Goal: Transaction & Acquisition: Purchase product/service

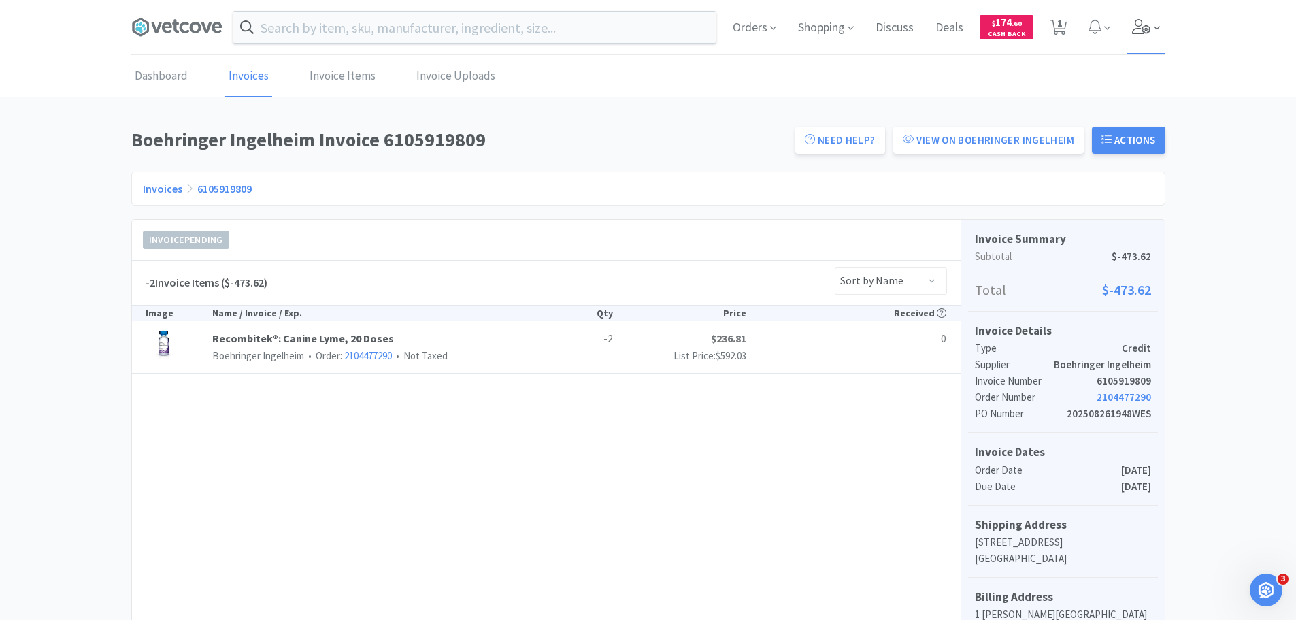
click at [1129, 28] on span at bounding box center [1146, 27] width 39 height 54
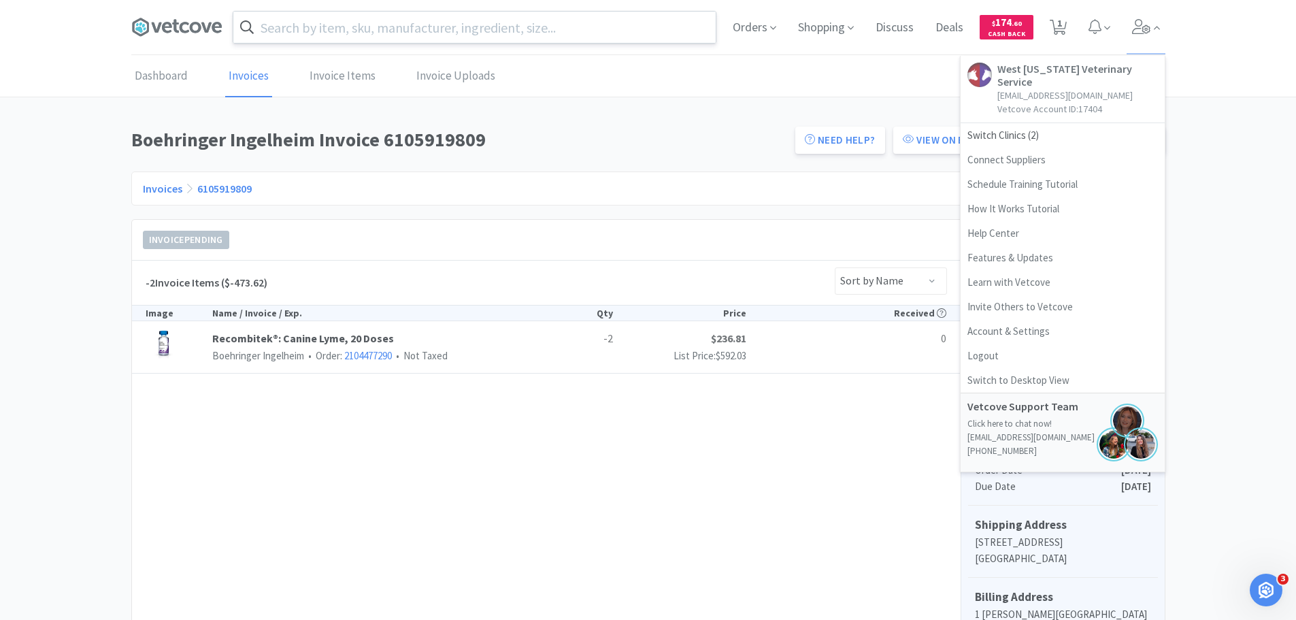
drag, startPoint x: 687, startPoint y: 98, endPoint x: 432, endPoint y: 18, distance: 267.2
click at [687, 98] on div "Dashboard Invoices Invoice Items Invoice Uploads Boehringer Ingelheim Invoice 6…" at bounding box center [648, 397] width 1296 height 683
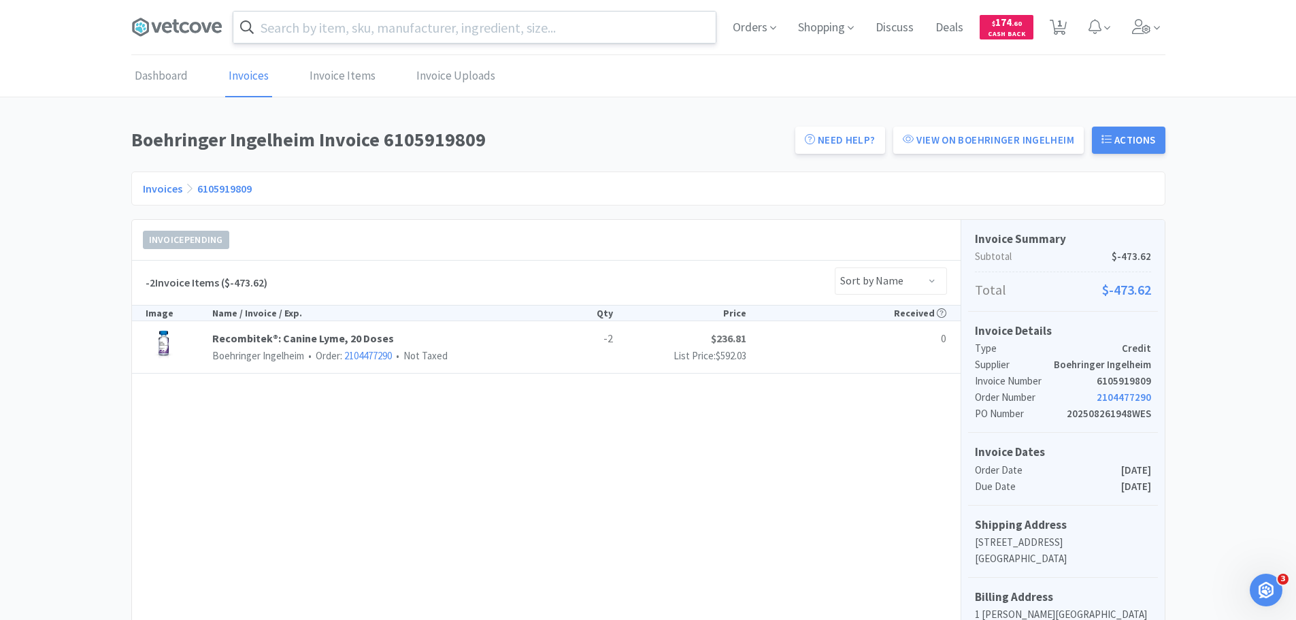
click at [418, 28] on input "text" at bounding box center [474, 27] width 482 height 31
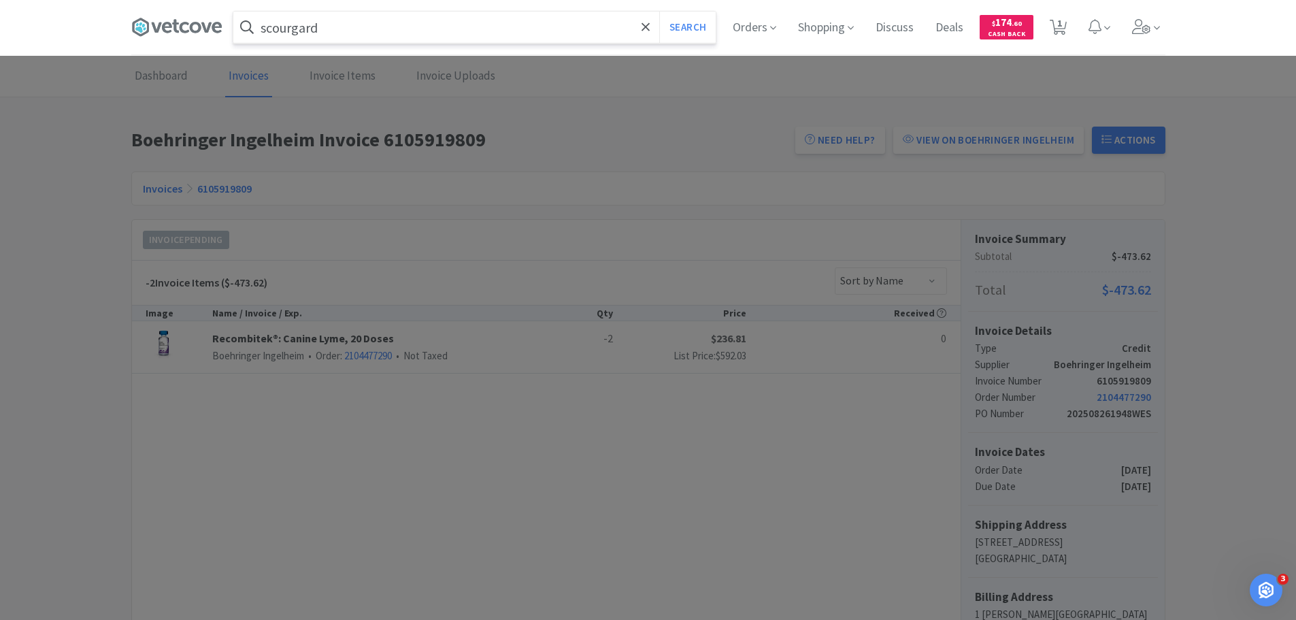
type input "scourgard"
click at [659, 12] on button "Search" at bounding box center [687, 27] width 56 height 31
select select "1"
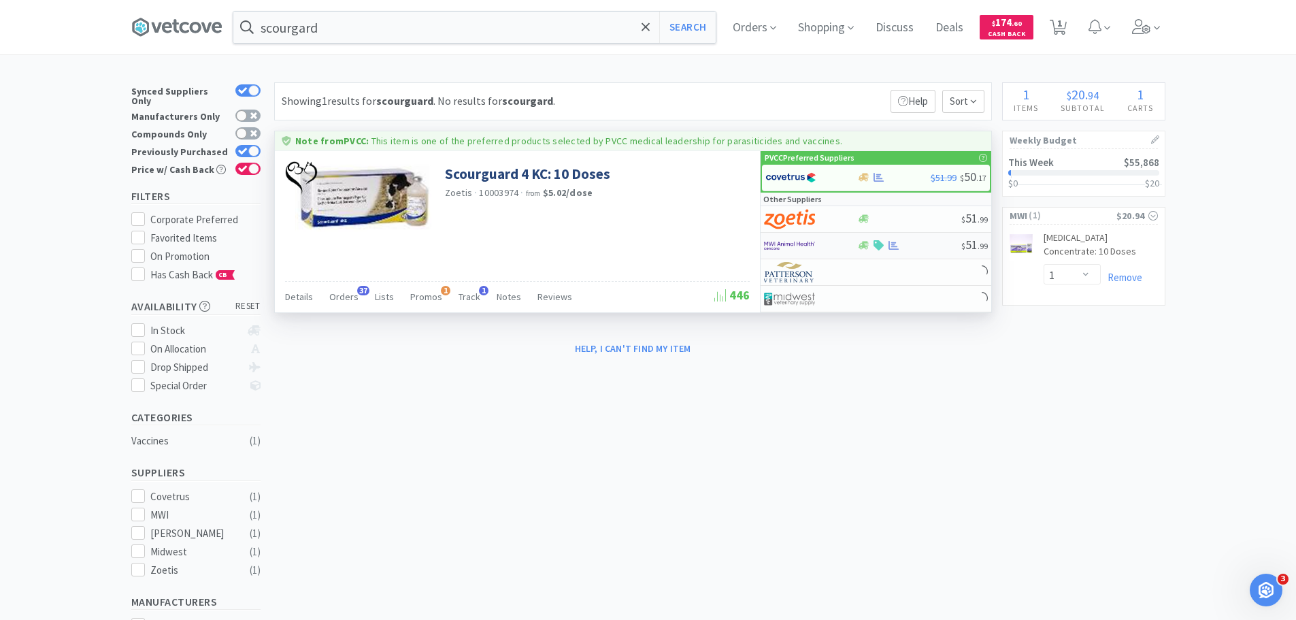
click at [831, 246] on div at bounding box center [801, 245] width 75 height 23
select select "1"
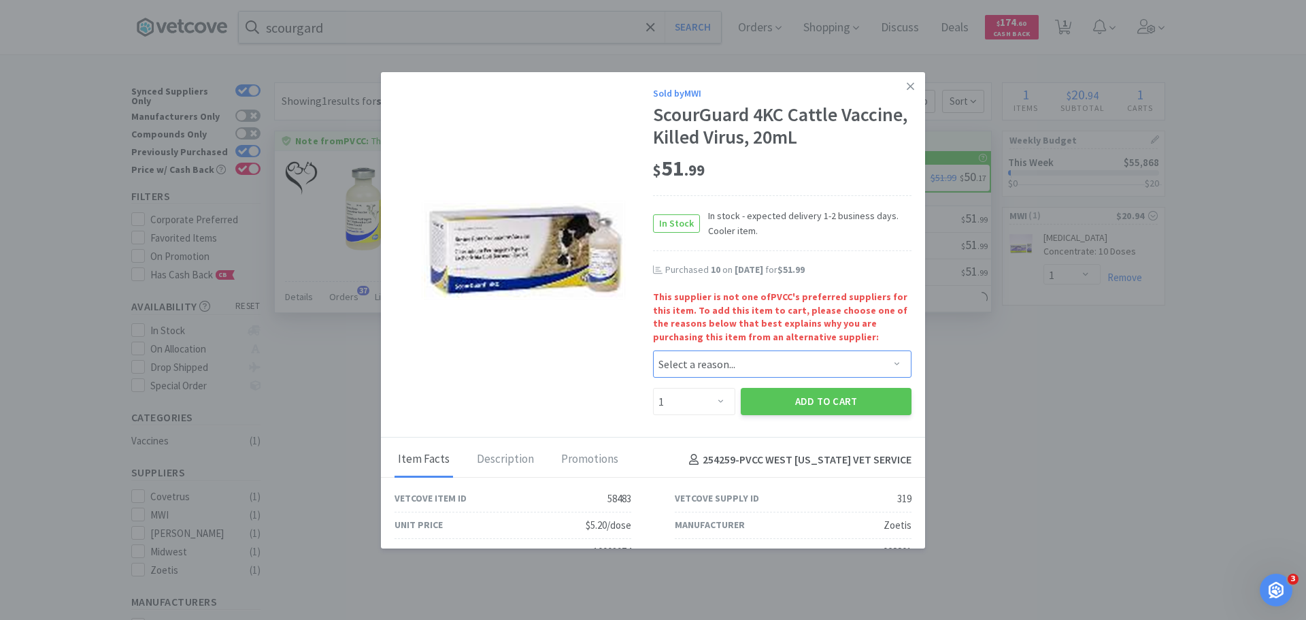
click at [704, 368] on select "Select a reason... Availability - This item is out of stock at the preferred su…" at bounding box center [782, 363] width 259 height 27
select select "shipping_time"
click at [653, 350] on select "Select a reason... Availability - This item is out of stock at the preferred su…" at bounding box center [782, 363] width 259 height 27
click at [692, 414] on select "Enter Quantity 1 2 3 4 5 6 7 8 9 10 11 12 13 14 15 16 17 18 19 20 Enter Quantity" at bounding box center [694, 401] width 82 height 27
select select "6"
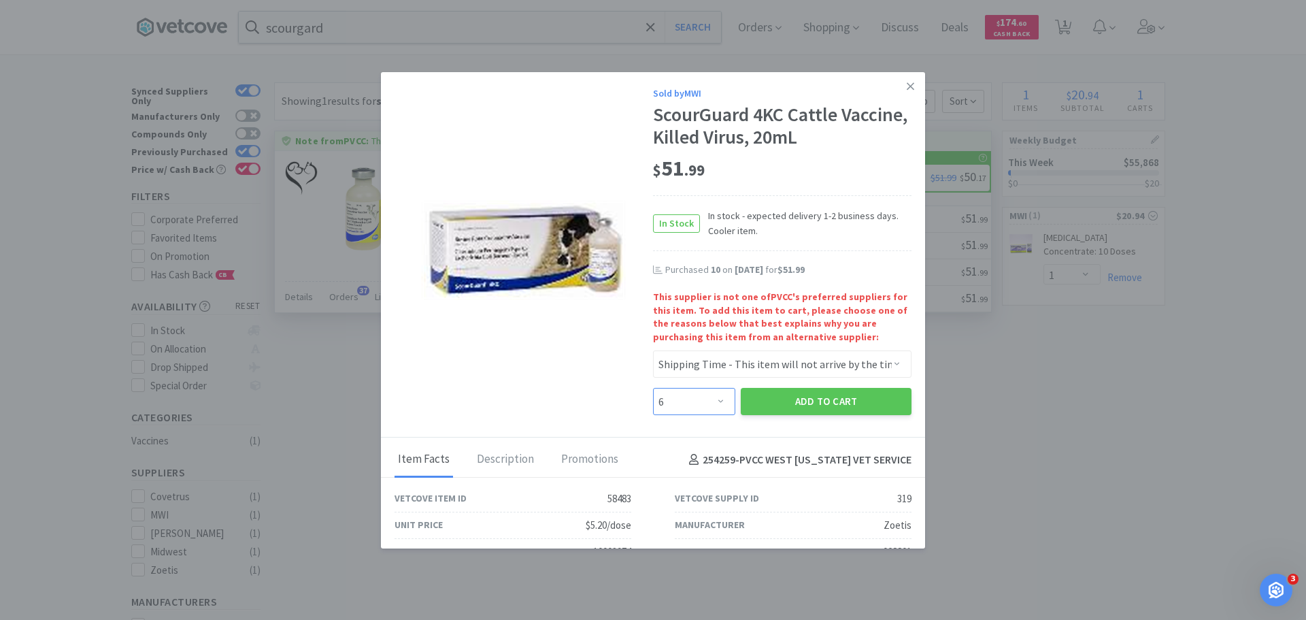
click at [653, 388] on select "Enter Quantity 1 2 3 4 5 6 7 8 9 10 11 12 13 14 15 16 17 18 19 20 Enter Quantity" at bounding box center [694, 401] width 82 height 27
click at [790, 408] on button "Add to Cart" at bounding box center [826, 401] width 171 height 27
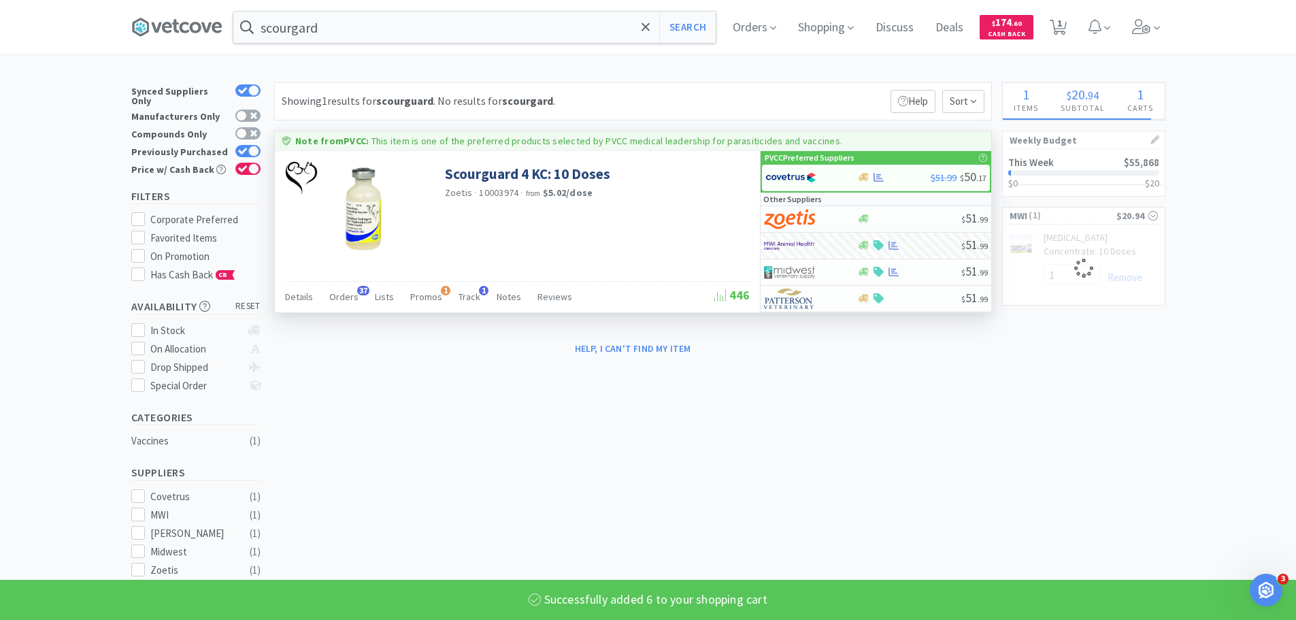
select select "6"
select select "1"
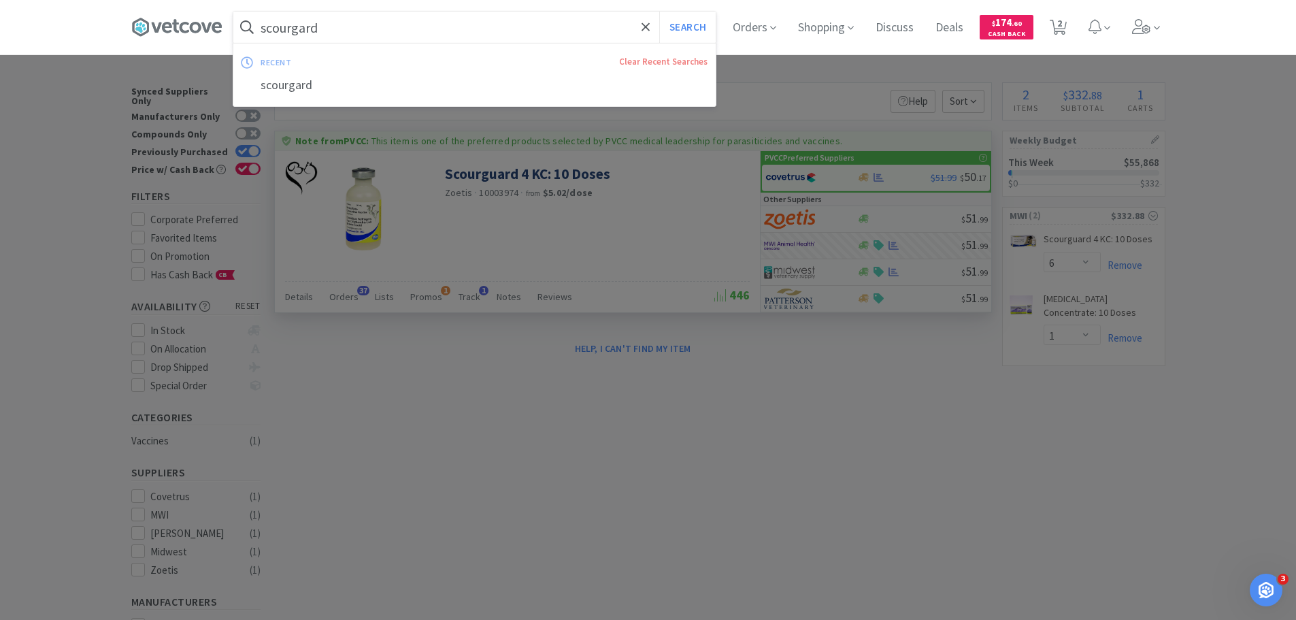
click at [335, 39] on input "scourgard" at bounding box center [474, 27] width 482 height 31
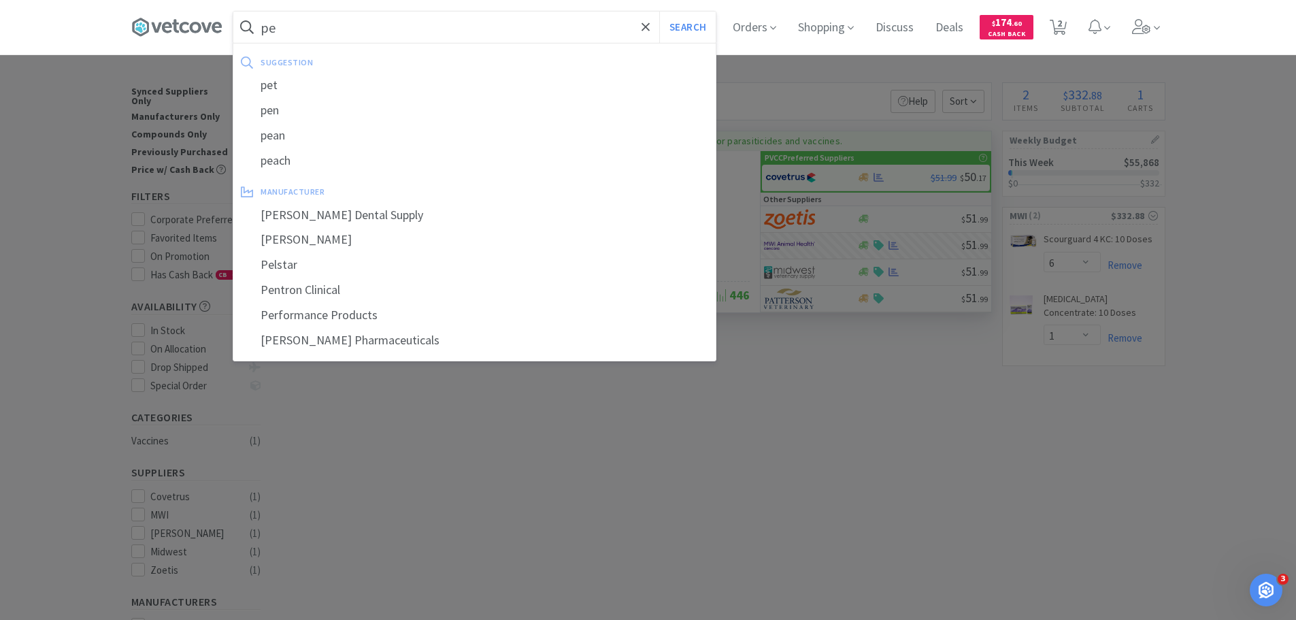
type input "p"
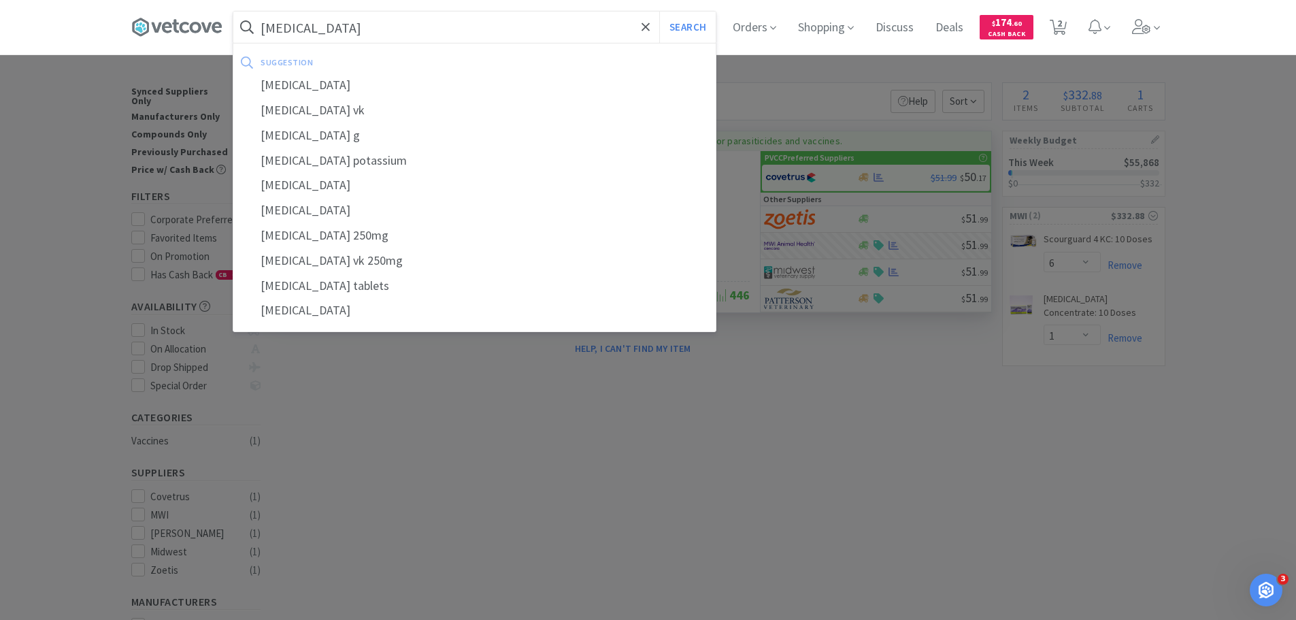
type input "[MEDICAL_DATA]"
click at [659, 12] on button "Search" at bounding box center [687, 27] width 56 height 31
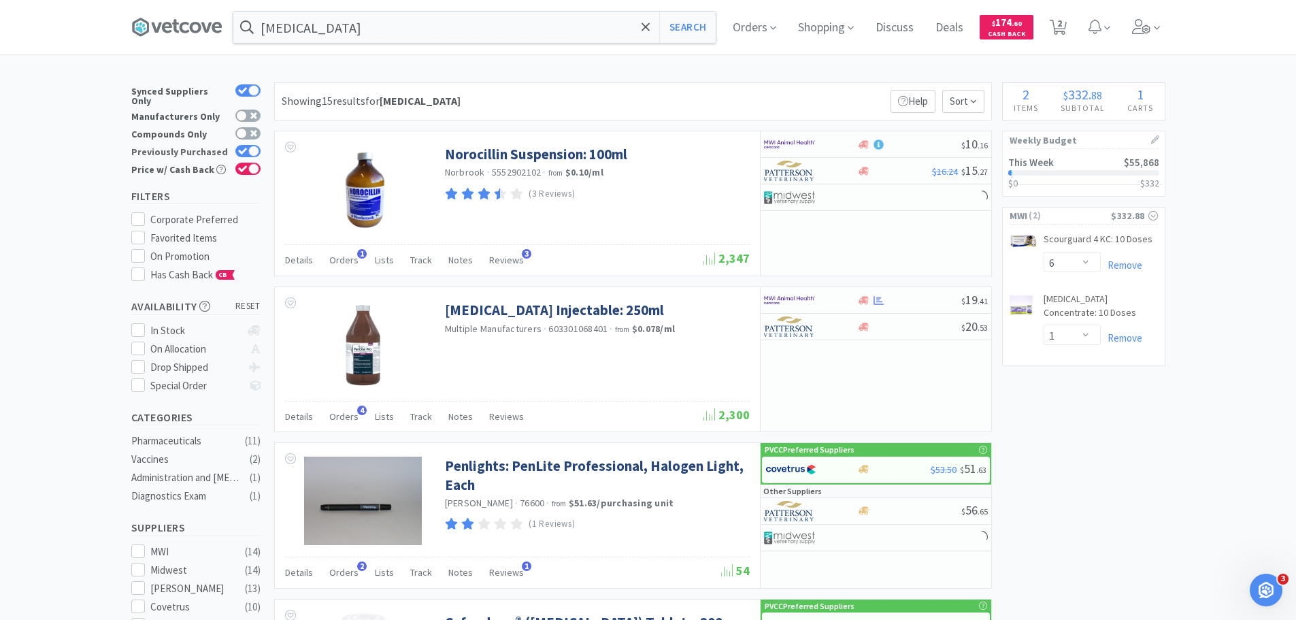
click at [247, 148] on icon at bounding box center [243, 151] width 10 height 7
checkbox input "false"
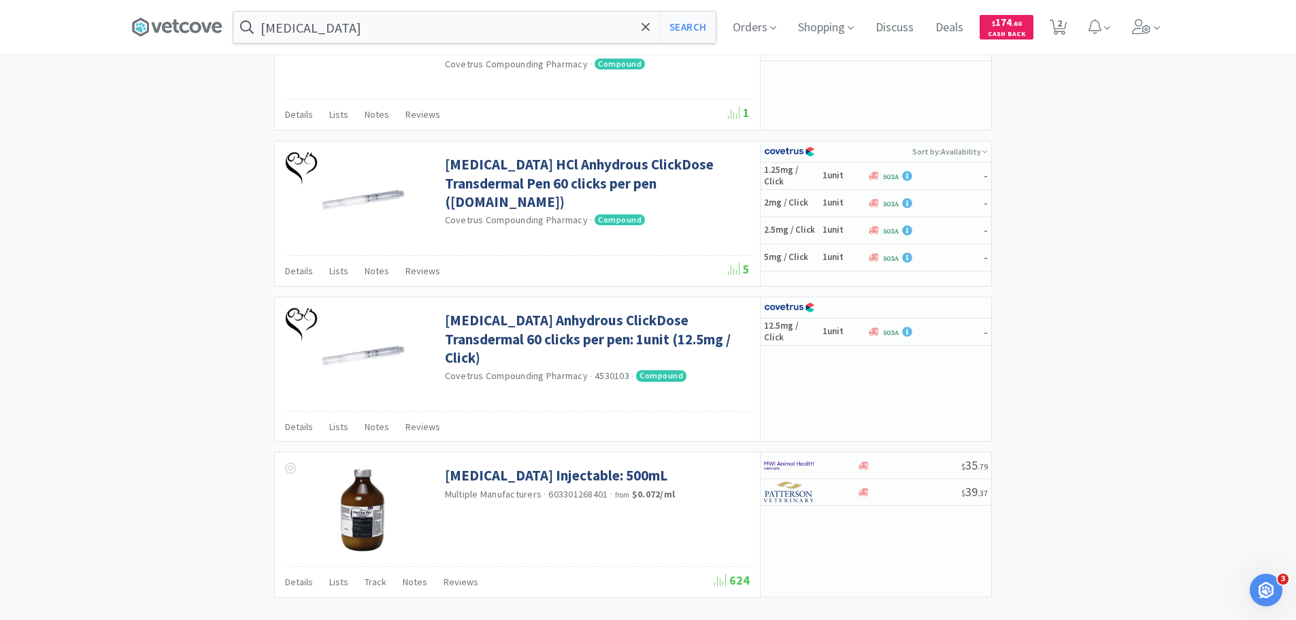
scroll to position [2021, 0]
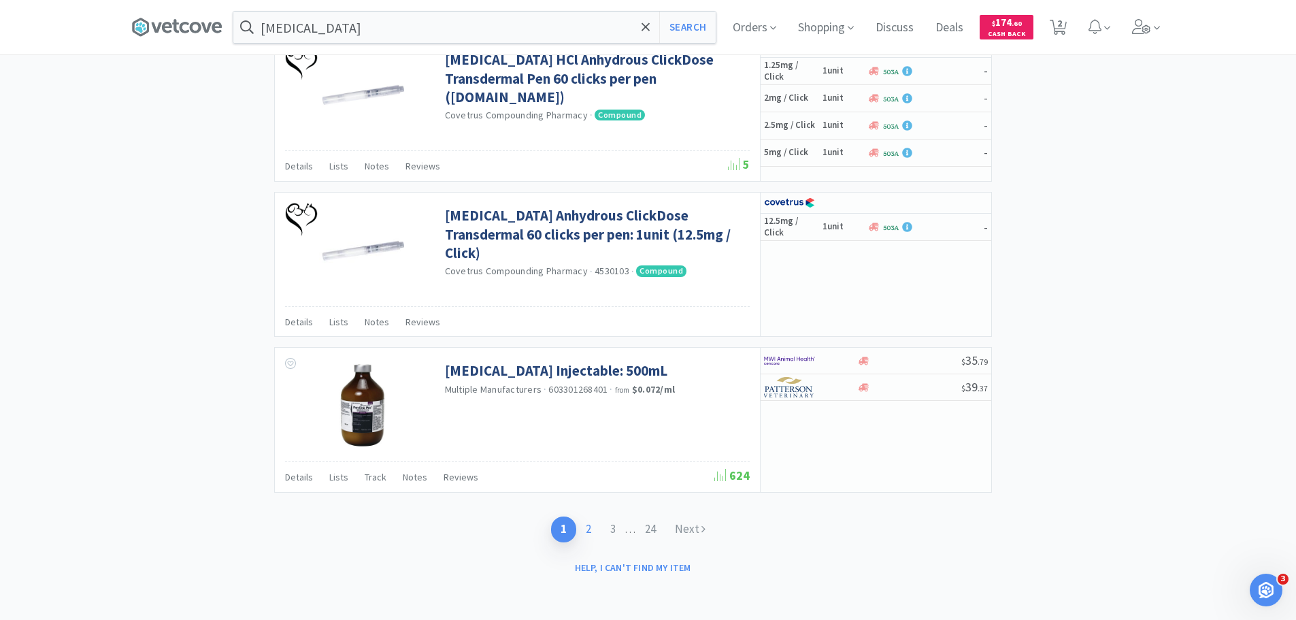
click at [577, 532] on link "2" at bounding box center [588, 528] width 24 height 25
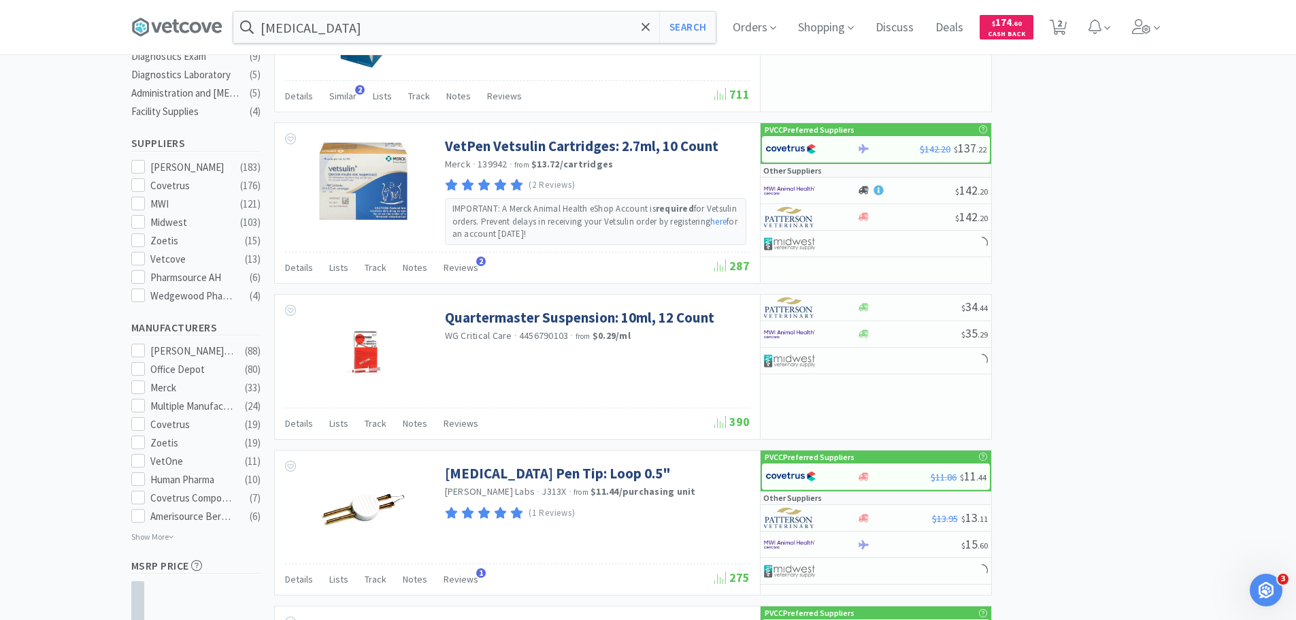
scroll to position [612, 0]
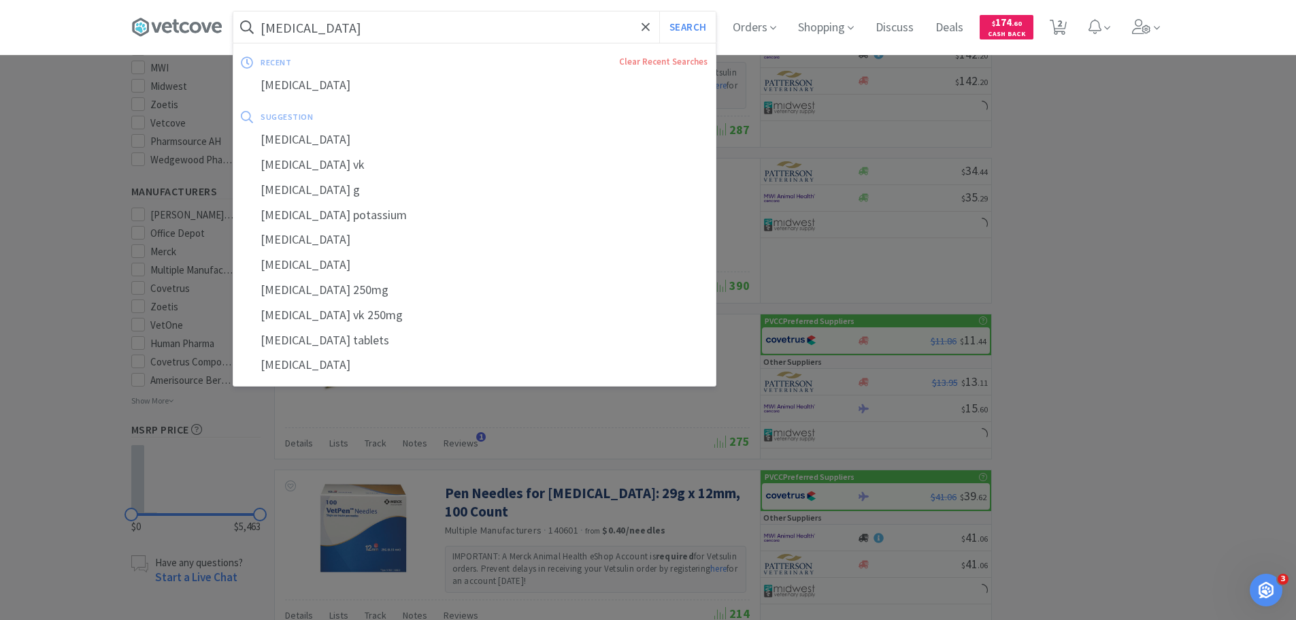
click at [418, 39] on input "[MEDICAL_DATA]" at bounding box center [474, 27] width 482 height 31
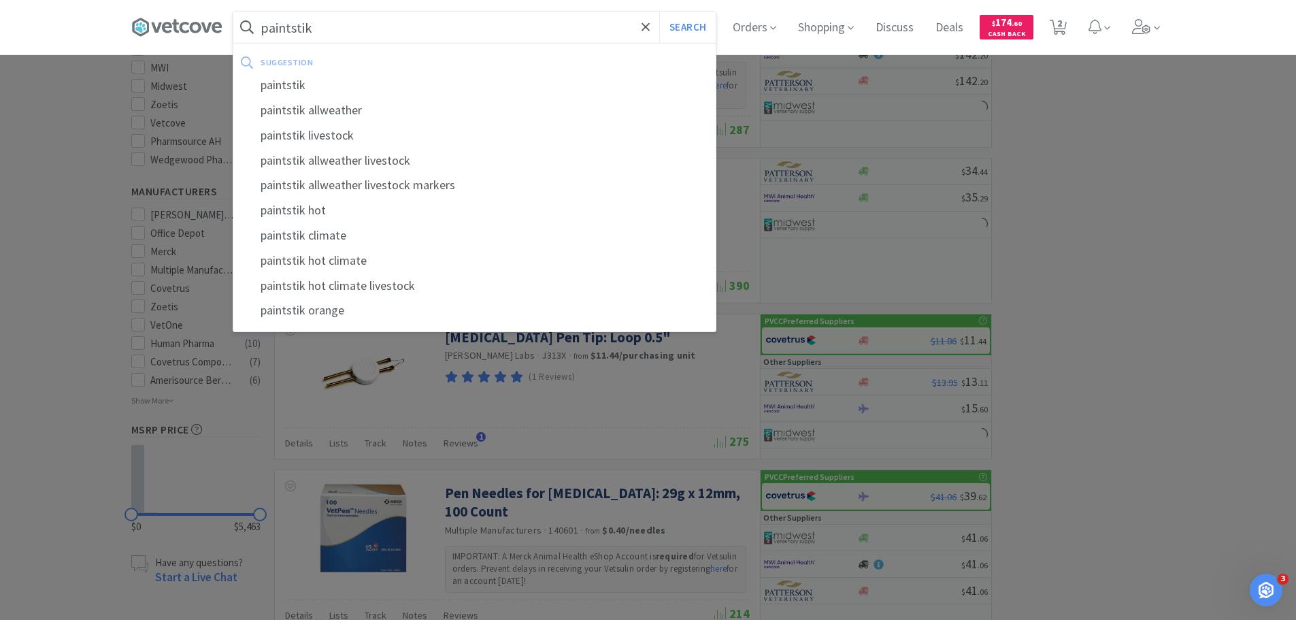
type input "paintstik"
click at [659, 12] on button "Search" at bounding box center [687, 27] width 56 height 31
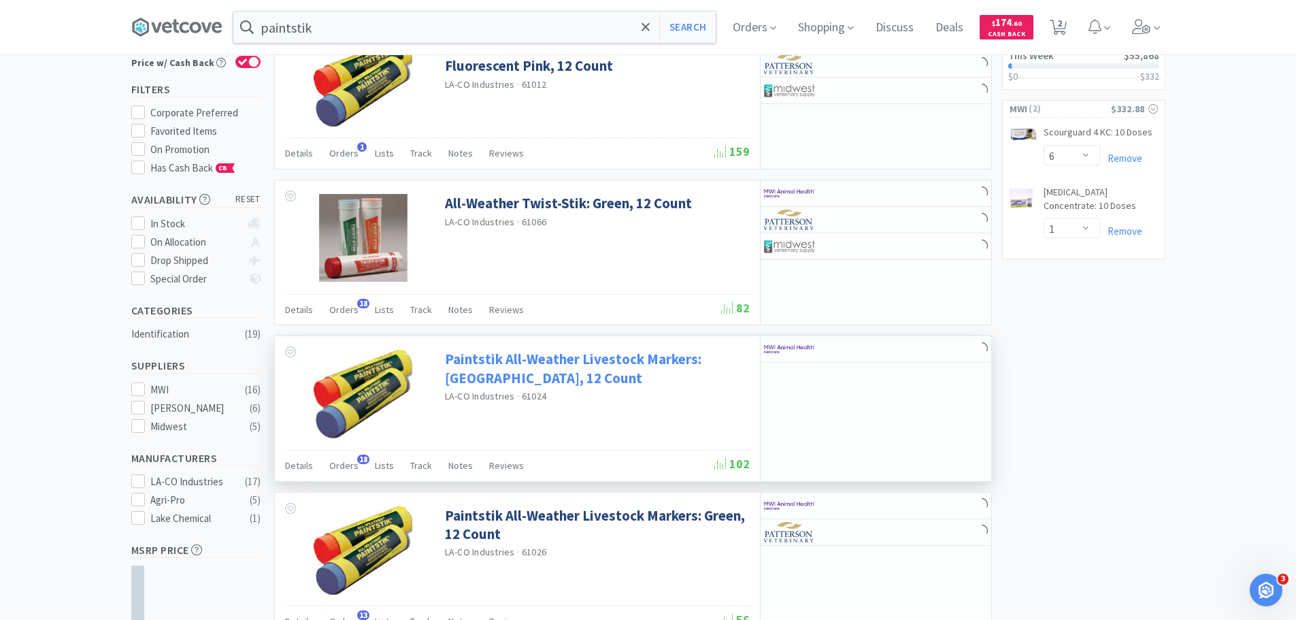
scroll to position [204, 0]
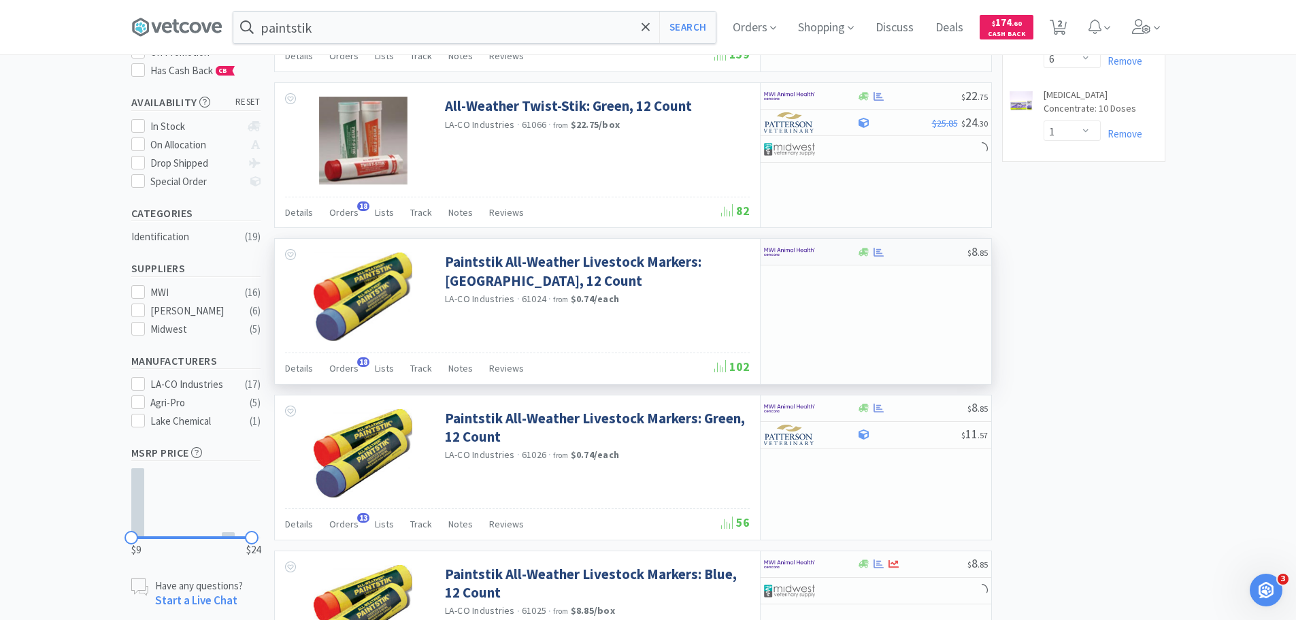
click at [765, 248] on img at bounding box center [789, 252] width 51 height 20
select select "1"
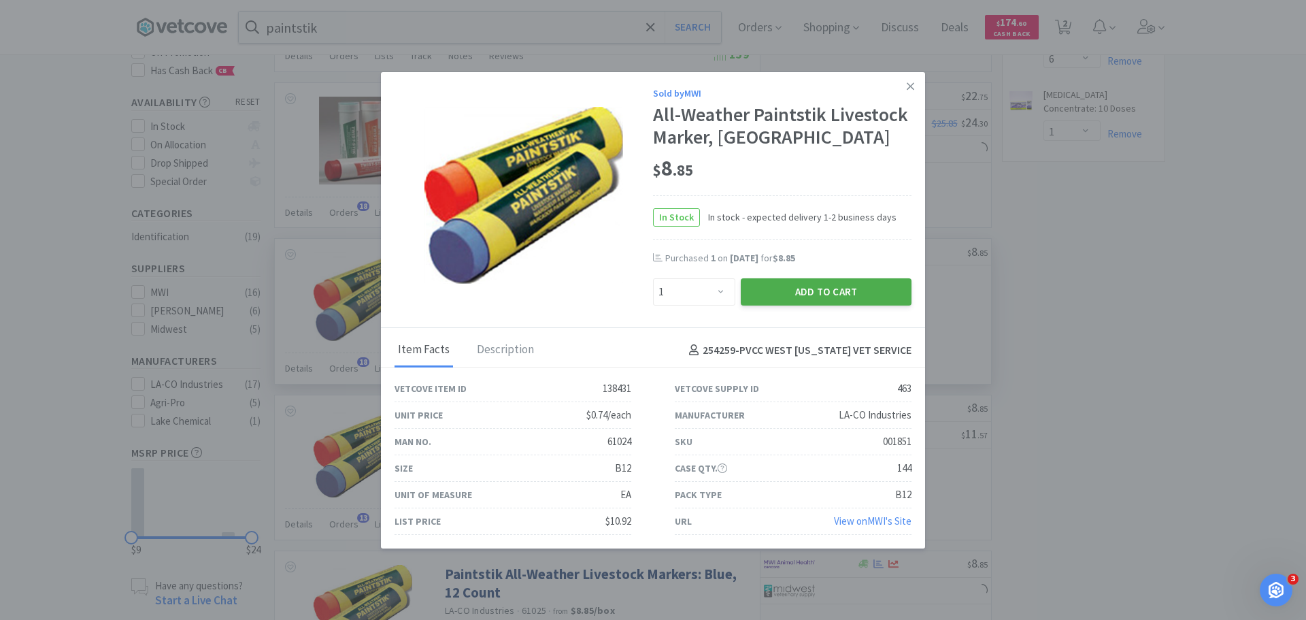
click at [786, 293] on button "Add to Cart" at bounding box center [826, 291] width 171 height 27
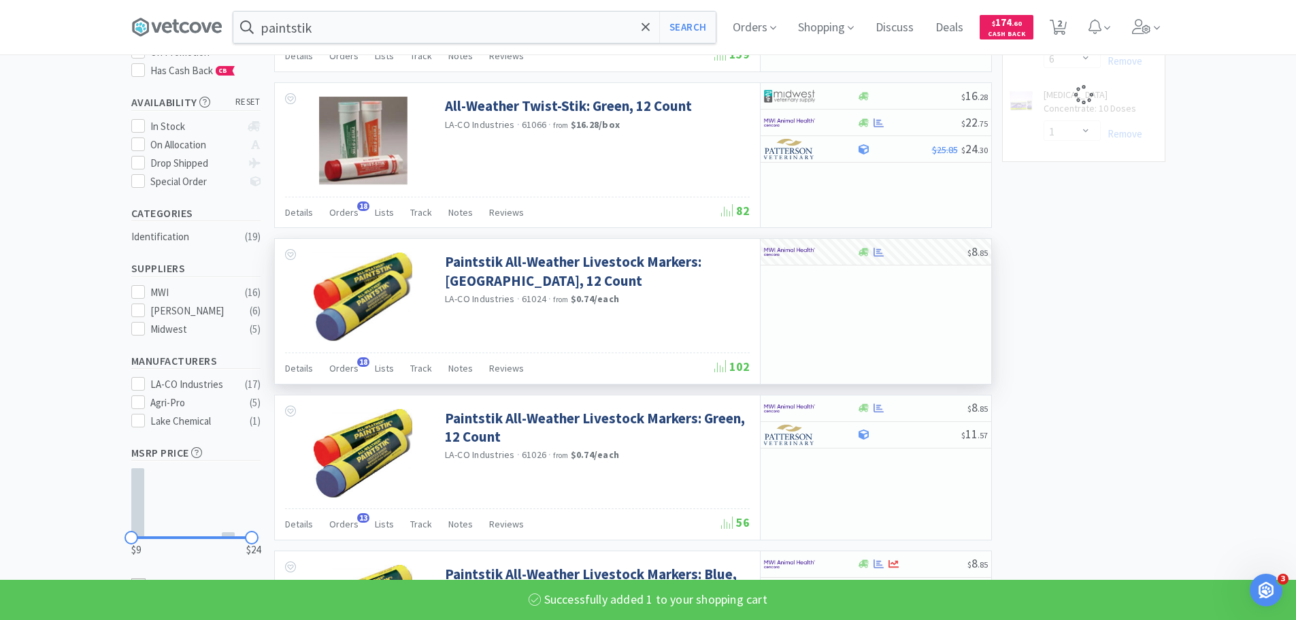
select select "1"
select select "6"
select select "1"
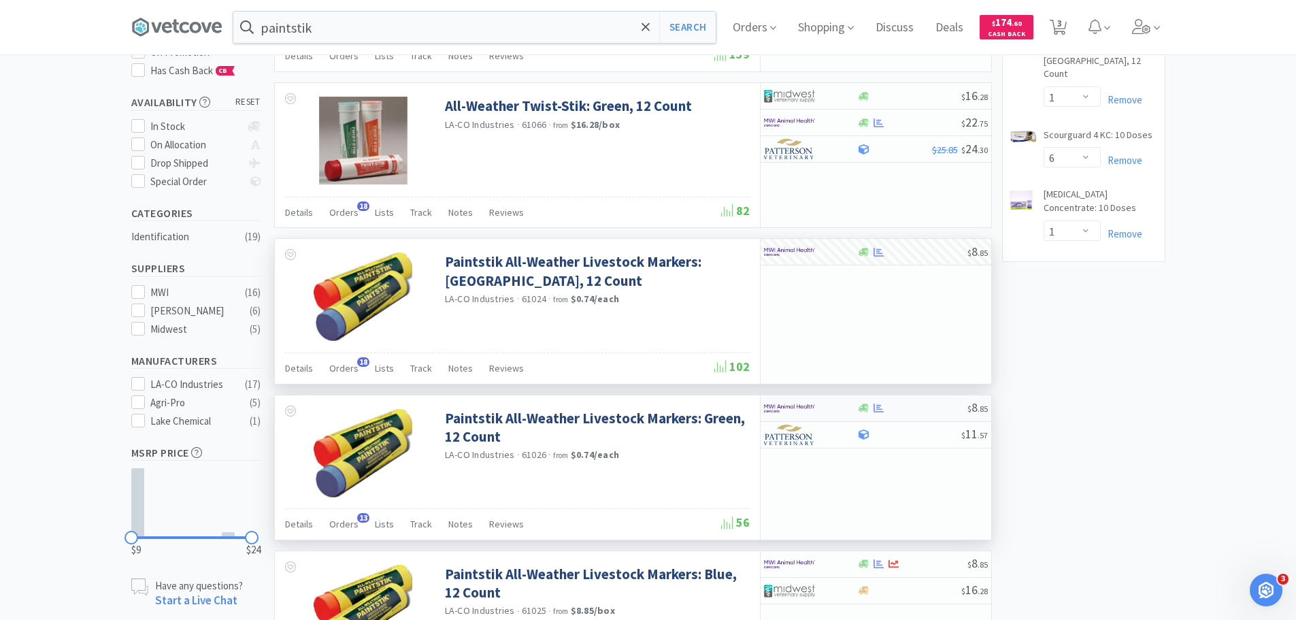
click at [801, 406] on img at bounding box center [789, 408] width 51 height 20
select select "1"
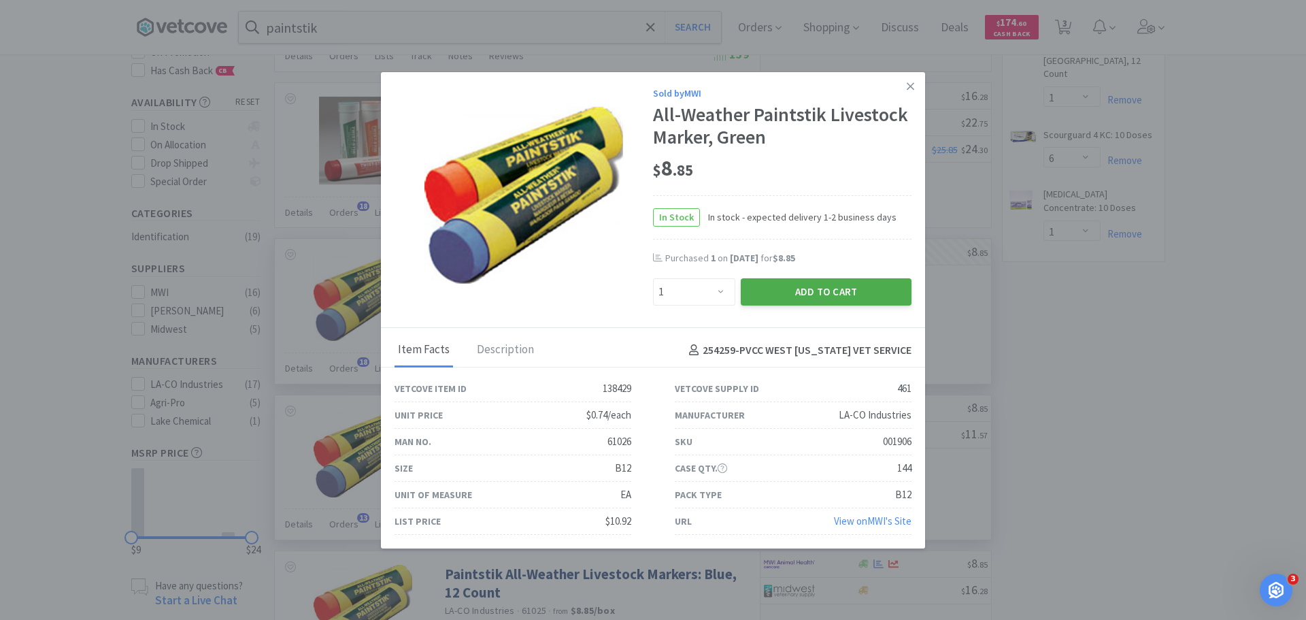
click at [812, 290] on button "Add to Cart" at bounding box center [826, 291] width 171 height 27
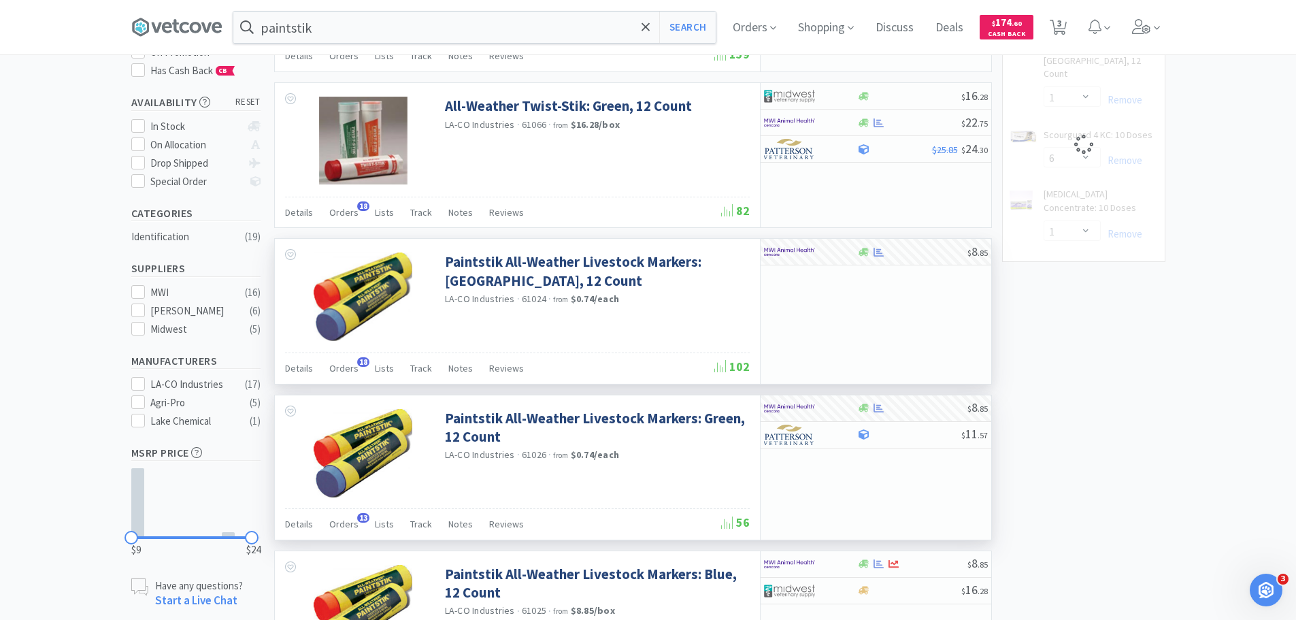
select select "1"
select select "6"
select select "1"
click at [384, 34] on input "paintstik" at bounding box center [474, 27] width 482 height 31
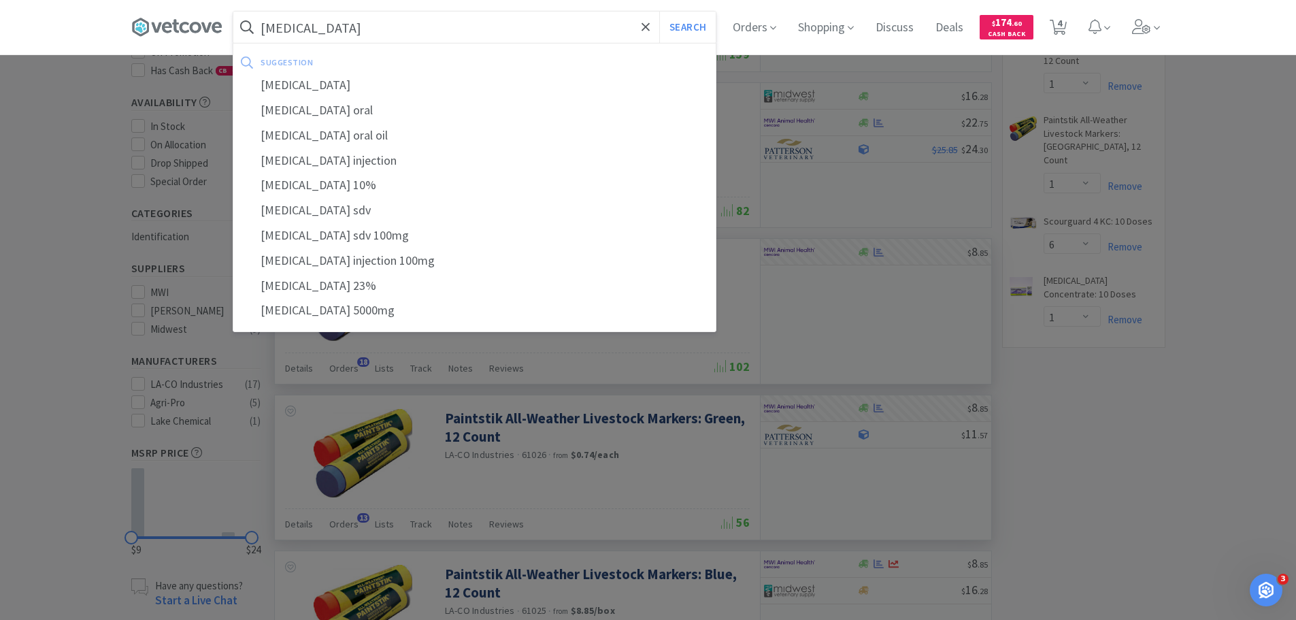
type input "[MEDICAL_DATA]"
click at [659, 12] on button "Search" at bounding box center [687, 27] width 56 height 31
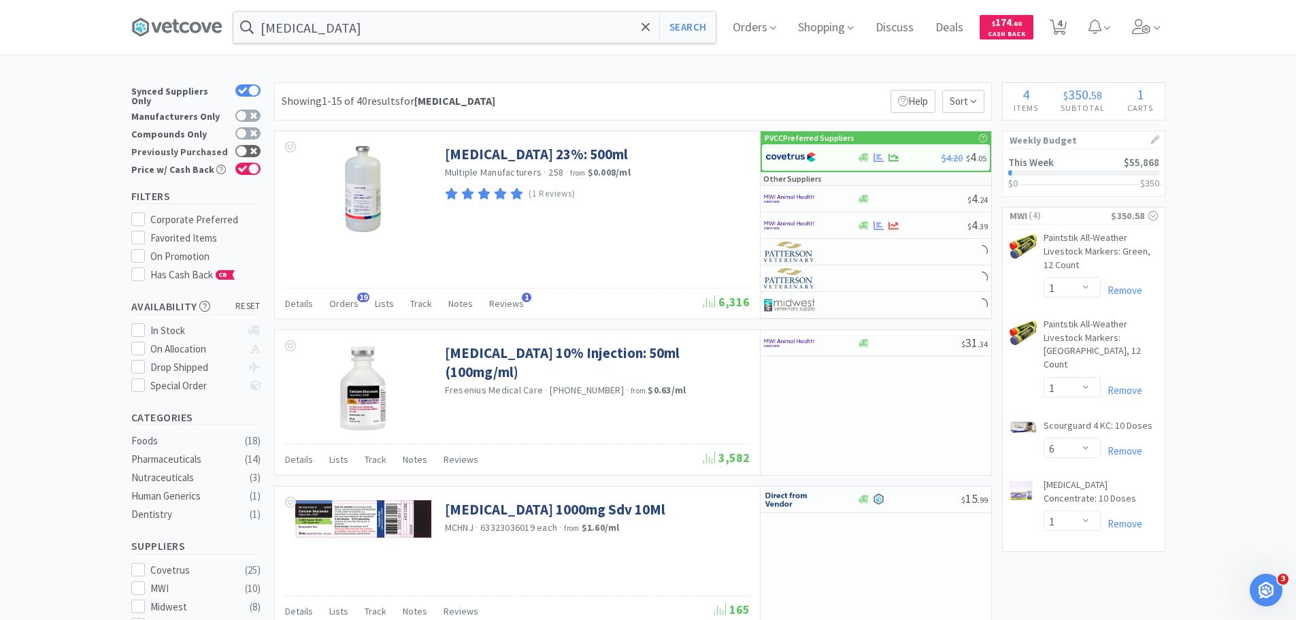
click at [246, 145] on div at bounding box center [247, 151] width 25 height 12
checkbox input "true"
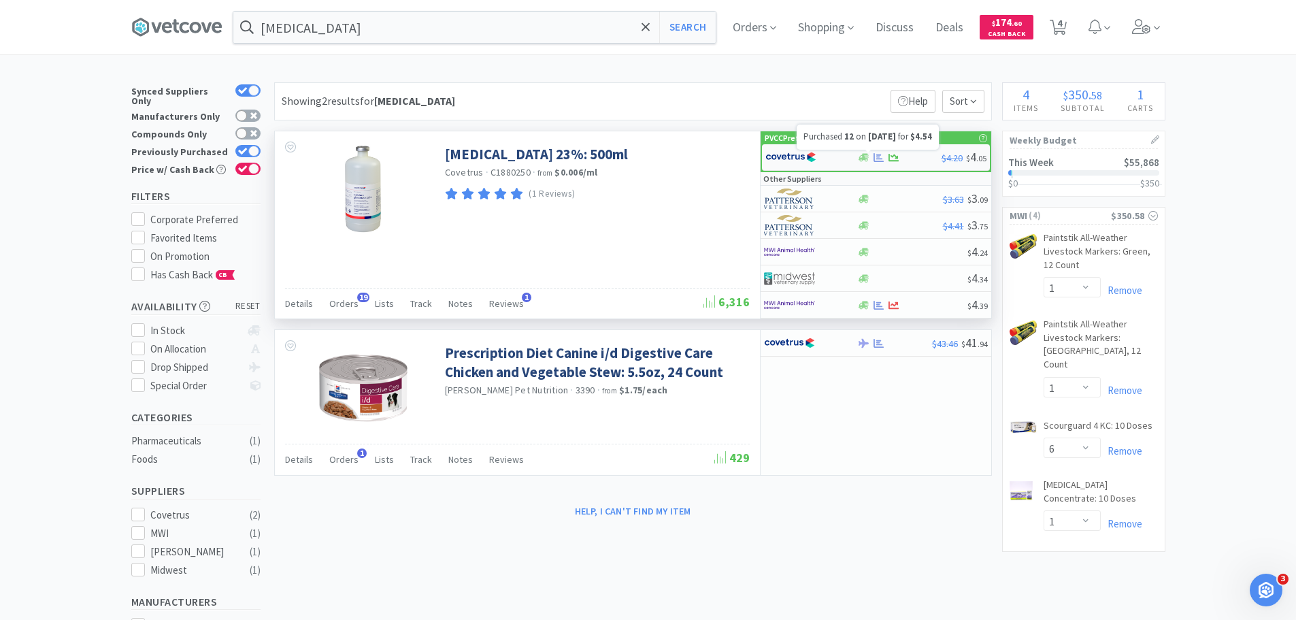
click at [882, 156] on icon at bounding box center [879, 157] width 10 height 10
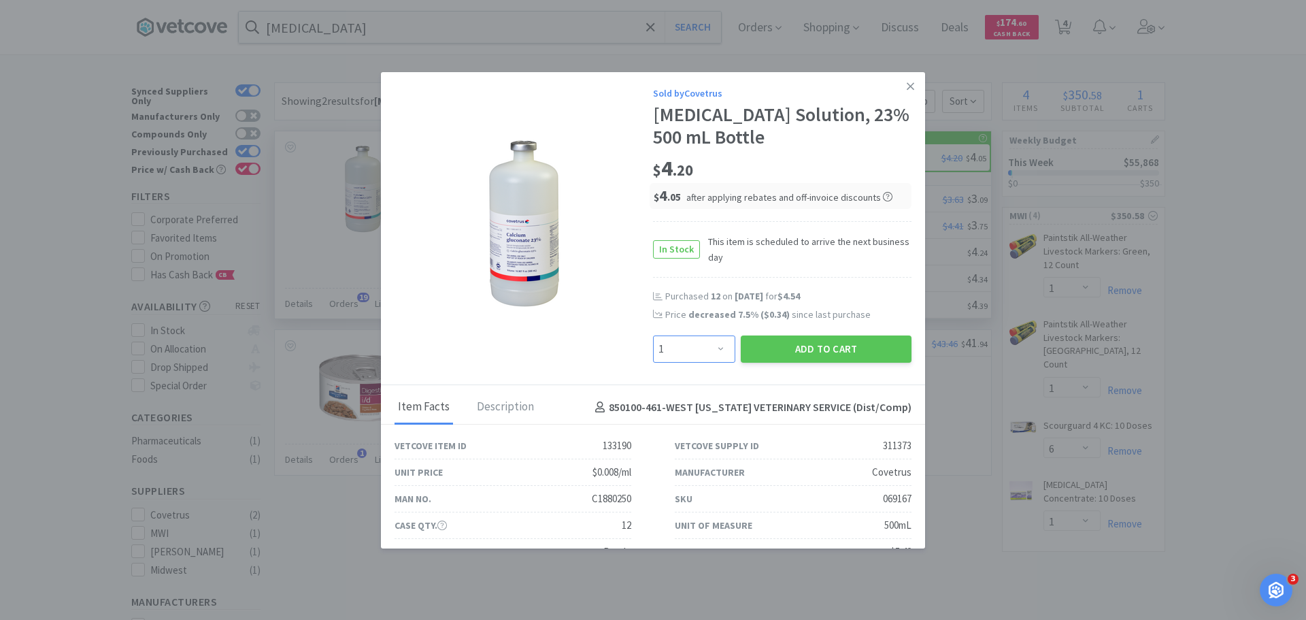
click at [701, 354] on select "Enter Quantity 1 2 3 4 5 6 7 8 9 10 11 12 13 14 15 16 17 18 19 20 Enter Quantity" at bounding box center [694, 348] width 82 height 27
select select "12"
click at [653, 335] on select "Enter Quantity 1 2 3 4 5 6 7 8 9 10 11 12 13 14 15 16 17 18 19 20 Enter Quantity" at bounding box center [694, 348] width 82 height 27
click at [755, 346] on button "Add to Cart" at bounding box center [826, 348] width 171 height 27
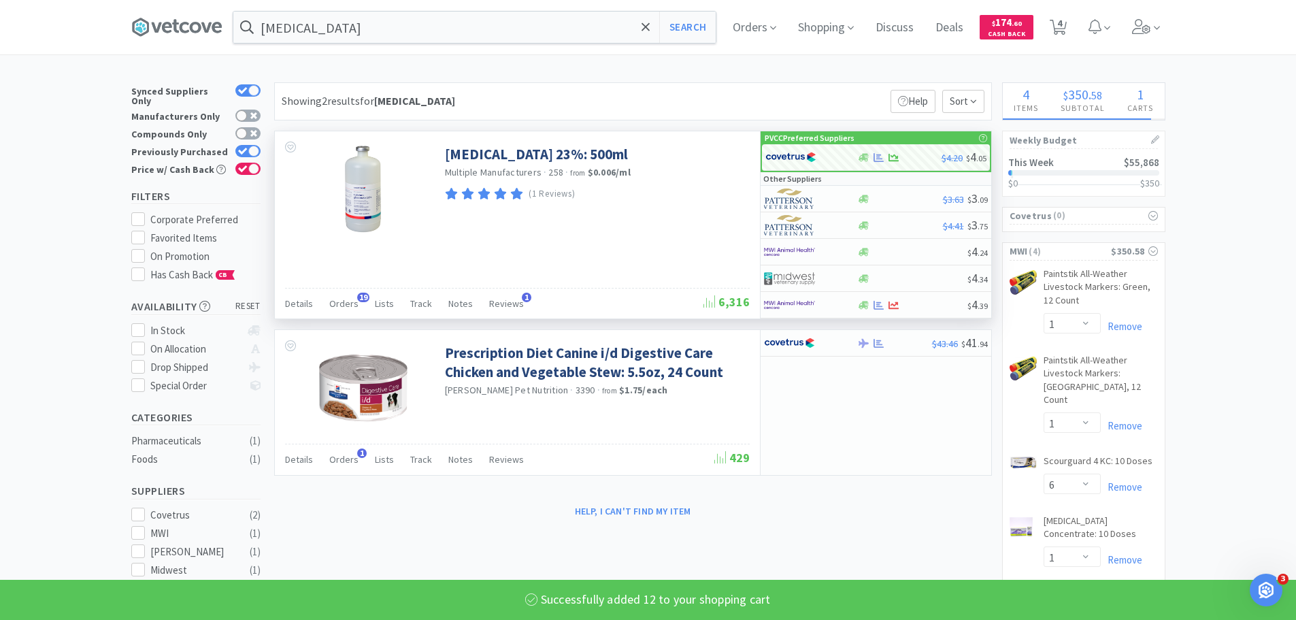
select select "12"
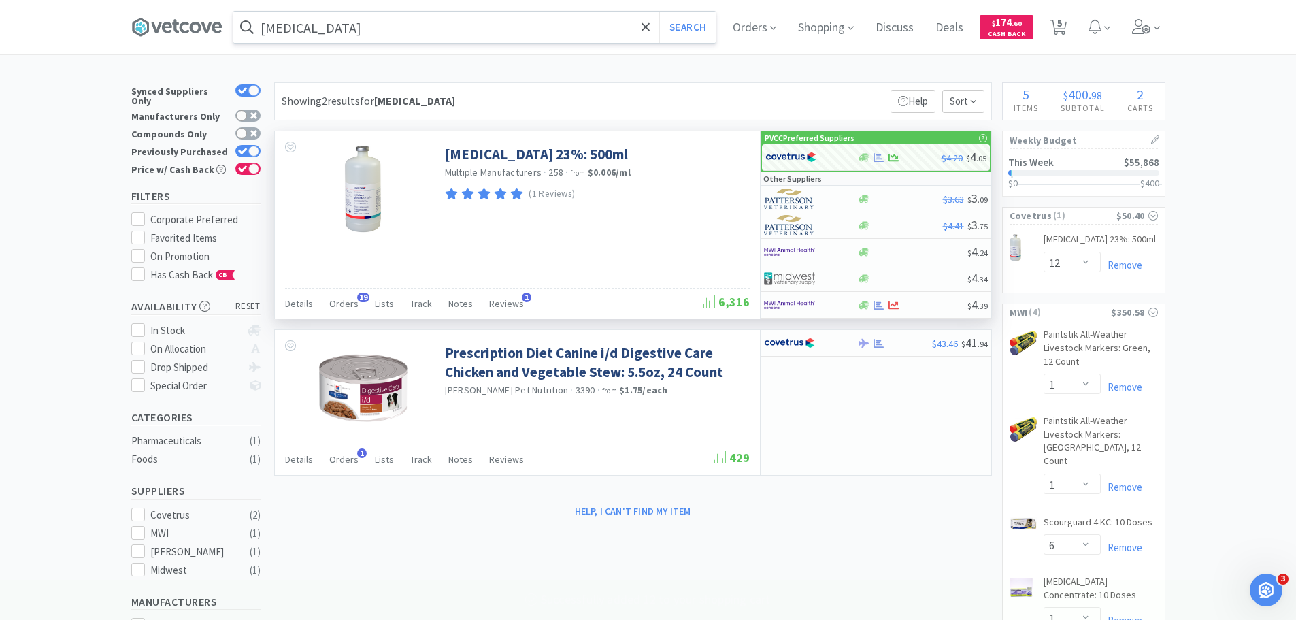
click at [412, 23] on input "[MEDICAL_DATA]" at bounding box center [474, 27] width 482 height 31
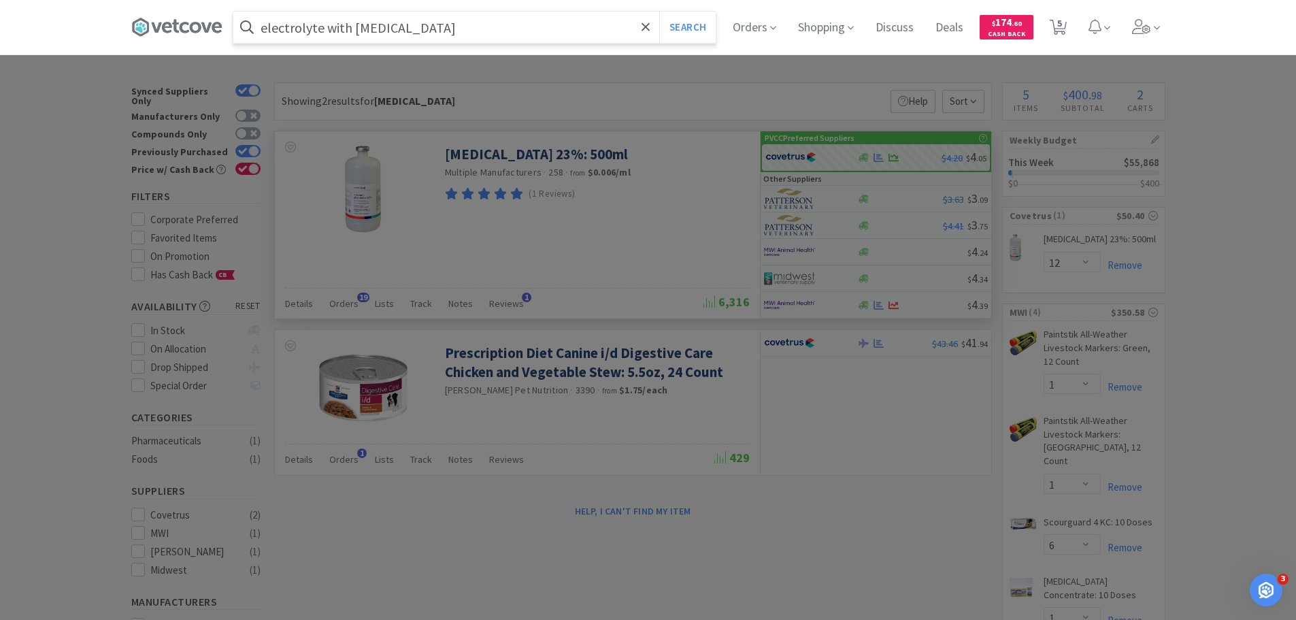
type input "electrolyte with [MEDICAL_DATA]"
click at [659, 12] on button "Search" at bounding box center [687, 27] width 56 height 31
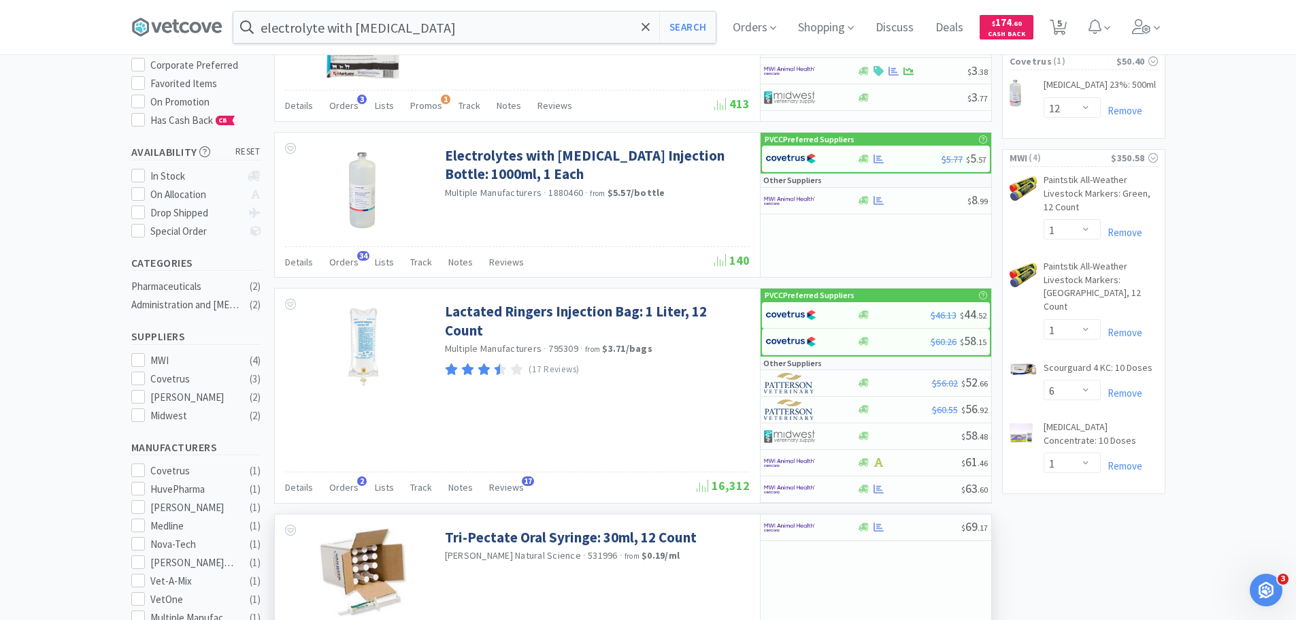
scroll to position [68, 0]
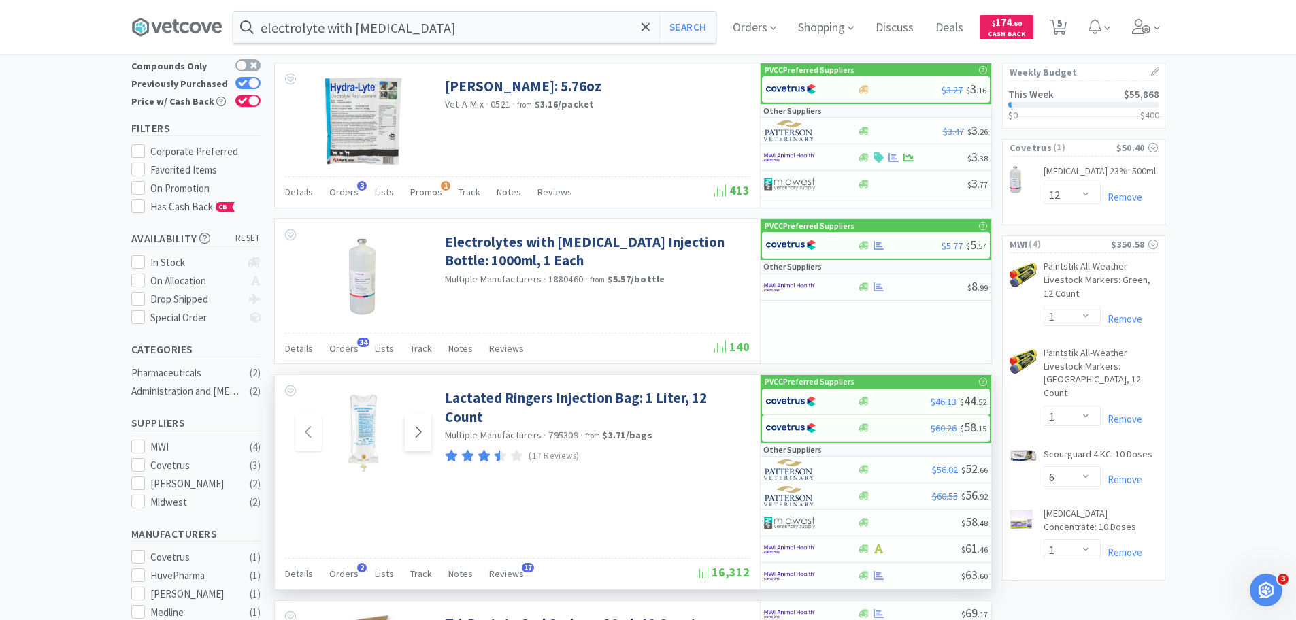
click at [422, 425] on icon at bounding box center [418, 432] width 10 height 16
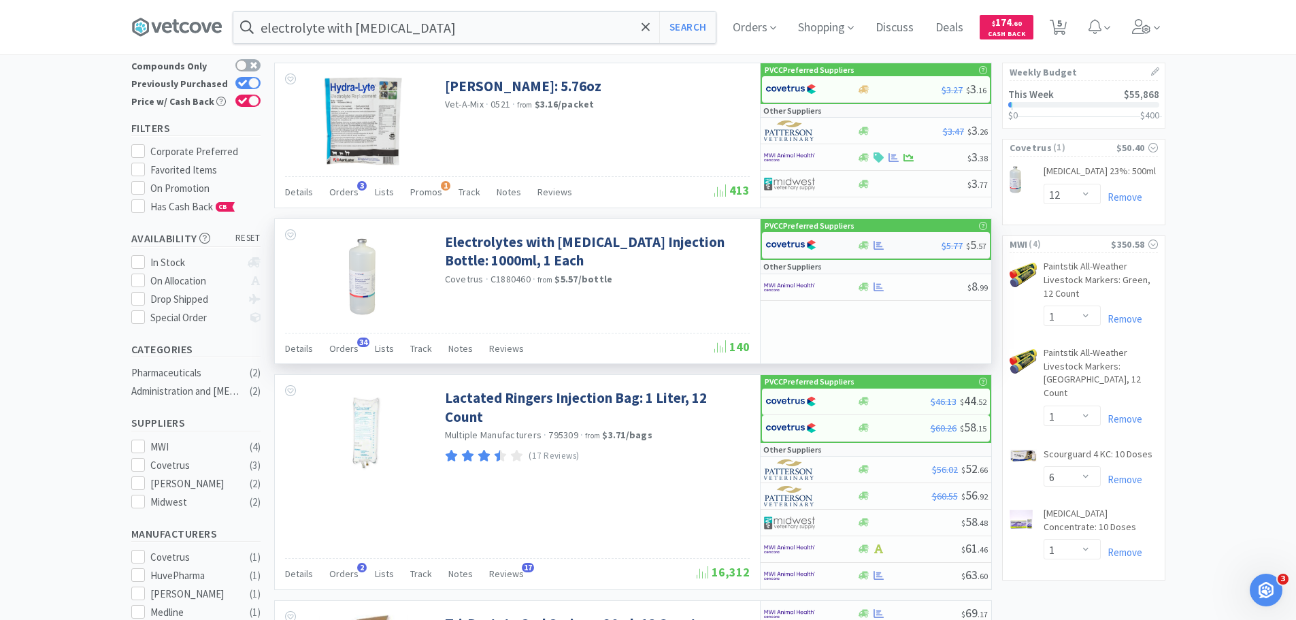
click at [810, 239] on img at bounding box center [790, 245] width 51 height 20
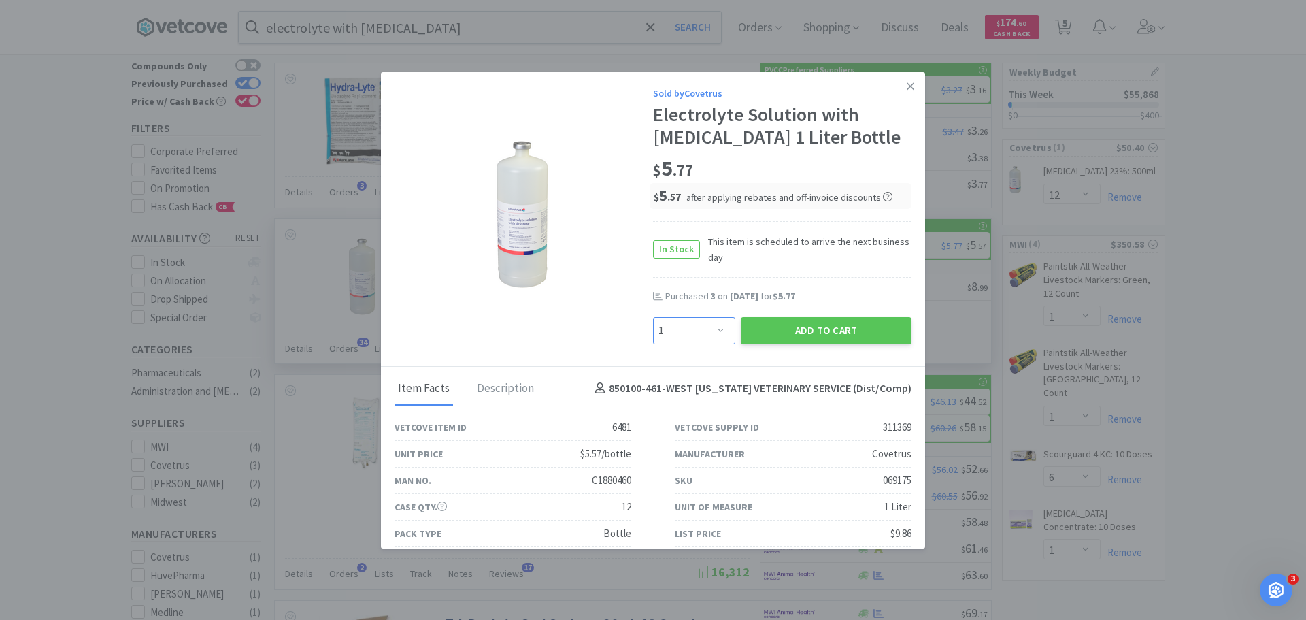
click at [718, 326] on select "Enter Quantity 1 2 3 4 5 6 7 8 9 10 11 12 13 14 15 16 17 18 19 20 Enter Quantity" at bounding box center [694, 330] width 82 height 27
select select "12"
click at [653, 317] on select "Enter Quantity 1 2 3 4 5 6 7 8 9 10 11 12 13 14 15 16 17 18 19 20 Enter Quantity" at bounding box center [694, 330] width 82 height 27
click at [798, 332] on button "Add to Cart" at bounding box center [826, 330] width 171 height 27
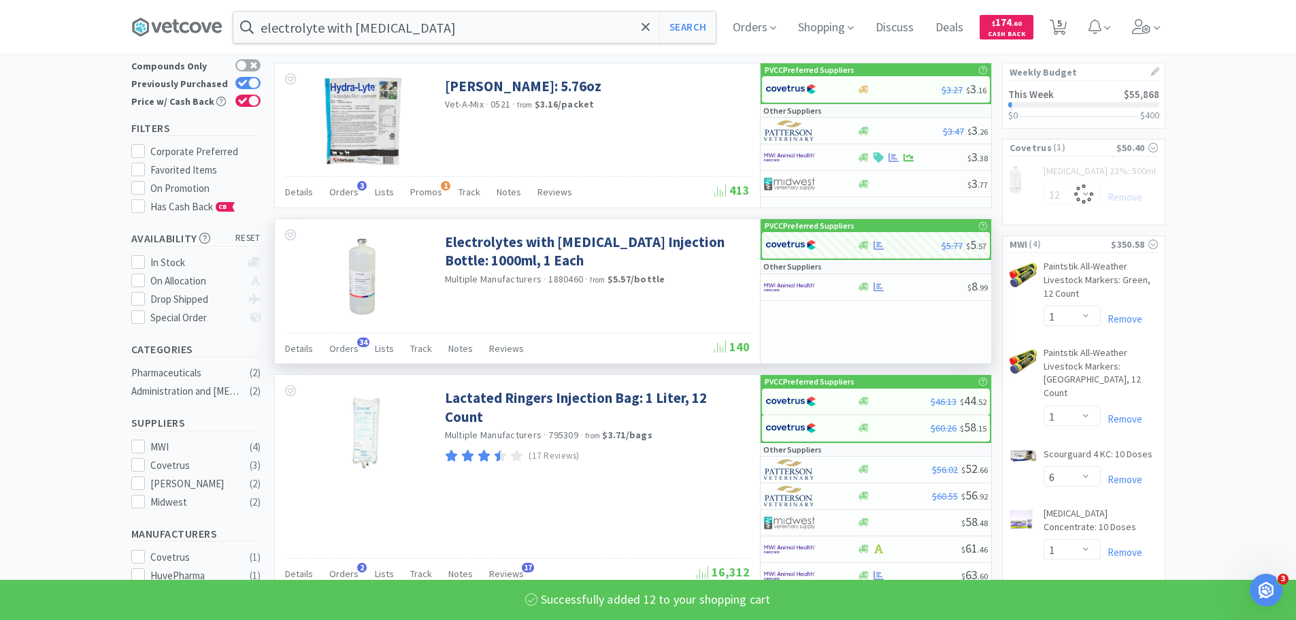
select select "12"
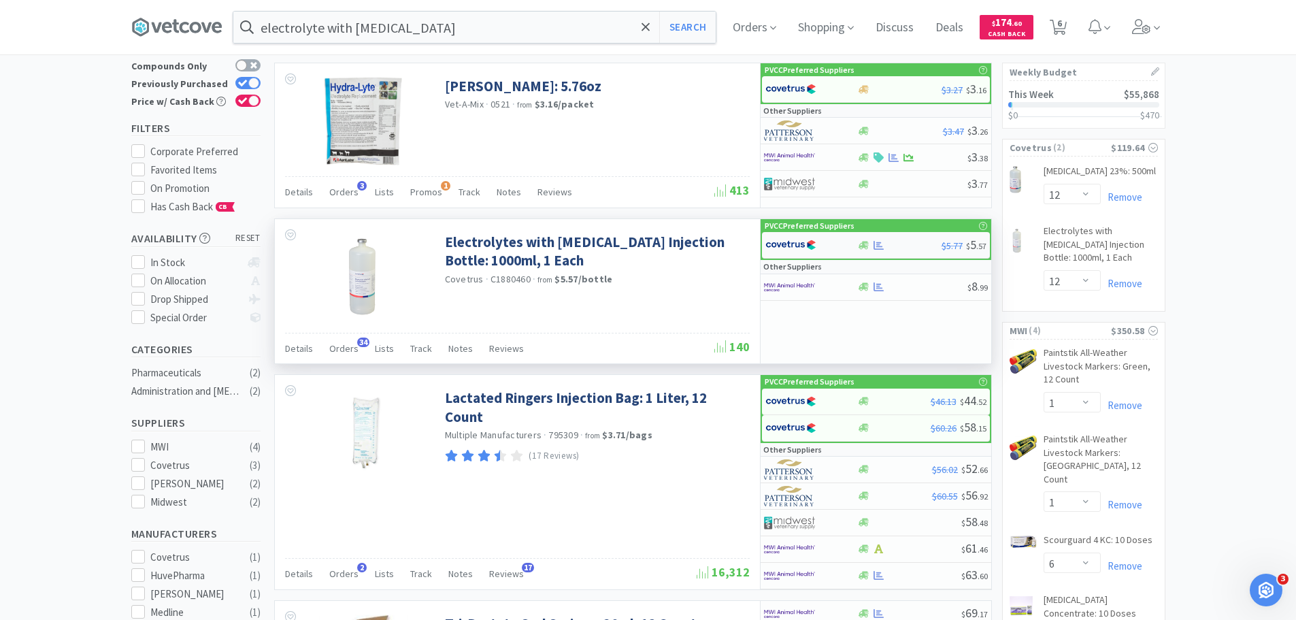
click at [820, 255] on div at bounding box center [802, 244] width 75 height 23
select select "1"
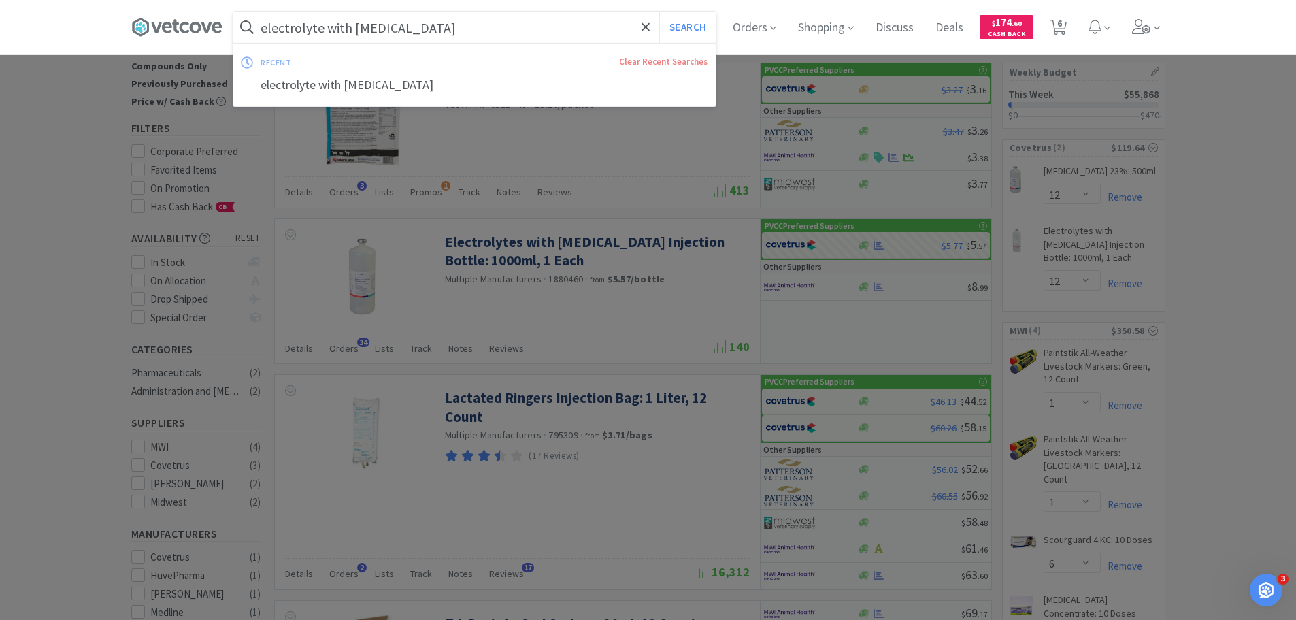
type input "c"
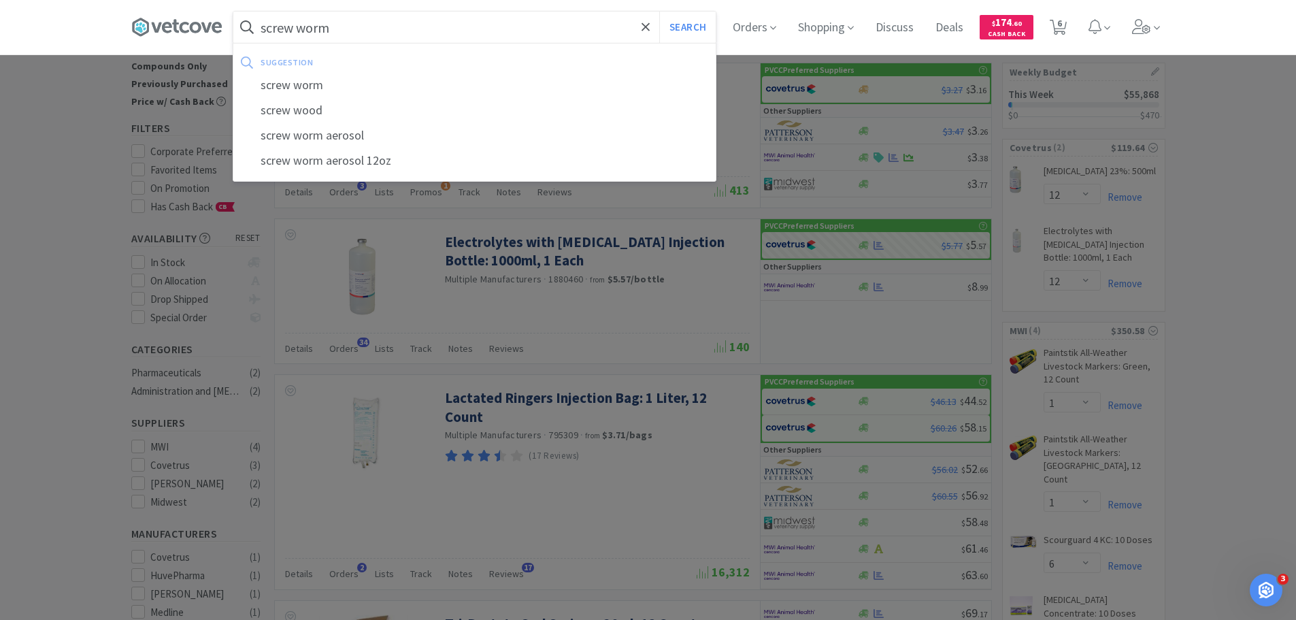
type input "screw worm"
click at [659, 12] on button "Search" at bounding box center [687, 27] width 56 height 31
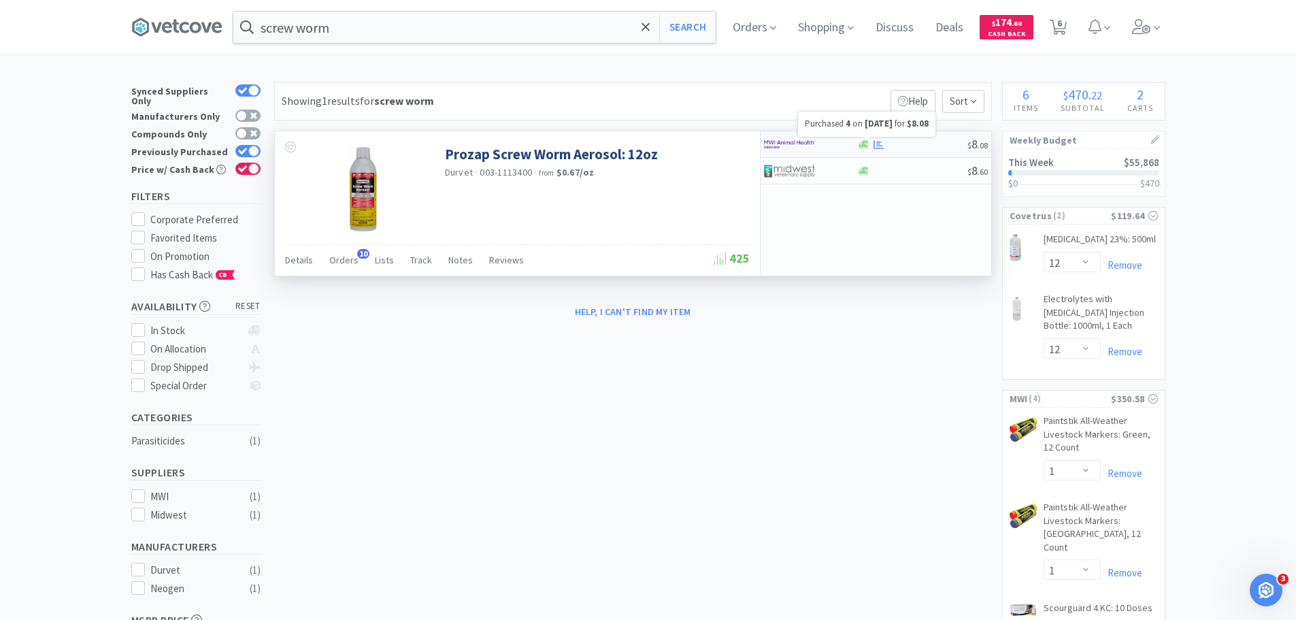
click at [878, 144] on icon at bounding box center [879, 143] width 10 height 9
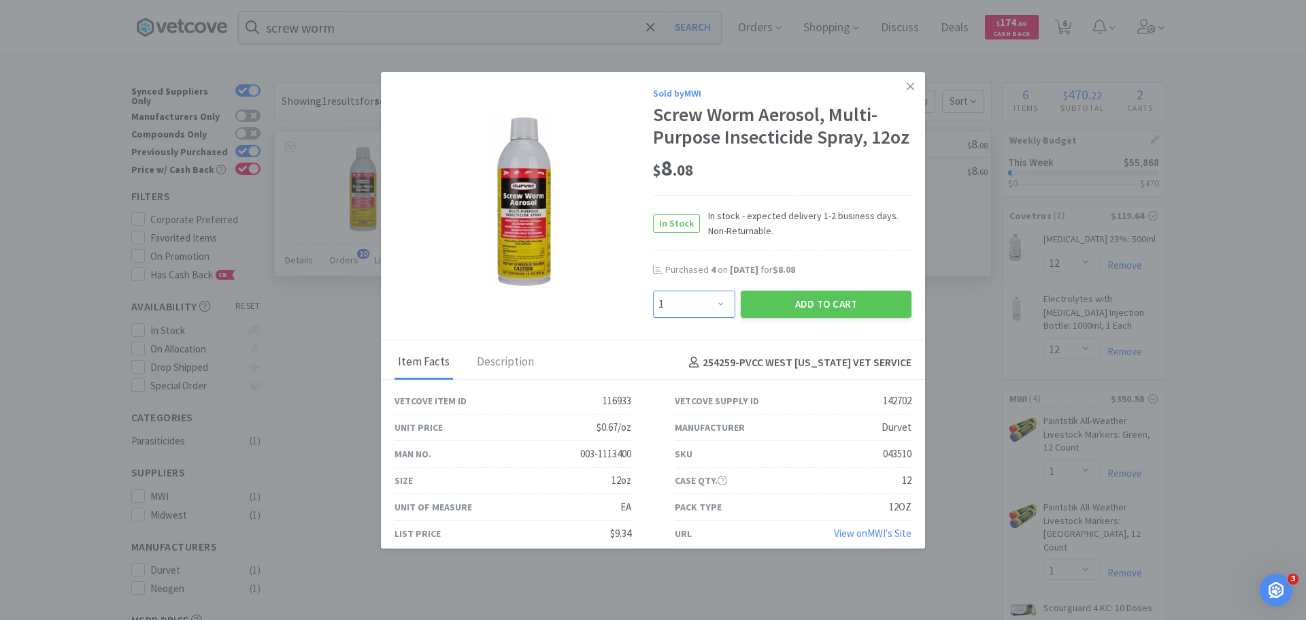
click at [705, 318] on select "Enter Quantity 1 2 3 4 5 6 7 8 9 10 11 12 13 14 15 16 17 18 19 20 Enter Quantity" at bounding box center [694, 303] width 82 height 27
select select "3"
click at [653, 313] on select "Enter Quantity 1 2 3 4 5 6 7 8 9 10 11 12 13 14 15 16 17 18 19 20 Enter Quantity" at bounding box center [694, 303] width 82 height 27
click at [830, 318] on button "Add to Cart" at bounding box center [826, 303] width 171 height 27
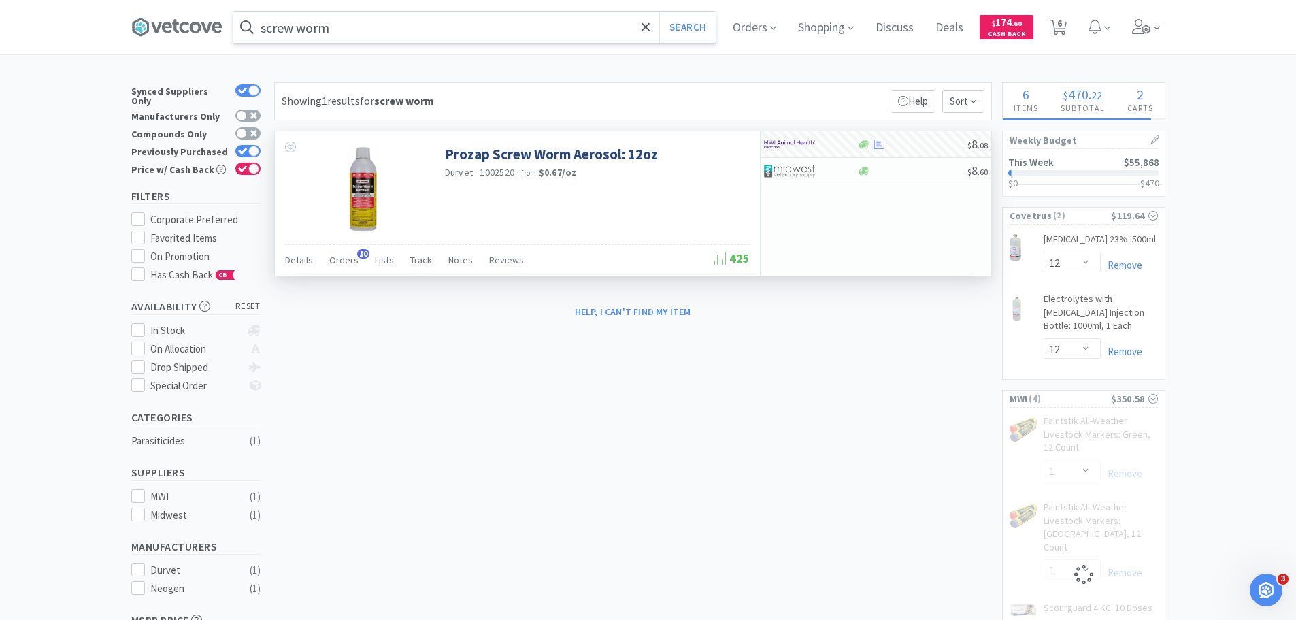
select select "3"
select select "6"
select select "1"
click at [462, 36] on input "screw worm" at bounding box center [474, 27] width 482 height 31
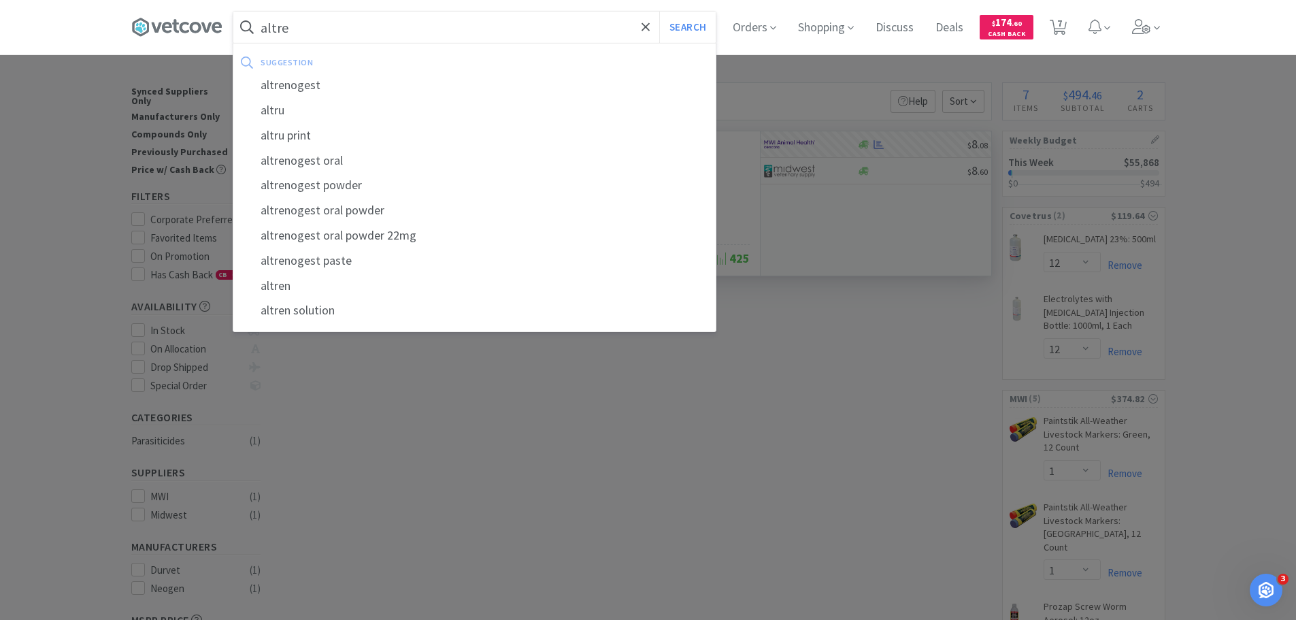
type input "altre"
click at [659, 12] on button "Search" at bounding box center [687, 27] width 56 height 31
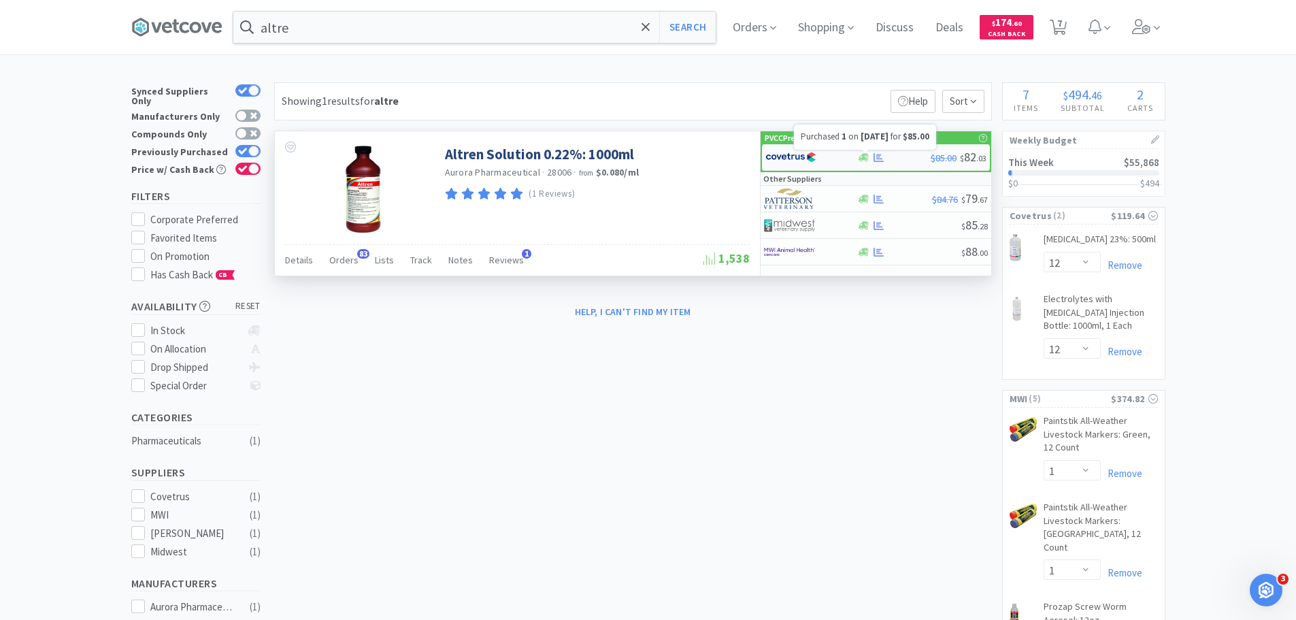
click at [881, 156] on icon at bounding box center [879, 157] width 10 height 10
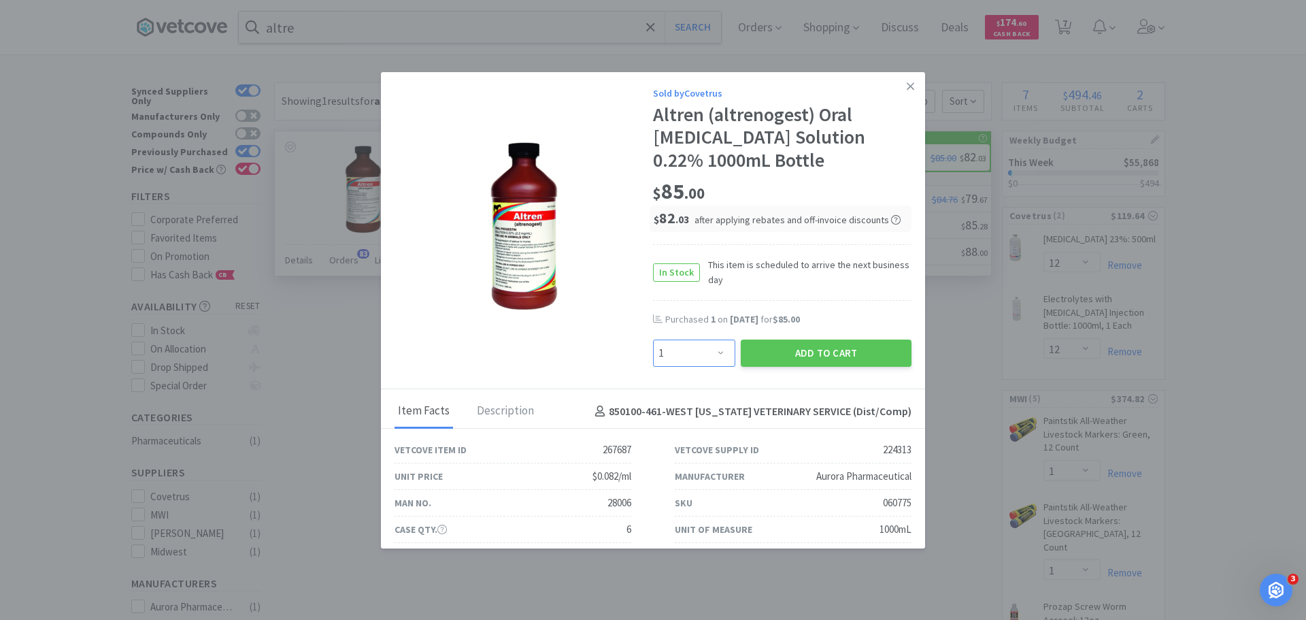
click at [704, 360] on select "Enter Quantity 1 2 3 4 5 6 7 8 9 10 11 12 13 14 15 16 17 18 19 20 Enter Quantity" at bounding box center [694, 352] width 82 height 27
select select "3"
click at [653, 339] on select "Enter Quantity 1 2 3 4 5 6 7 8 9 10 11 12 13 14 15 16 17 18 19 20 Enter Quantity" at bounding box center [694, 352] width 82 height 27
click at [788, 368] on div "Add to Cart" at bounding box center [826, 353] width 176 height 33
click at [820, 344] on button "Add to Cart" at bounding box center [826, 352] width 171 height 27
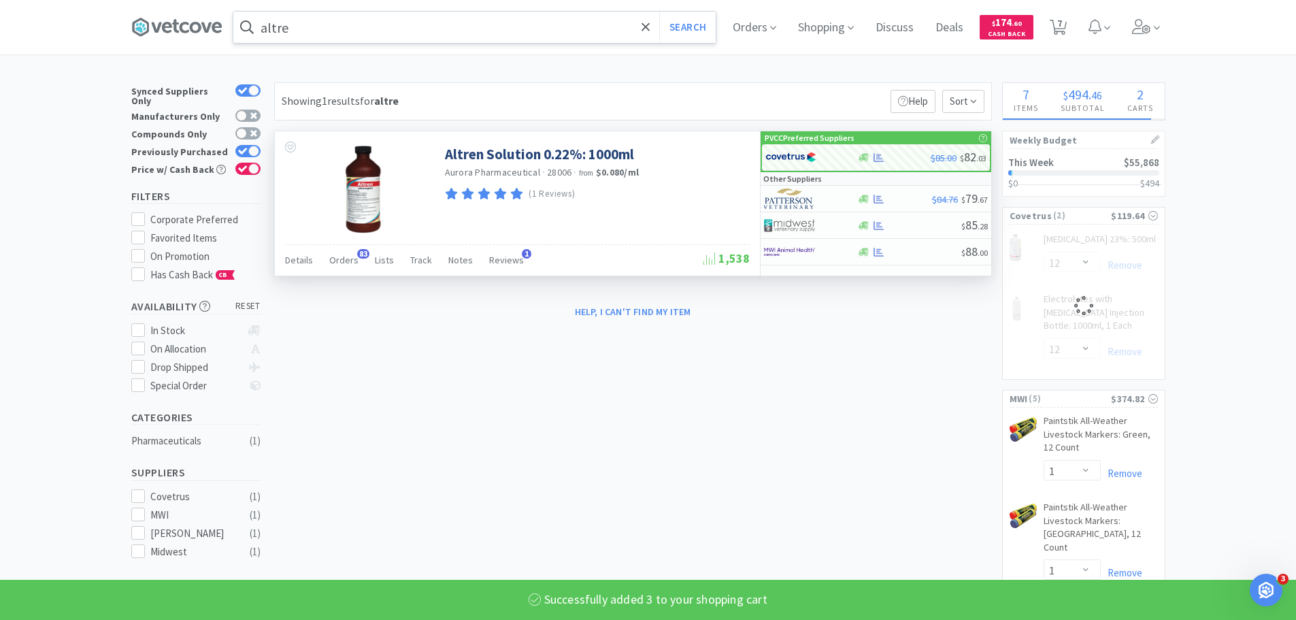
select select "3"
select select "12"
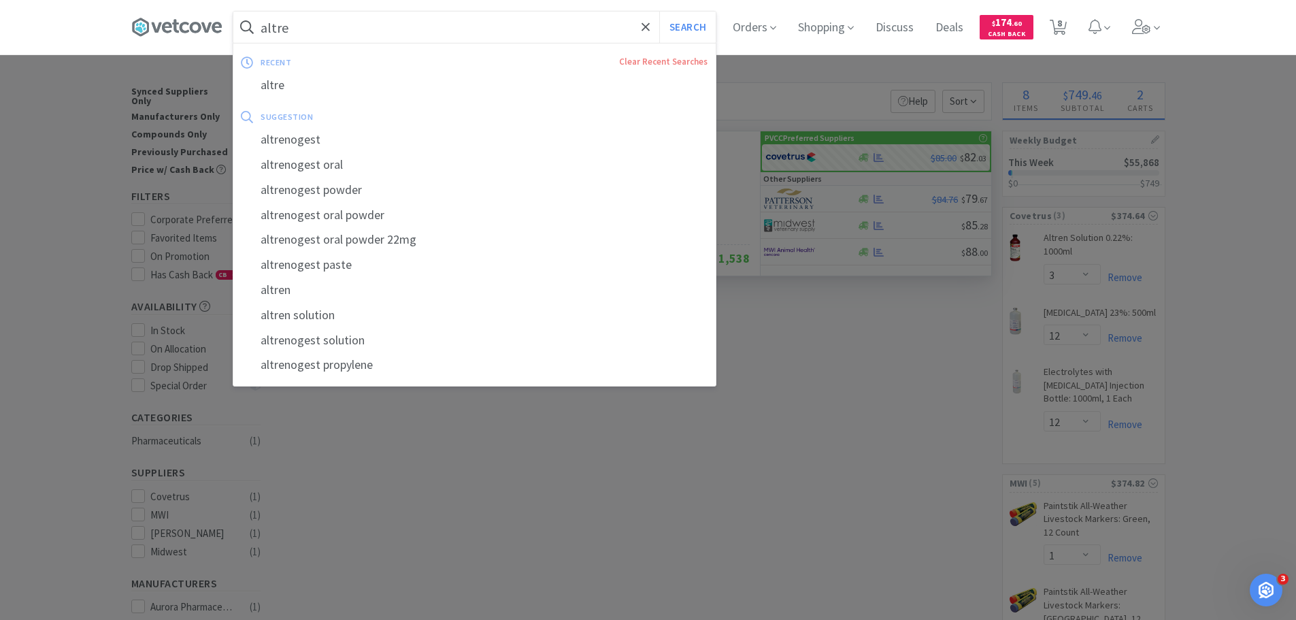
click at [457, 14] on input "altre" at bounding box center [474, 27] width 482 height 31
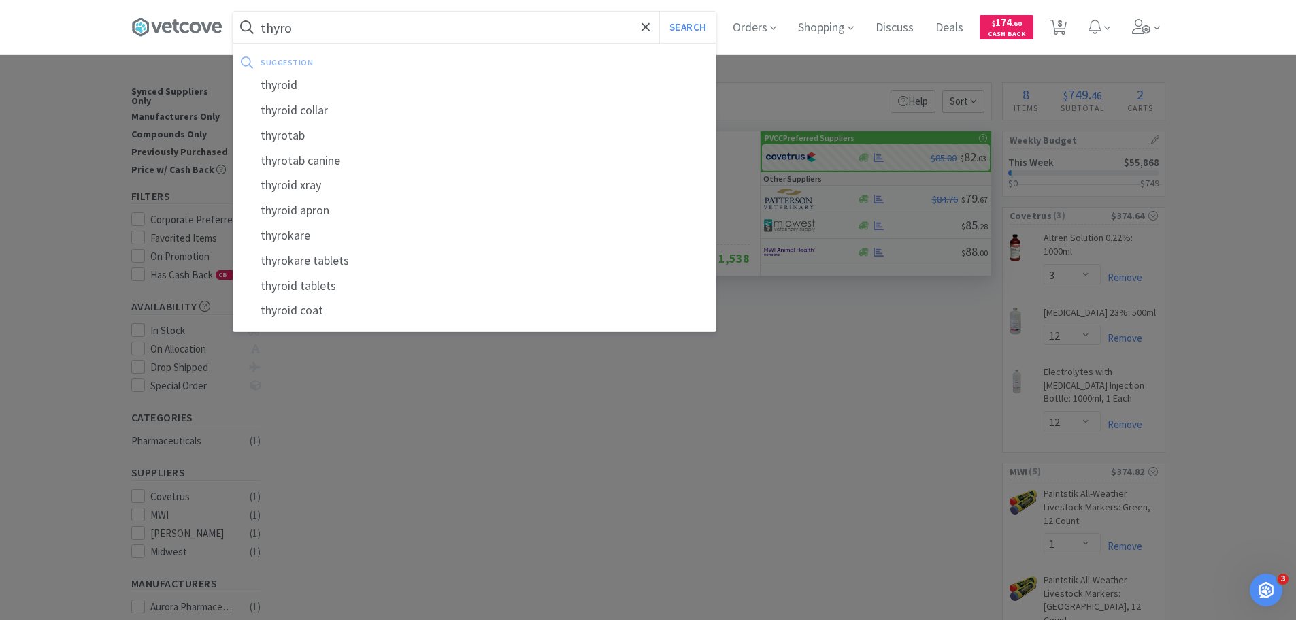
type input "thyro"
click at [659, 12] on button "Search" at bounding box center [687, 27] width 56 height 31
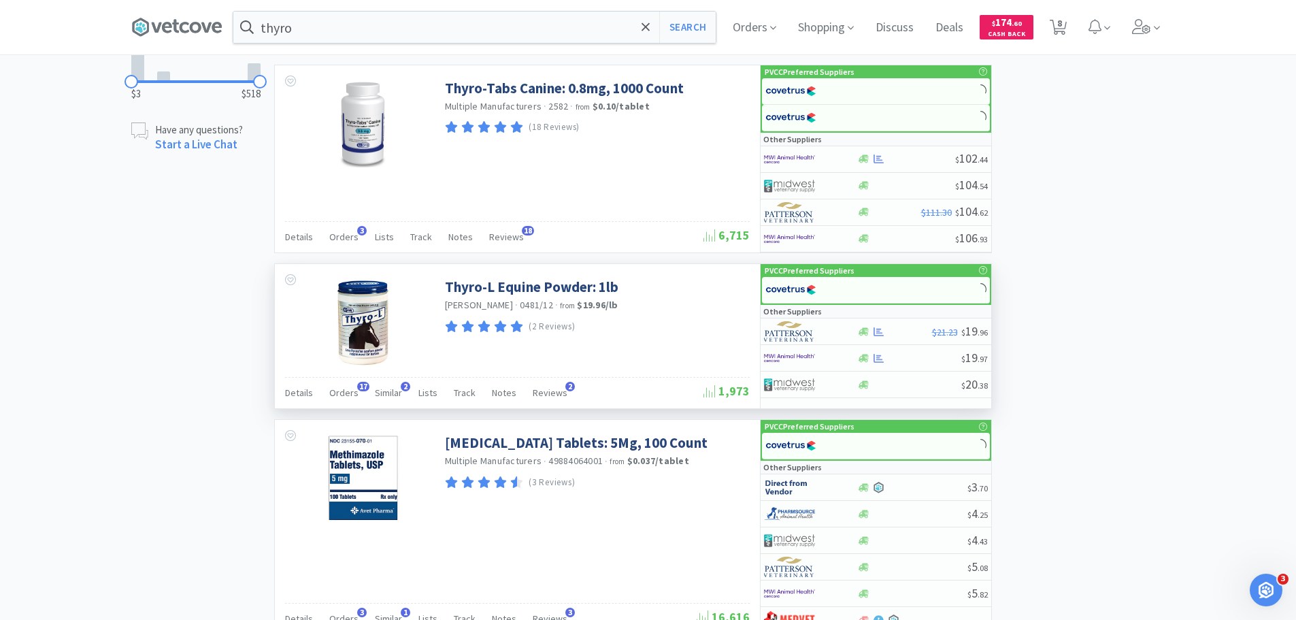
scroll to position [884, 0]
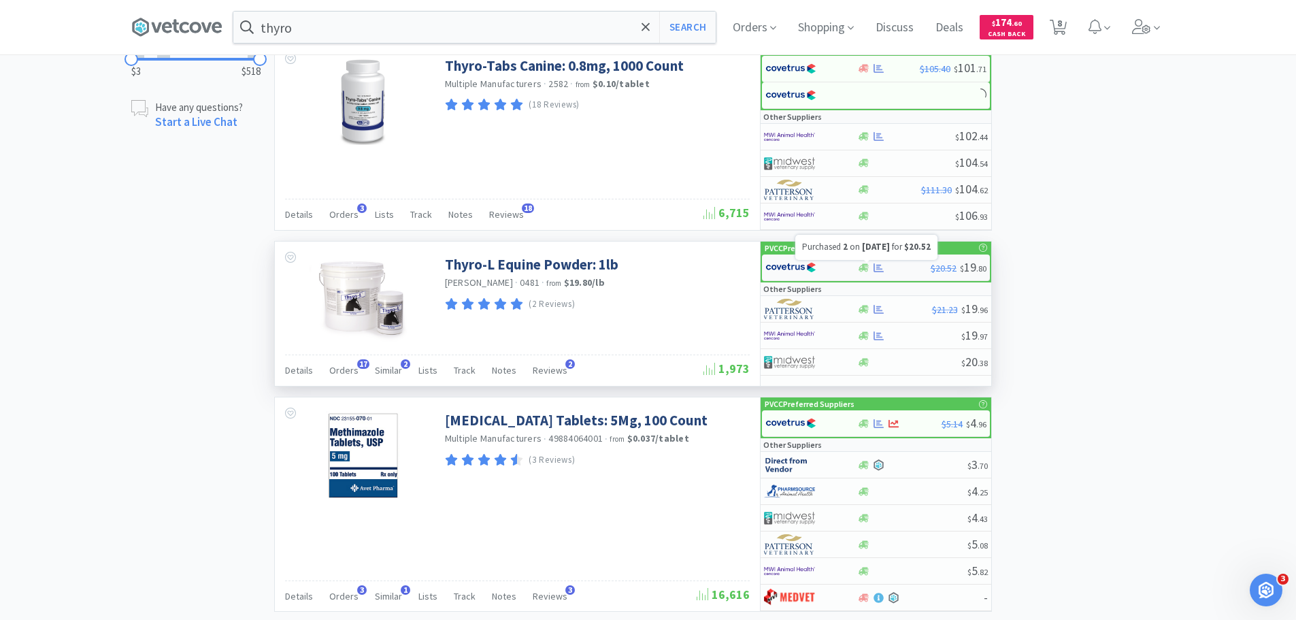
click at [878, 271] on icon at bounding box center [879, 267] width 10 height 9
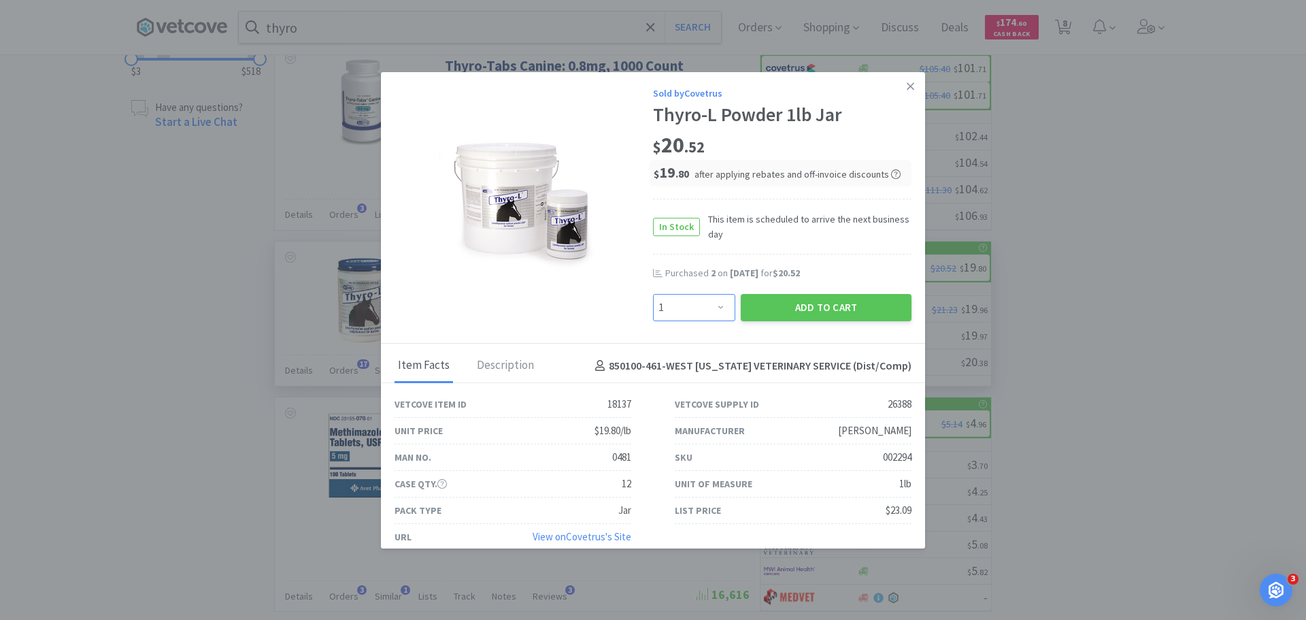
click at [709, 315] on select "Enter Quantity 1 2 3 4 5 6 7 8 9 10 11 12 13 14 15 16 17 18 19 20 Enter Quantity" at bounding box center [694, 307] width 82 height 27
select select "2"
click at [653, 294] on select "Enter Quantity 1 2 3 4 5 6 7 8 9 10 11 12 13 14 15 16 17 18 19 20 Enter Quantity" at bounding box center [694, 307] width 82 height 27
click at [810, 301] on button "Add to Cart" at bounding box center [826, 307] width 171 height 27
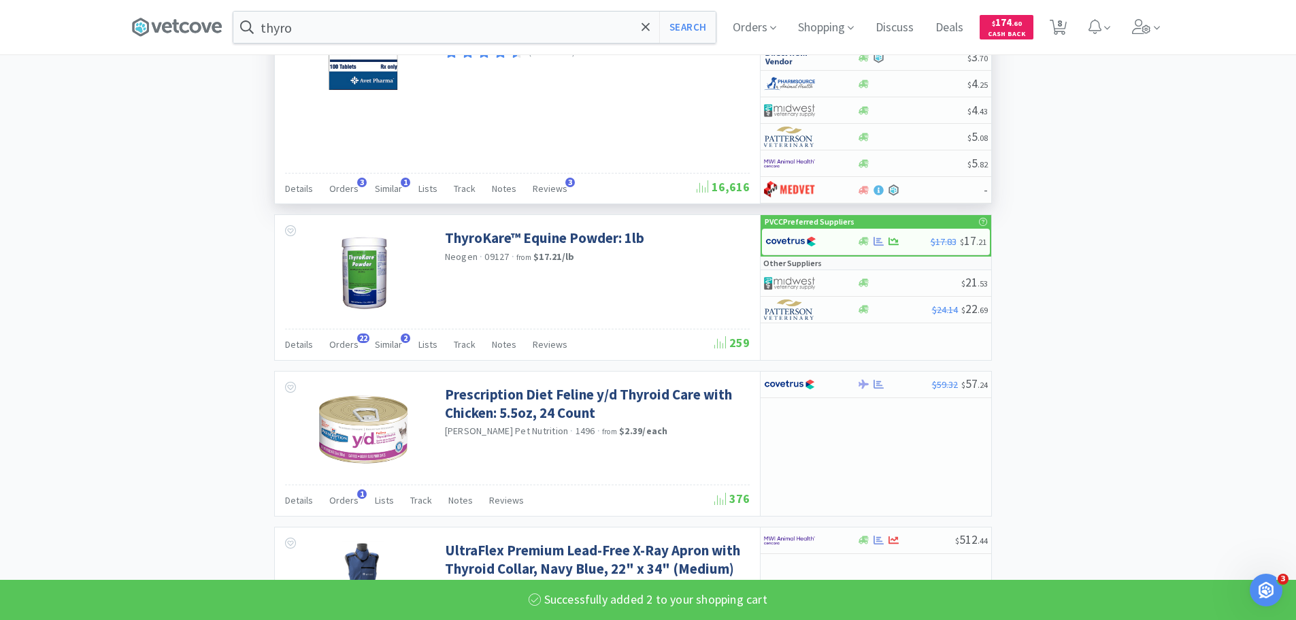
scroll to position [1293, 0]
select select "2"
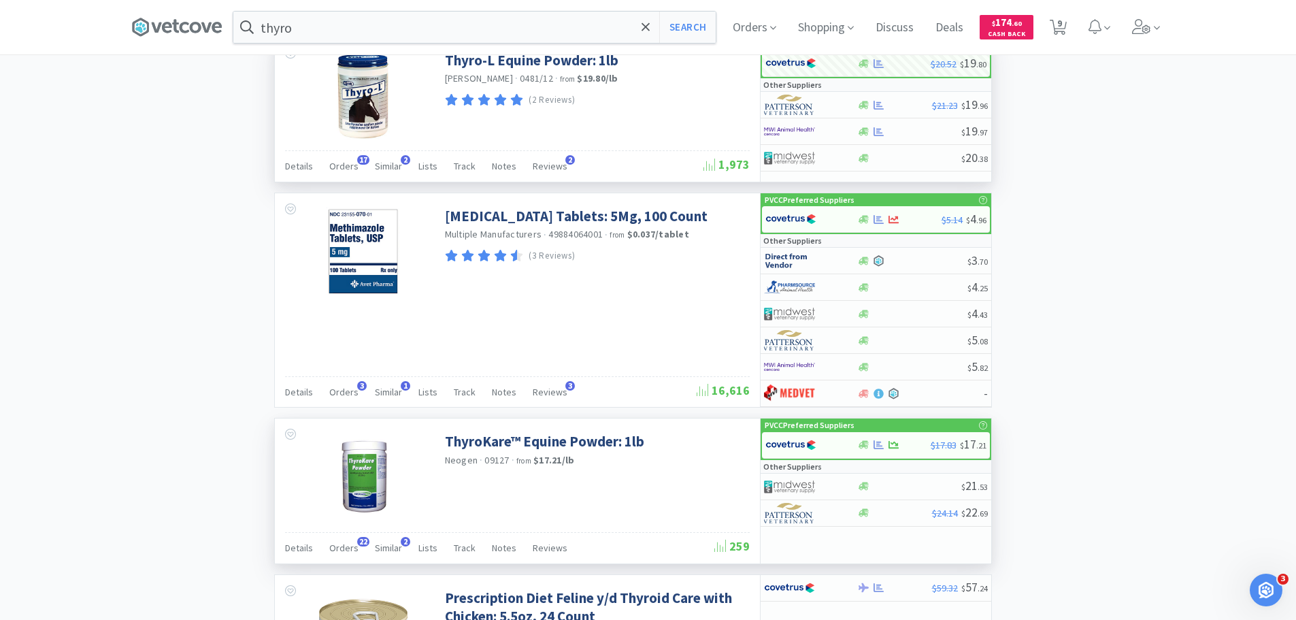
scroll to position [952, 0]
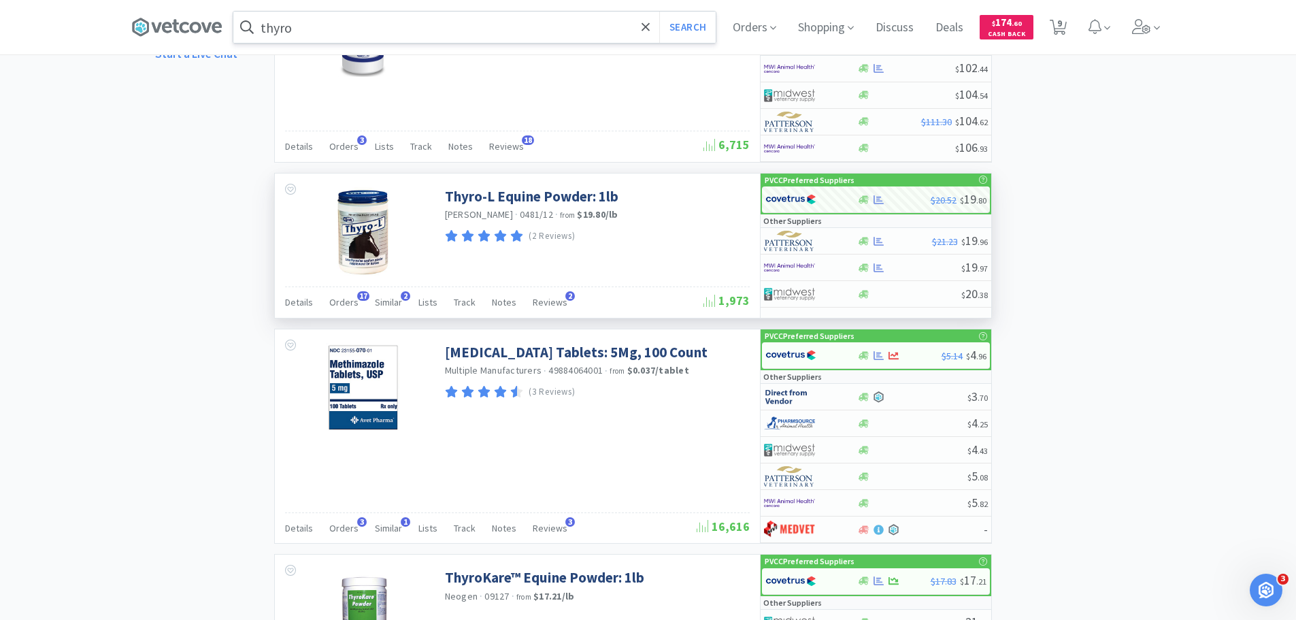
click at [566, 37] on input "thyro" at bounding box center [474, 27] width 482 height 31
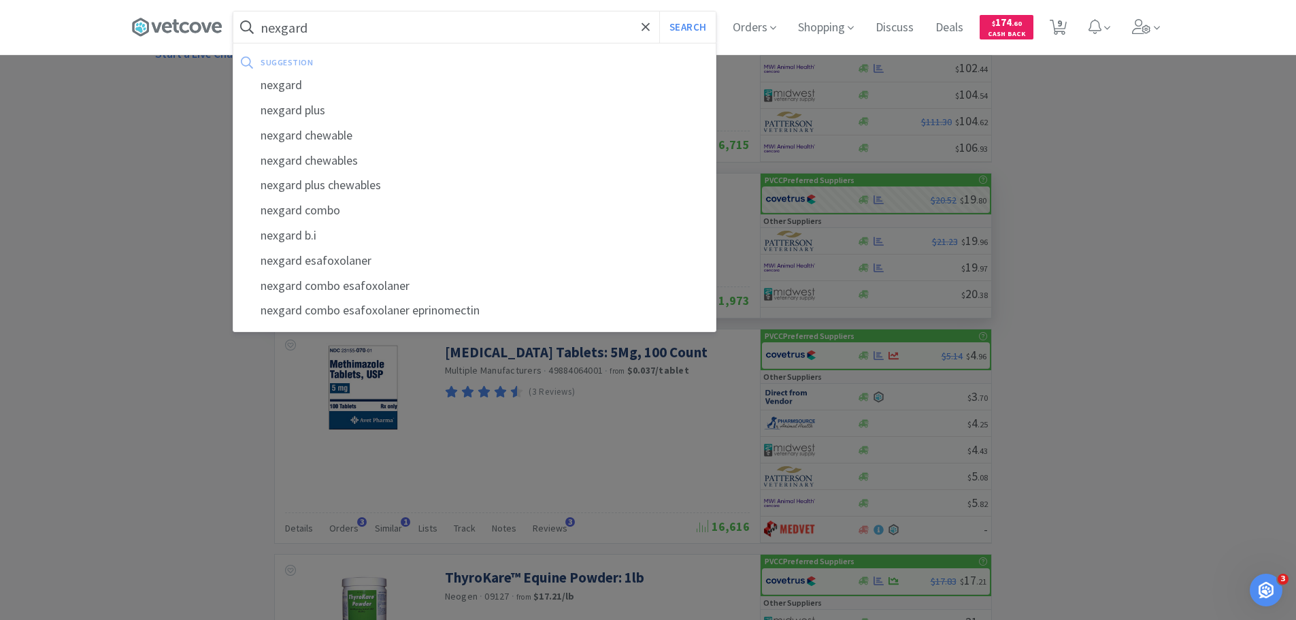
type input "nexgard"
click at [659, 12] on button "Search" at bounding box center [687, 27] width 56 height 31
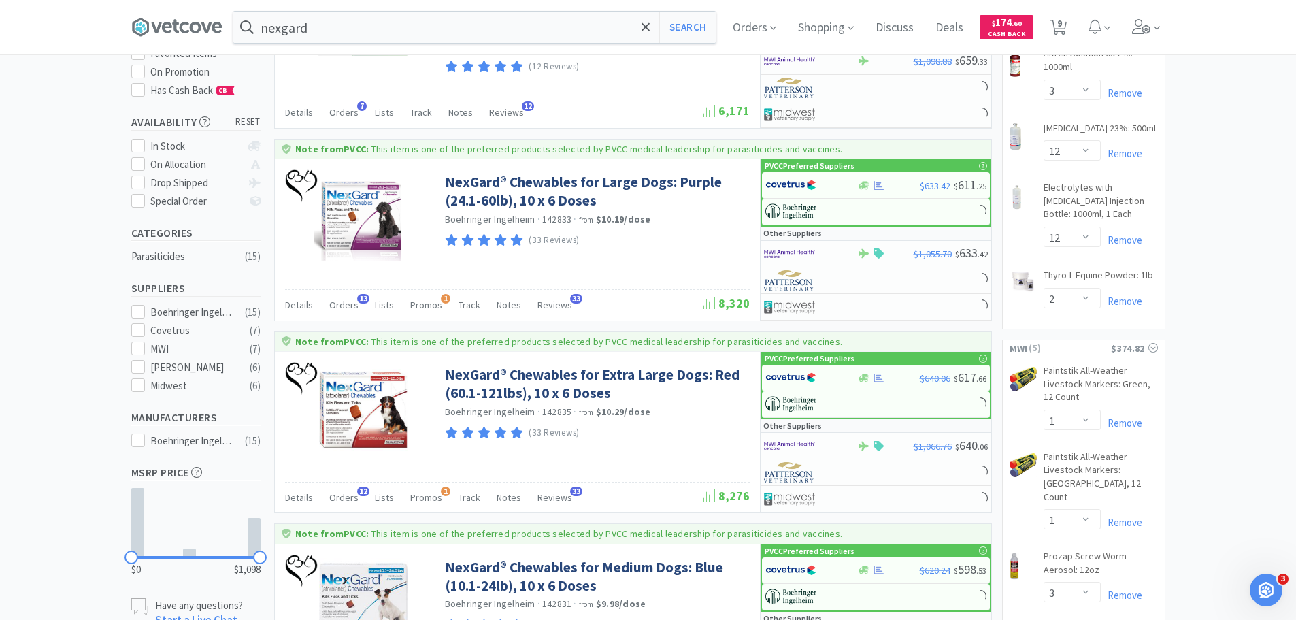
scroll to position [204, 0]
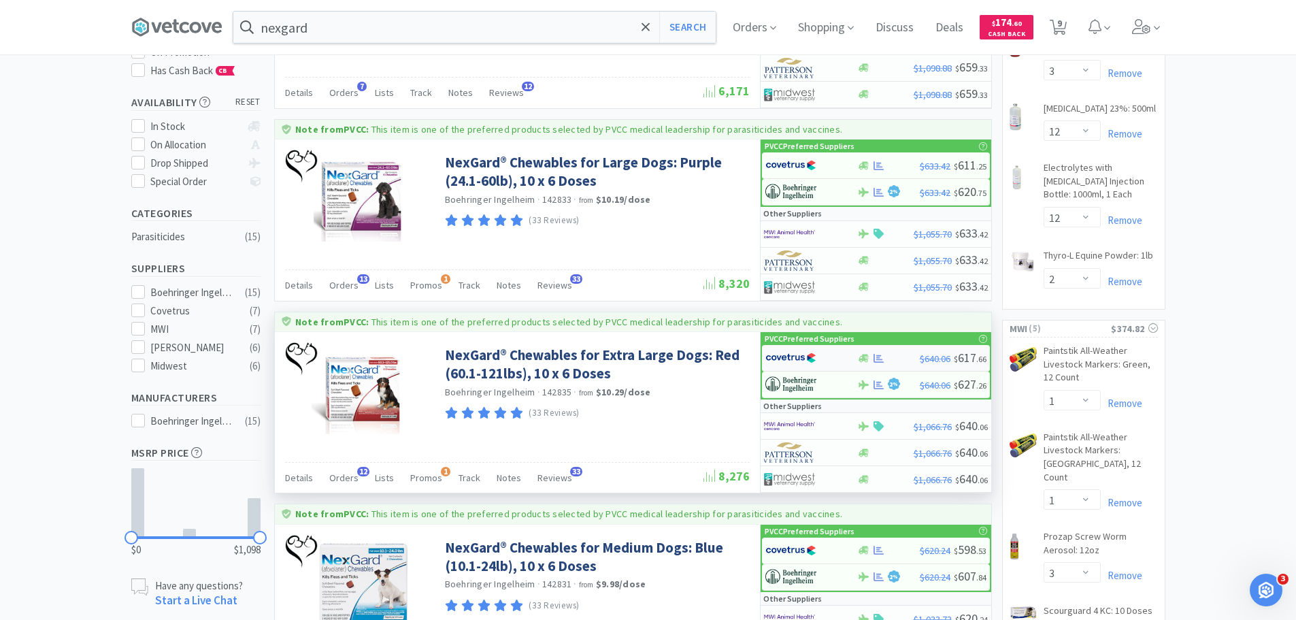
click at [811, 352] on img at bounding box center [790, 358] width 51 height 20
select select "1"
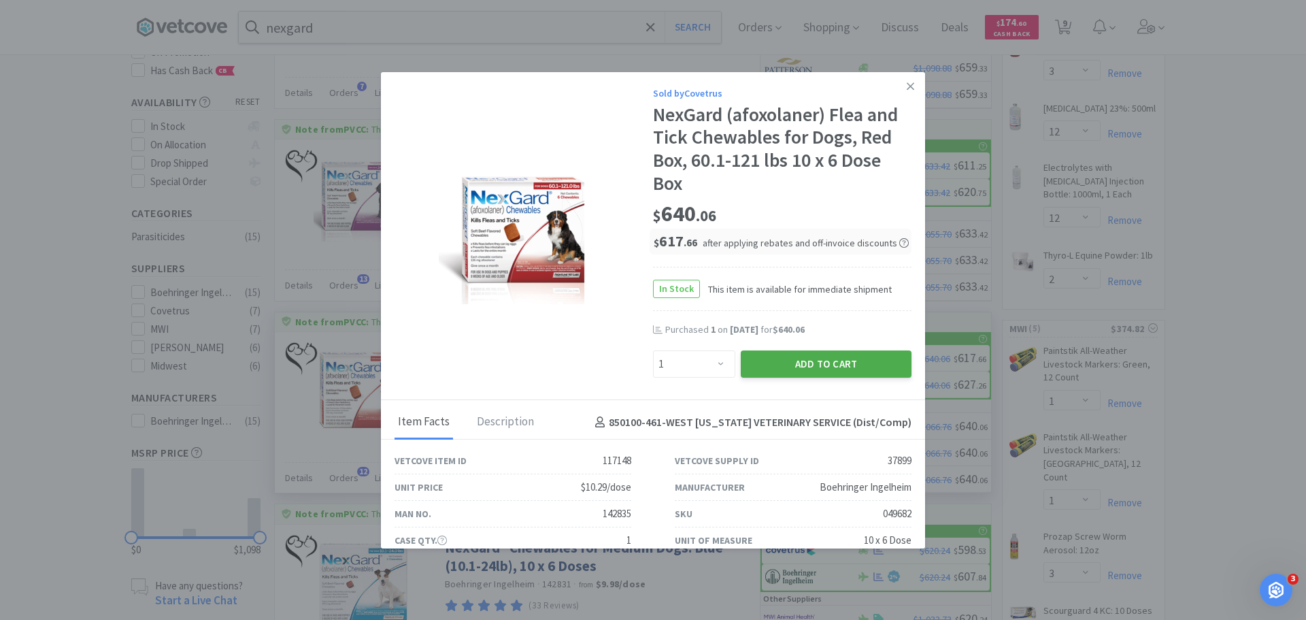
click at [812, 352] on button "Add to Cart" at bounding box center [826, 363] width 171 height 27
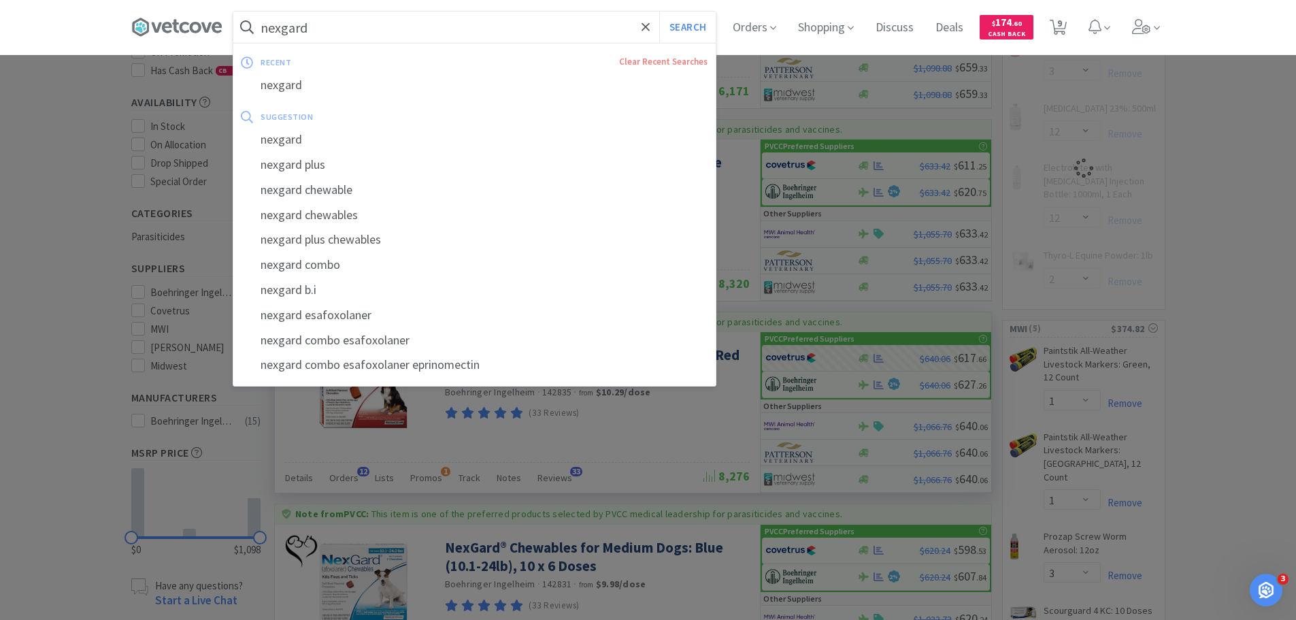
click at [595, 27] on input "nexgard" at bounding box center [474, 27] width 482 height 31
select select "1"
select select "2"
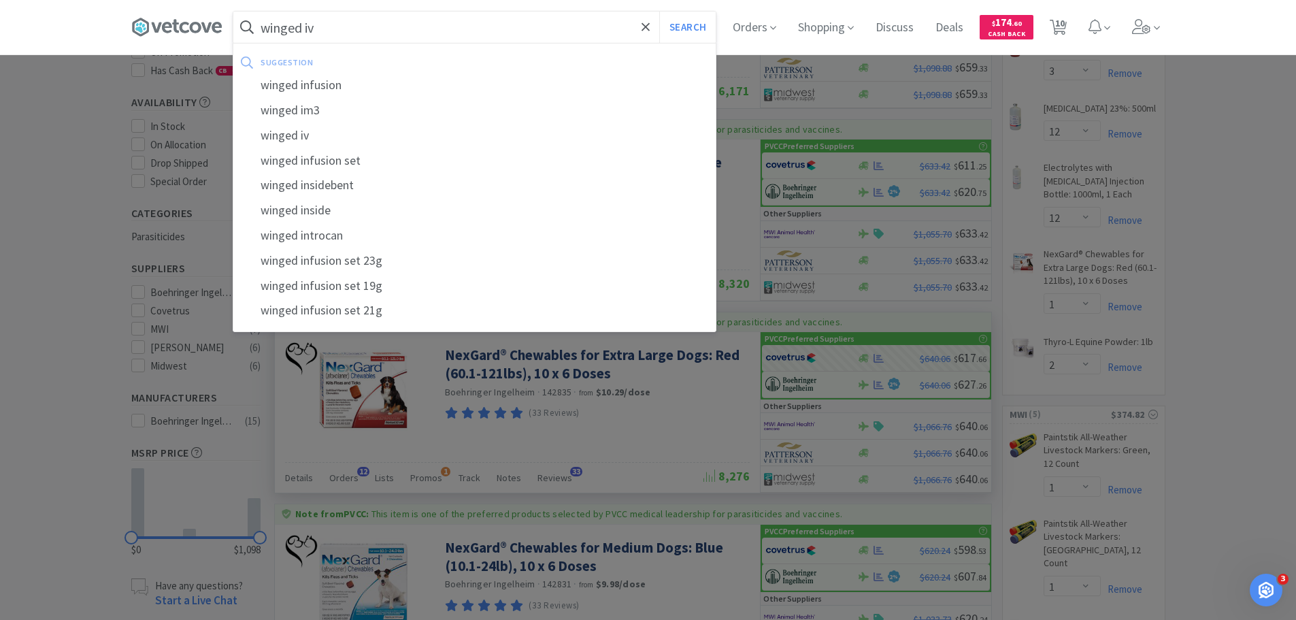
type input "winged iv"
click at [659, 12] on button "Search" at bounding box center [687, 27] width 56 height 31
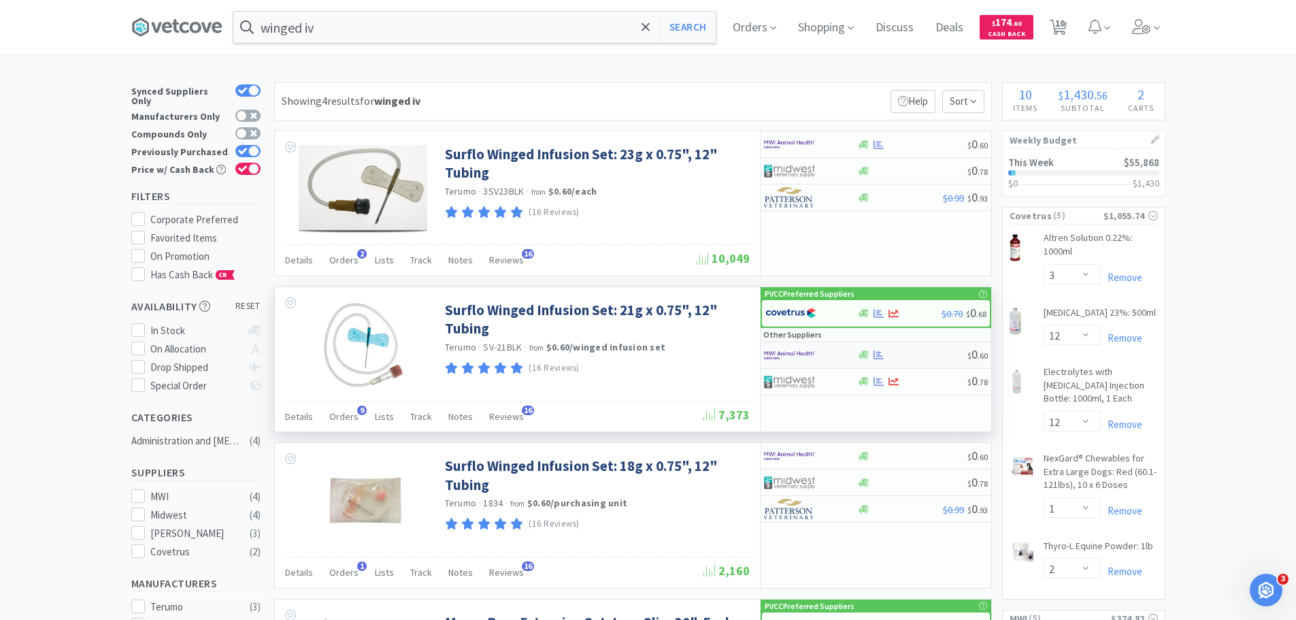
click at [830, 354] on div at bounding box center [801, 355] width 75 height 23
select select "50"
click at [833, 310] on div at bounding box center [802, 312] width 75 height 23
select select "1"
click at [791, 350] on img at bounding box center [789, 355] width 51 height 20
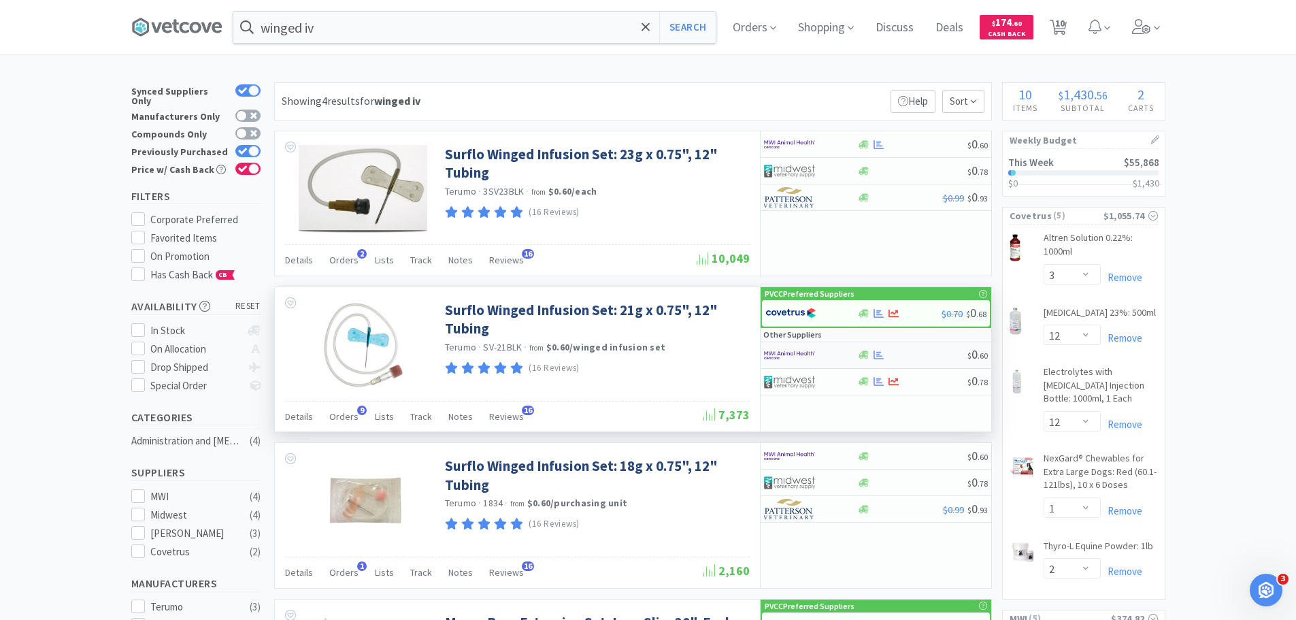
select select "50"
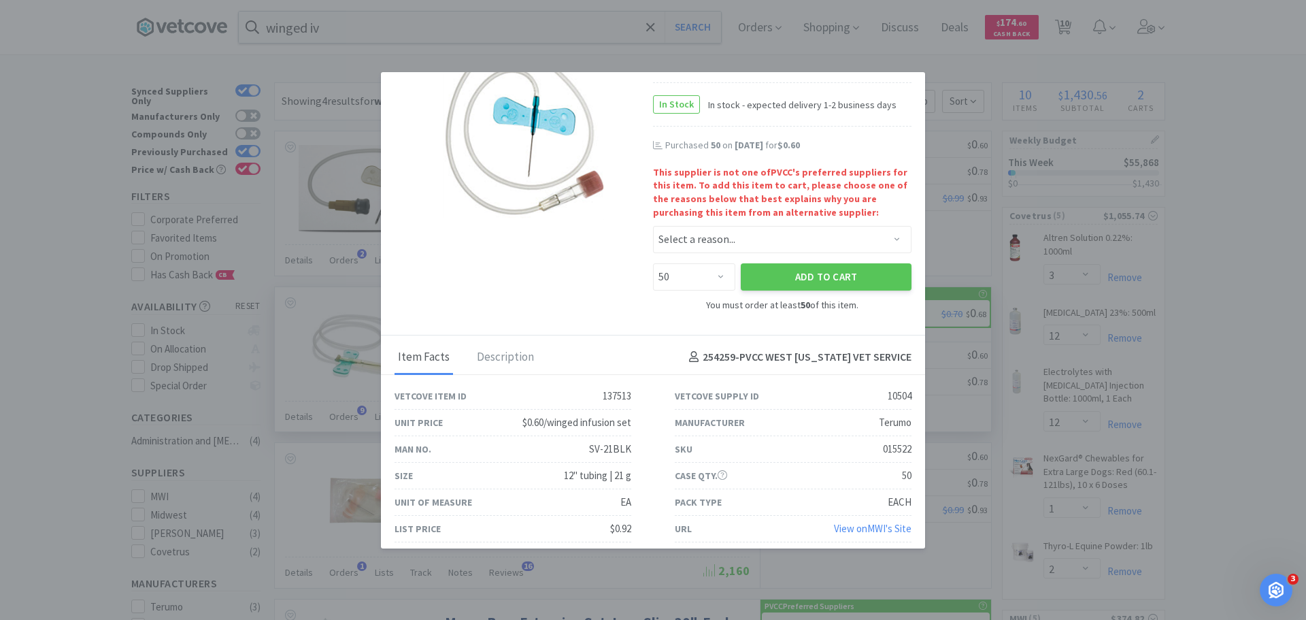
scroll to position [136, 0]
click at [743, 240] on select "Select a reason... Availability - This item is out of stock at the preferred su…" at bounding box center [782, 238] width 259 height 27
select select "pricing"
click at [653, 225] on select "Select a reason... Availability - This item is out of stock at the preferred su…" at bounding box center [782, 238] width 259 height 27
click at [797, 284] on button "Add to Cart" at bounding box center [826, 276] width 171 height 27
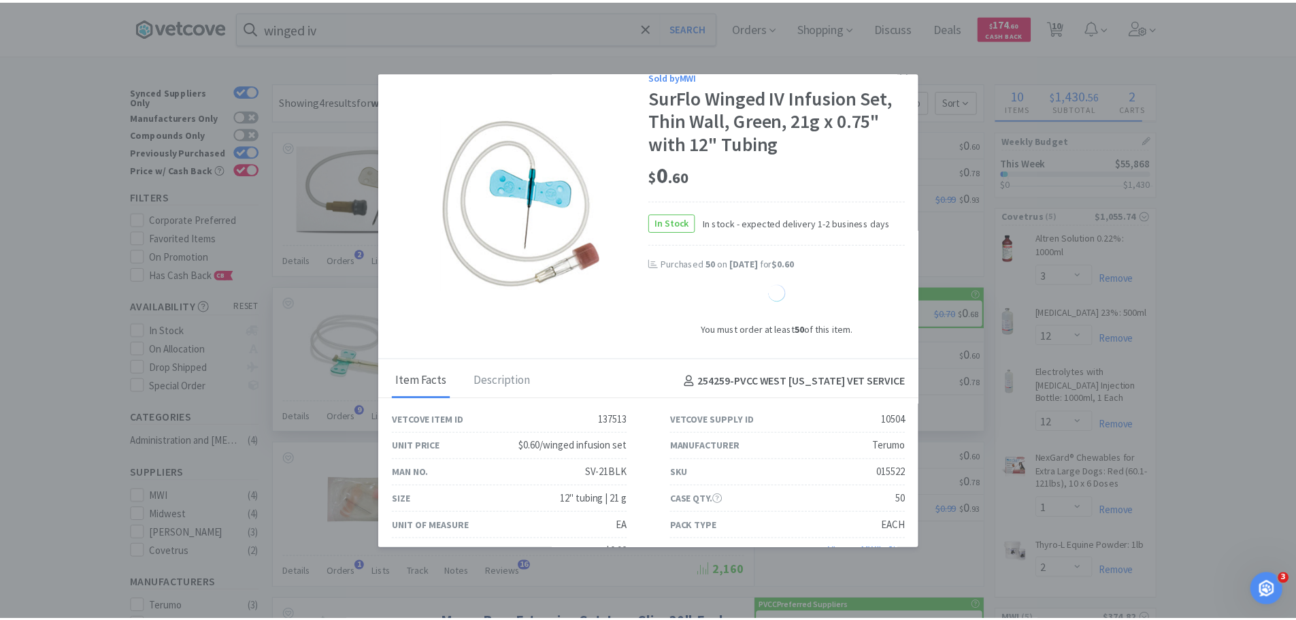
scroll to position [0, 0]
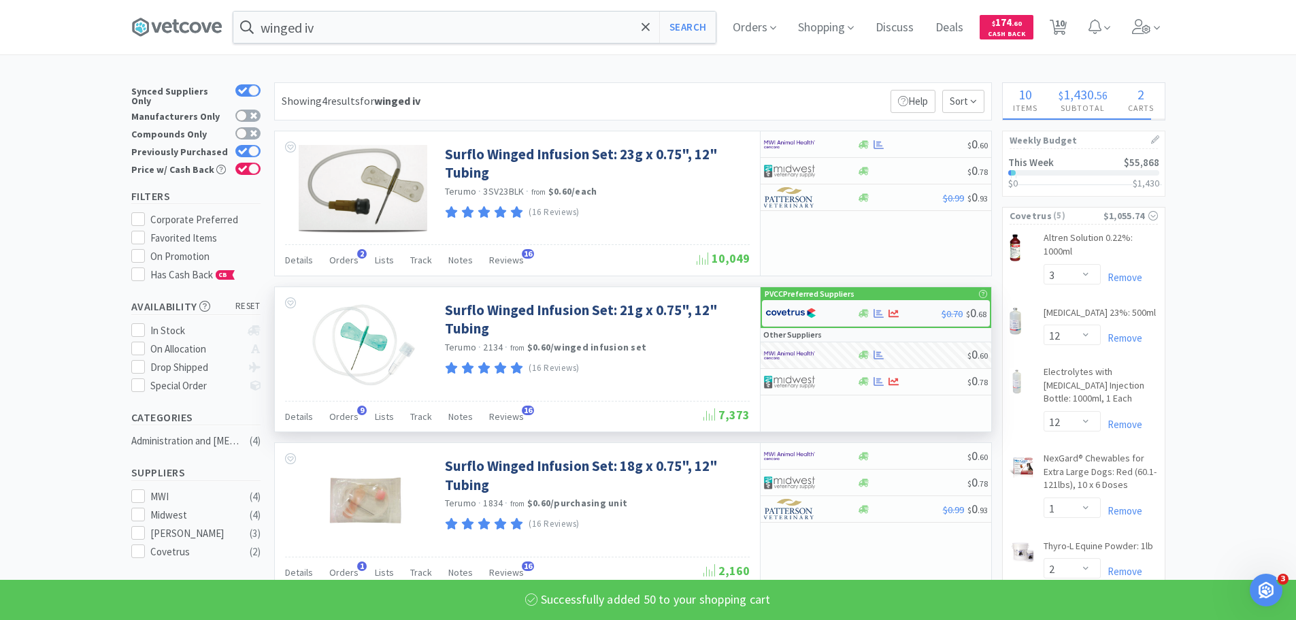
click at [800, 309] on img at bounding box center [790, 313] width 51 height 20
select select "1"
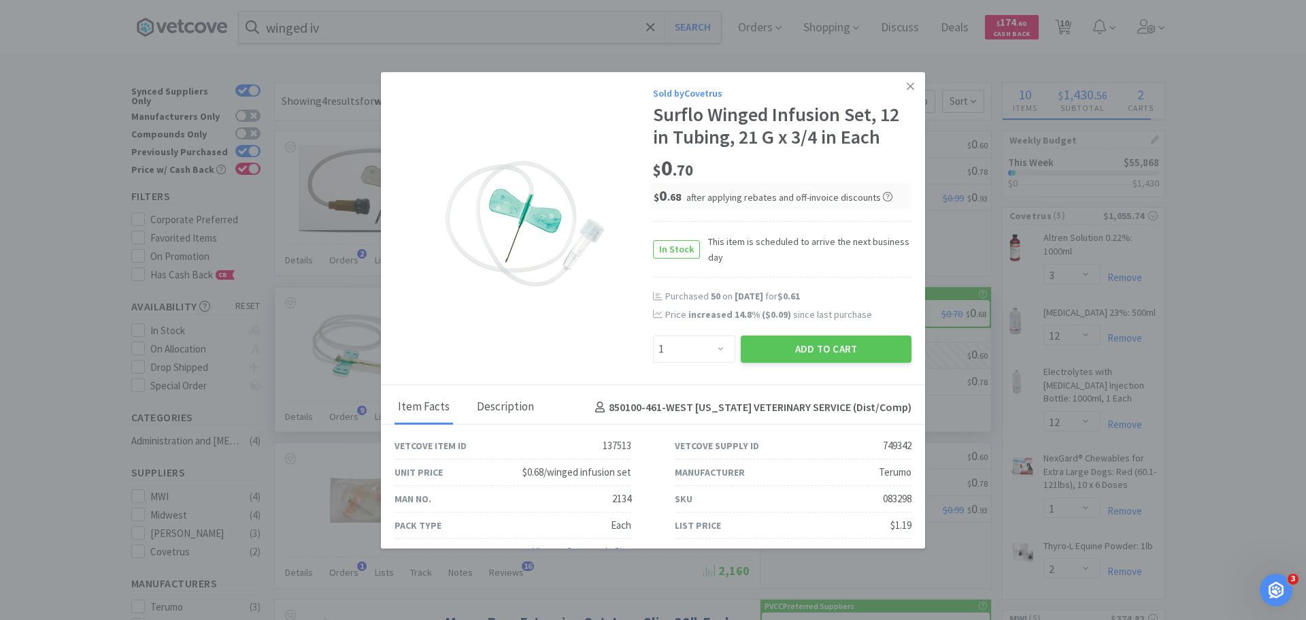
click at [528, 410] on div "Description" at bounding box center [506, 408] width 64 height 34
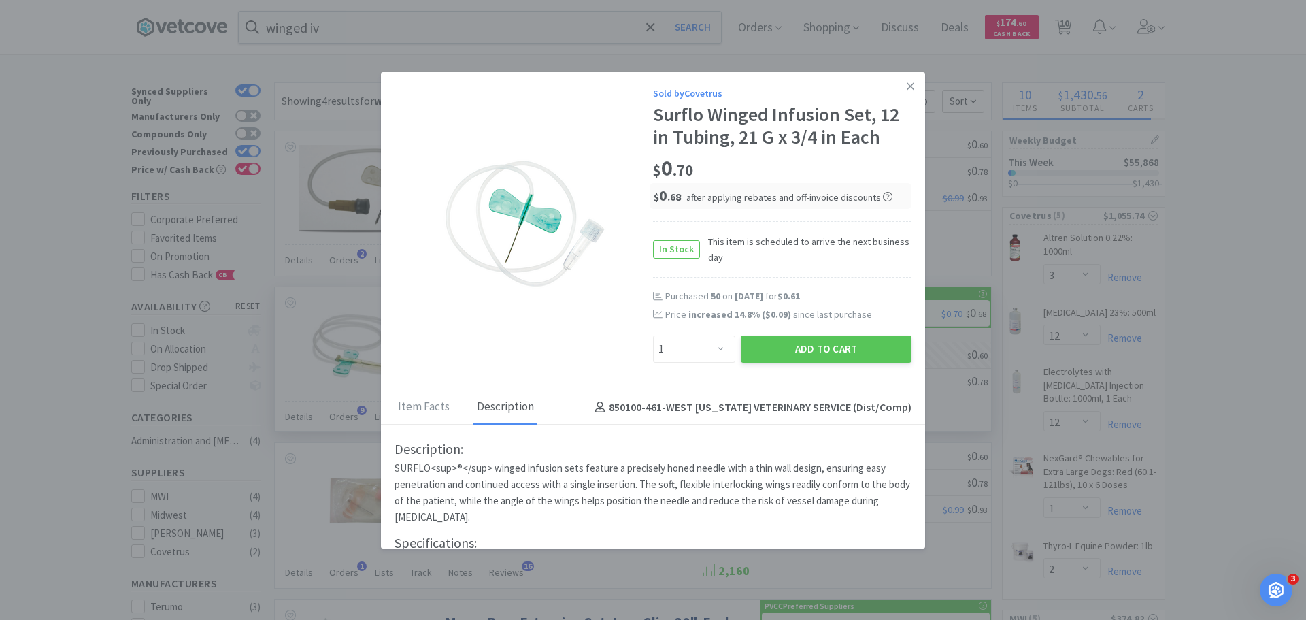
select select "50"
select select "1"
click at [907, 92] on icon at bounding box center [910, 86] width 7 height 12
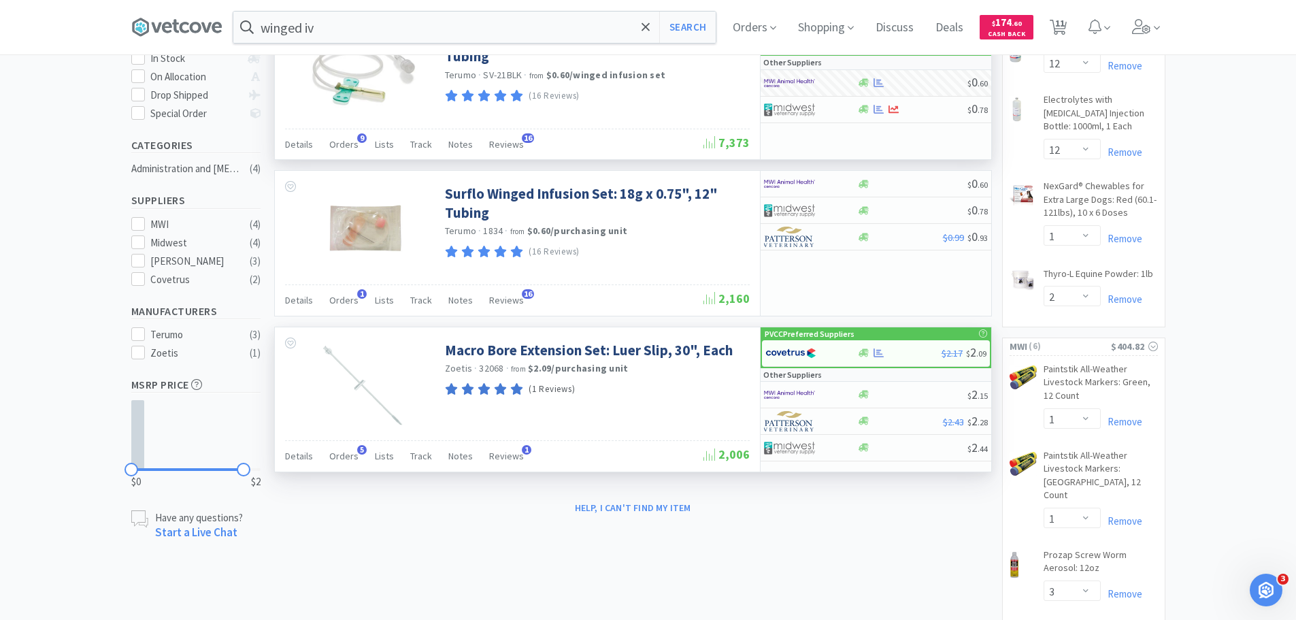
scroll to position [68, 0]
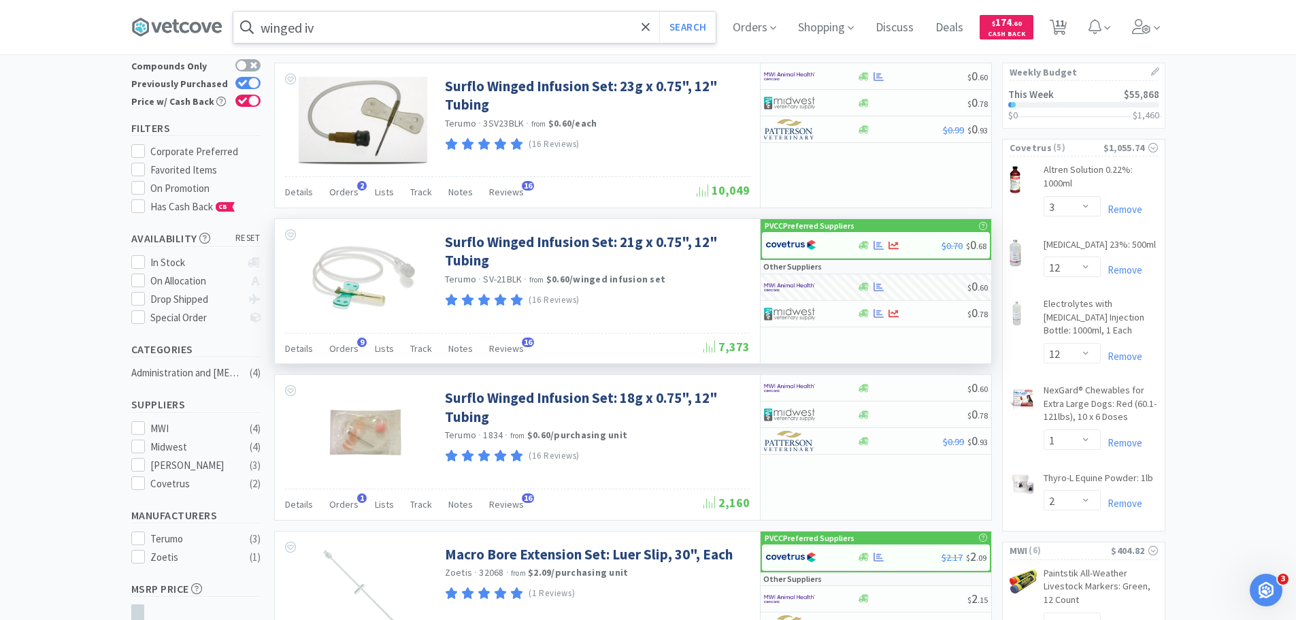
click at [459, 33] on input "winged iv" at bounding box center [474, 27] width 482 height 31
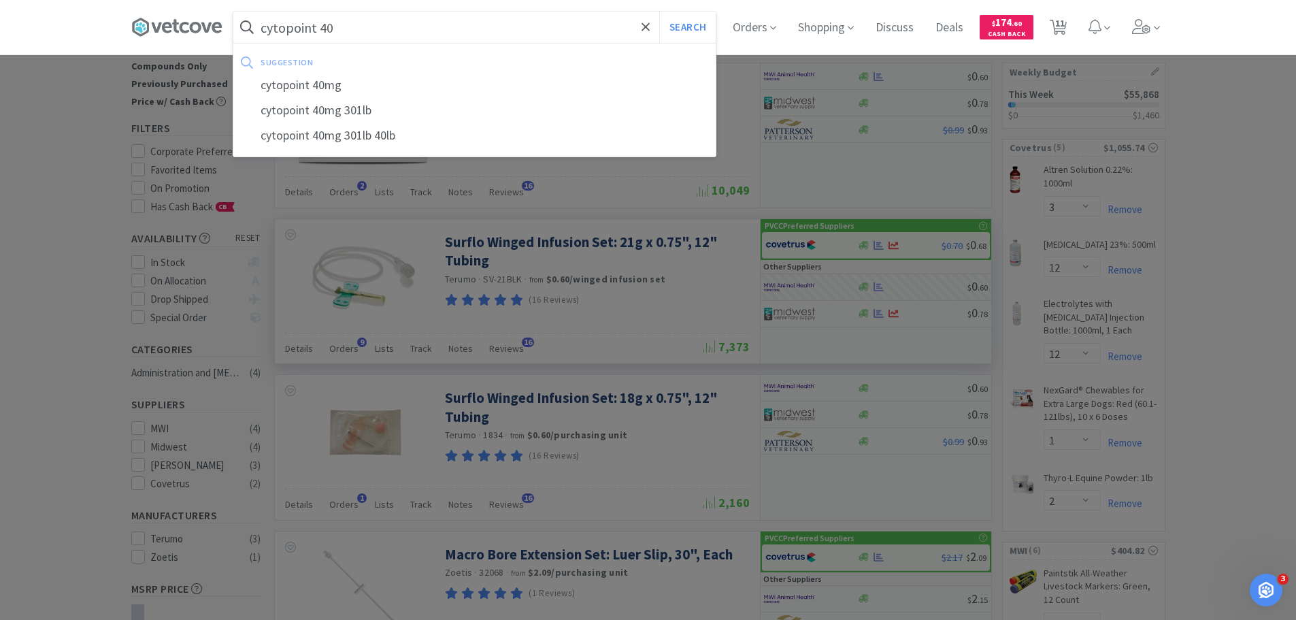
type input "cytopoint 40"
click at [659, 12] on button "Search" at bounding box center [687, 27] width 56 height 31
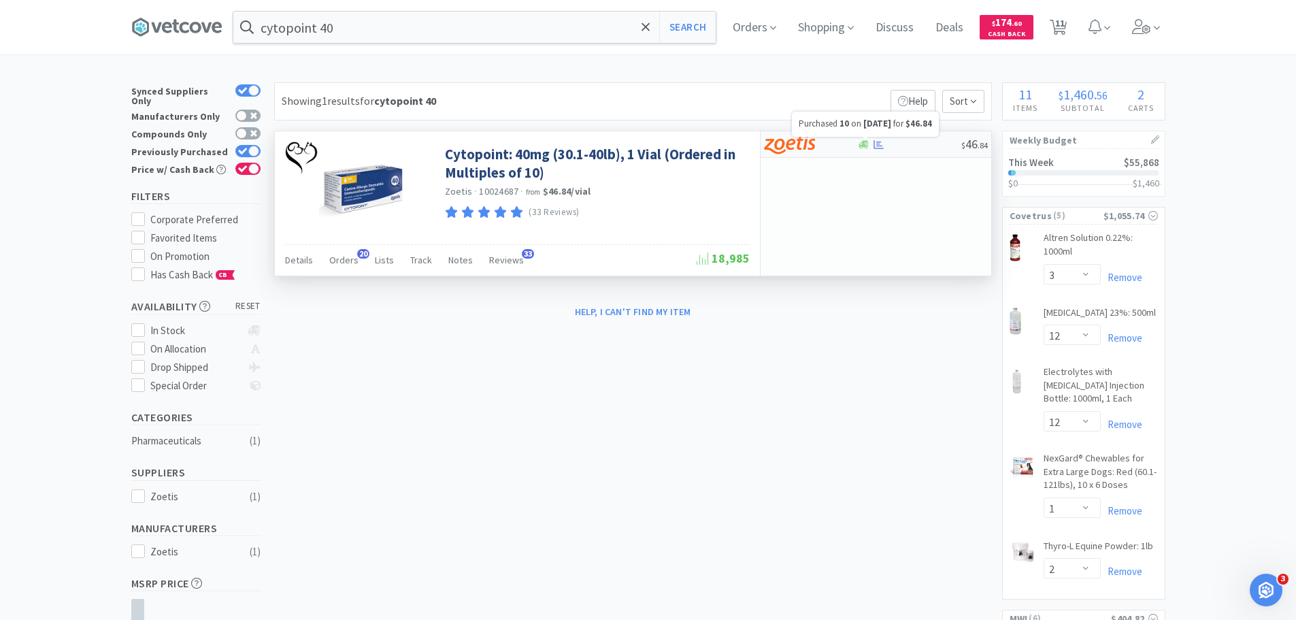
click at [878, 144] on icon at bounding box center [879, 143] width 10 height 9
select select "10"
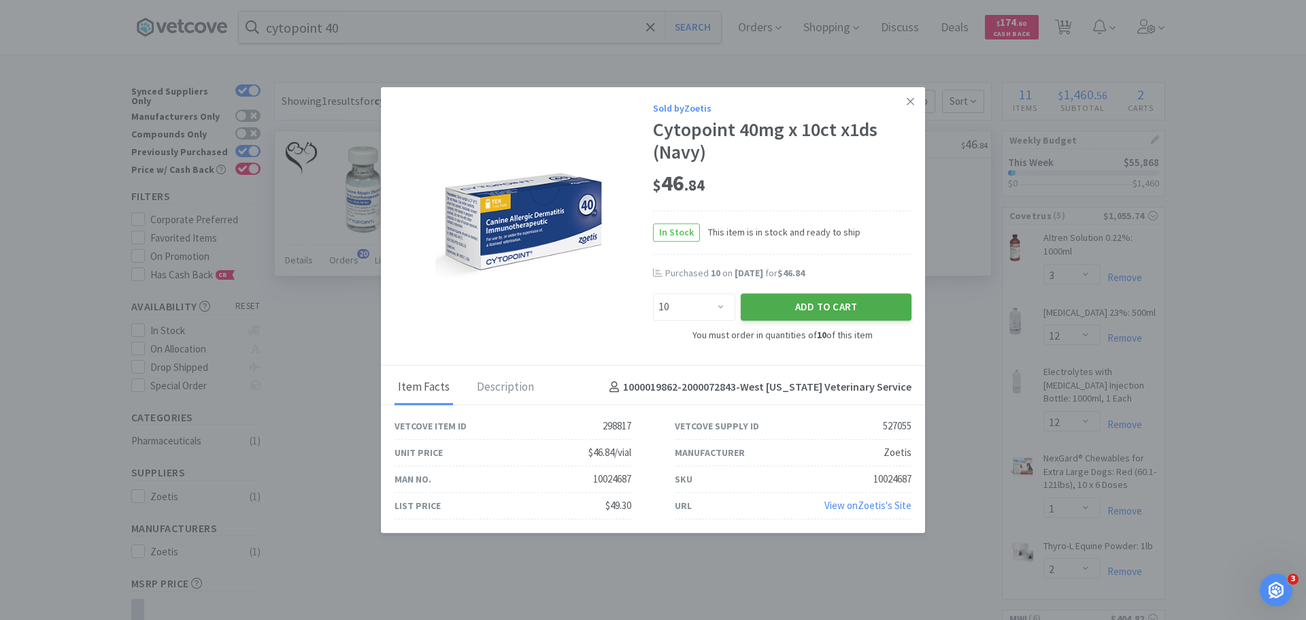
click at [861, 298] on button "Add to Cart" at bounding box center [826, 307] width 171 height 27
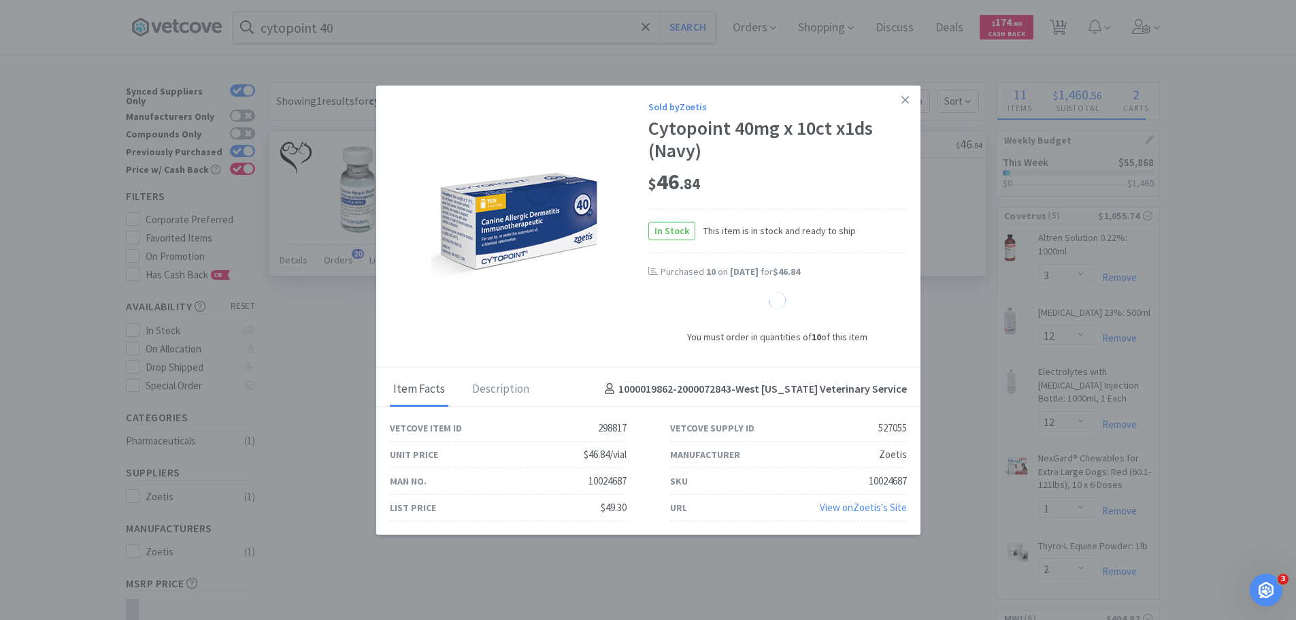
select select "10"
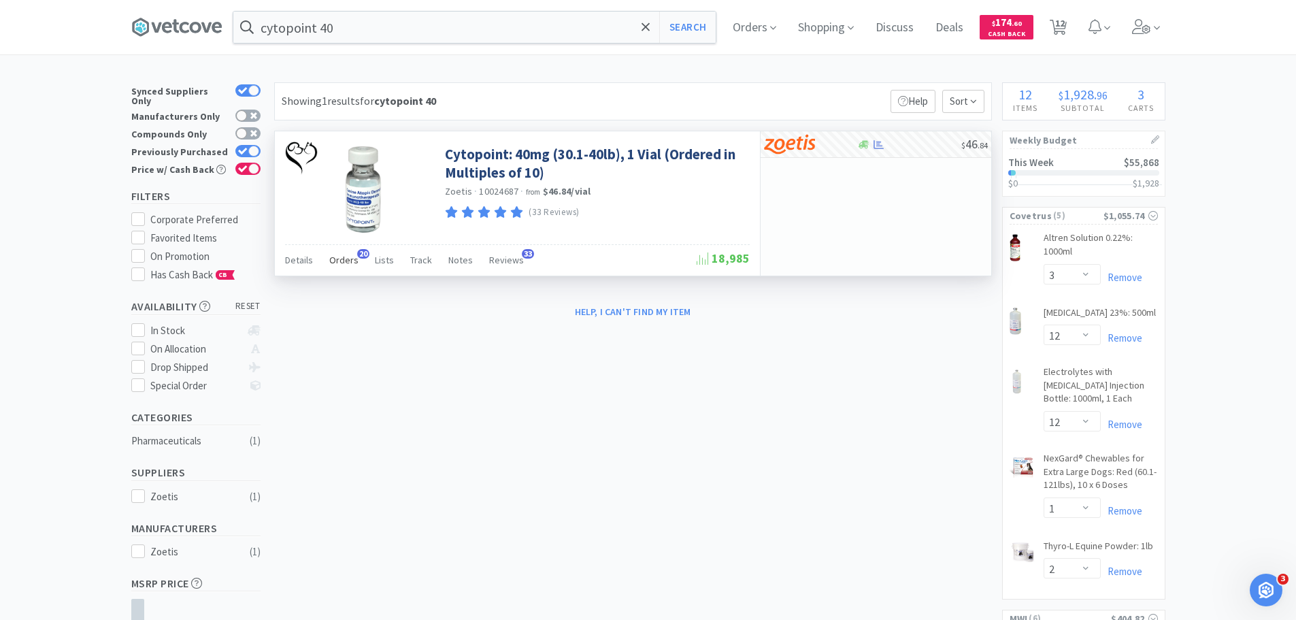
click at [353, 262] on span "Orders" at bounding box center [343, 260] width 29 height 12
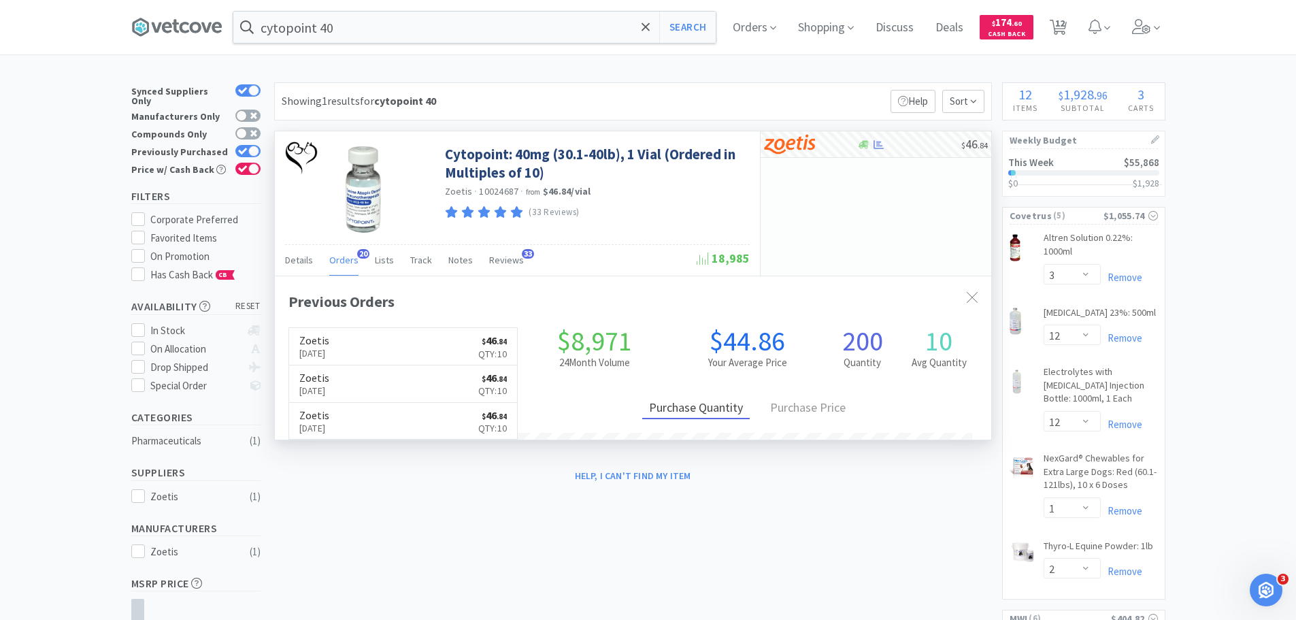
scroll to position [365, 716]
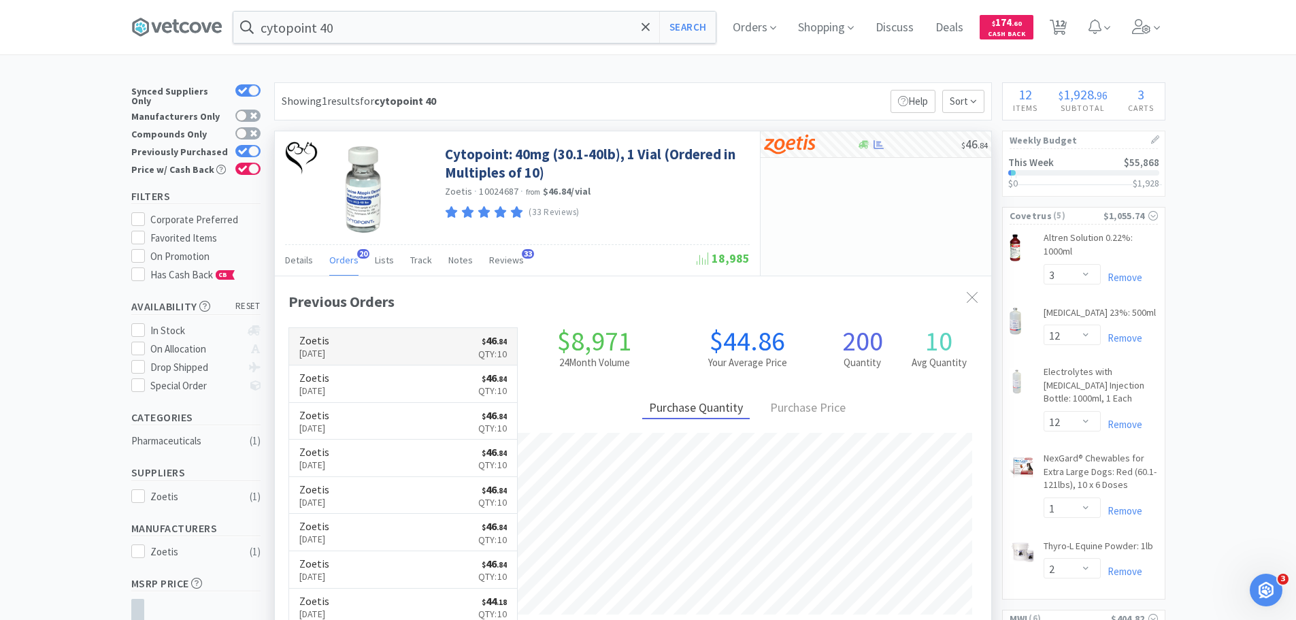
click at [325, 358] on p "[DATE]" at bounding box center [314, 353] width 30 height 15
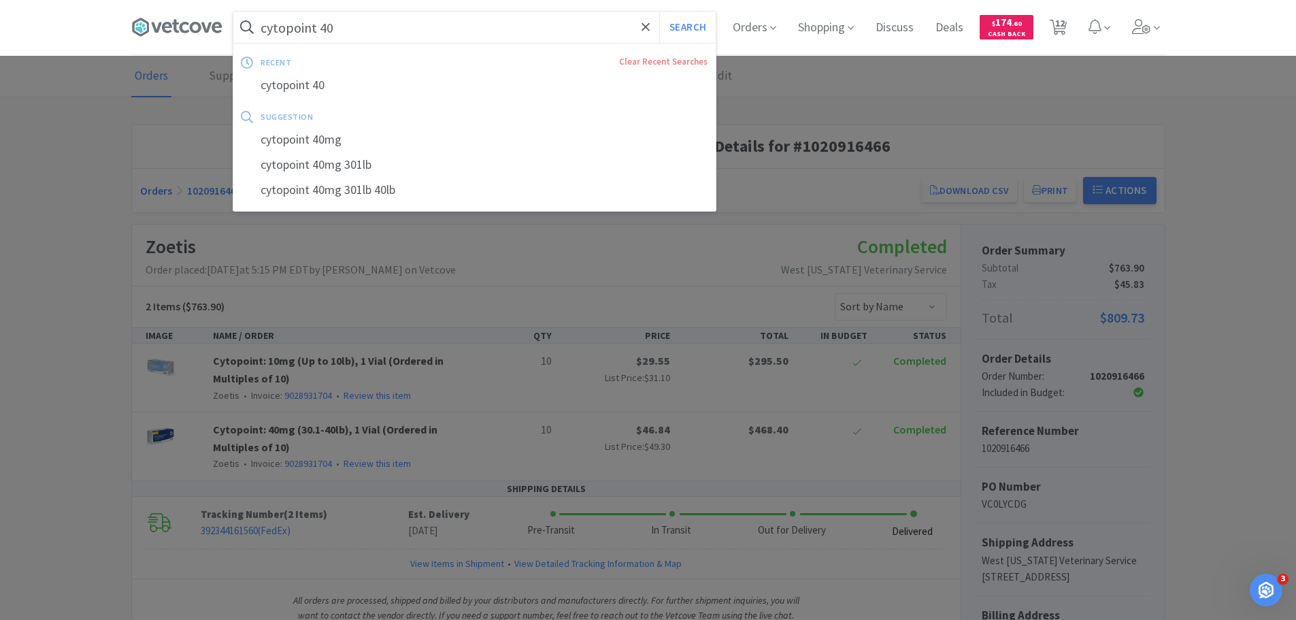
click at [339, 37] on input "cytopoint 40" at bounding box center [474, 27] width 482 height 31
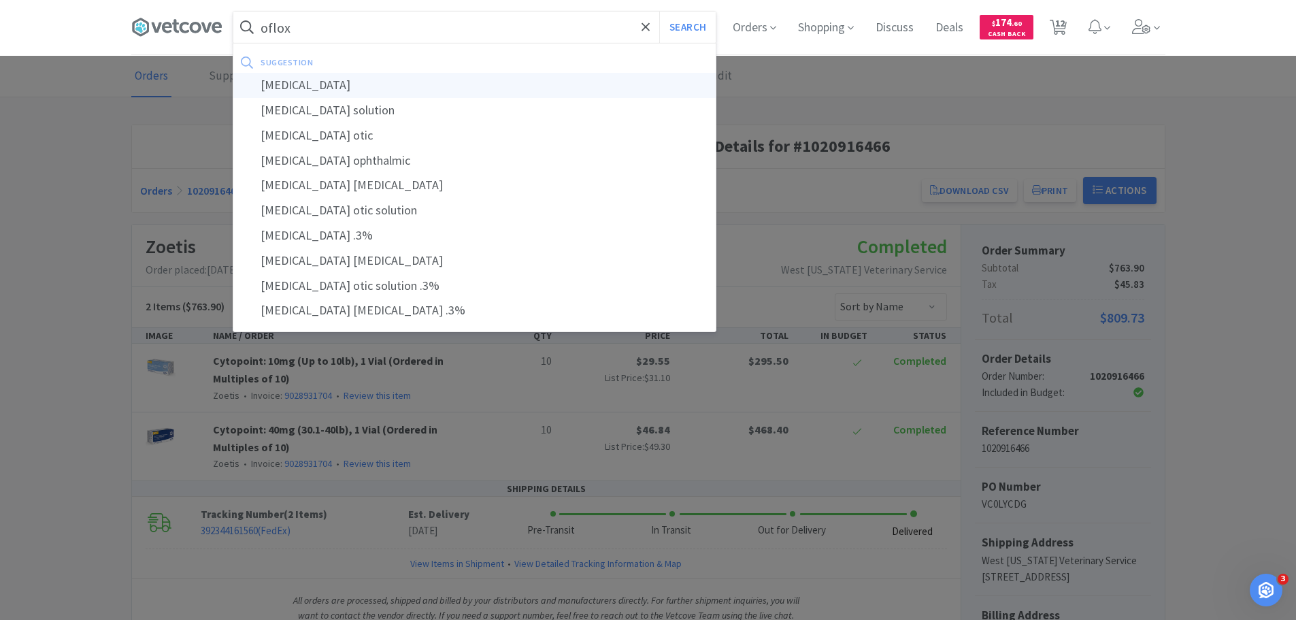
click at [360, 88] on div "[MEDICAL_DATA]" at bounding box center [474, 85] width 482 height 25
type input "[MEDICAL_DATA]"
select select "3"
select select "12"
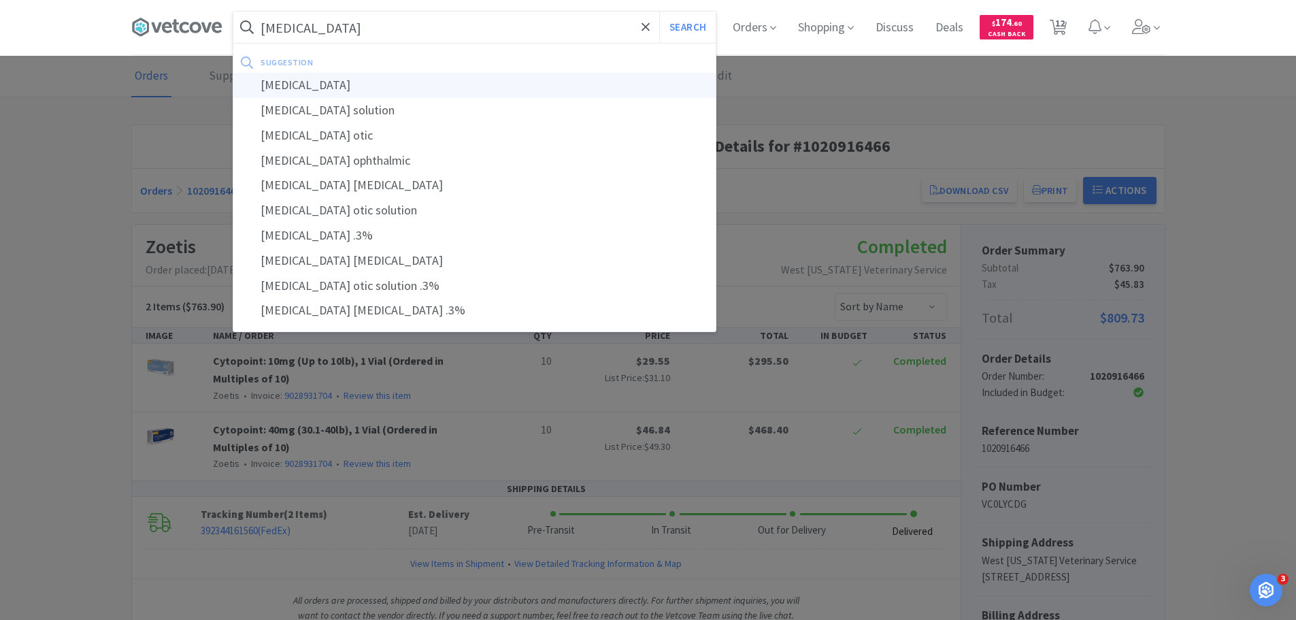
select select "1"
select select "2"
select select "1"
select select "3"
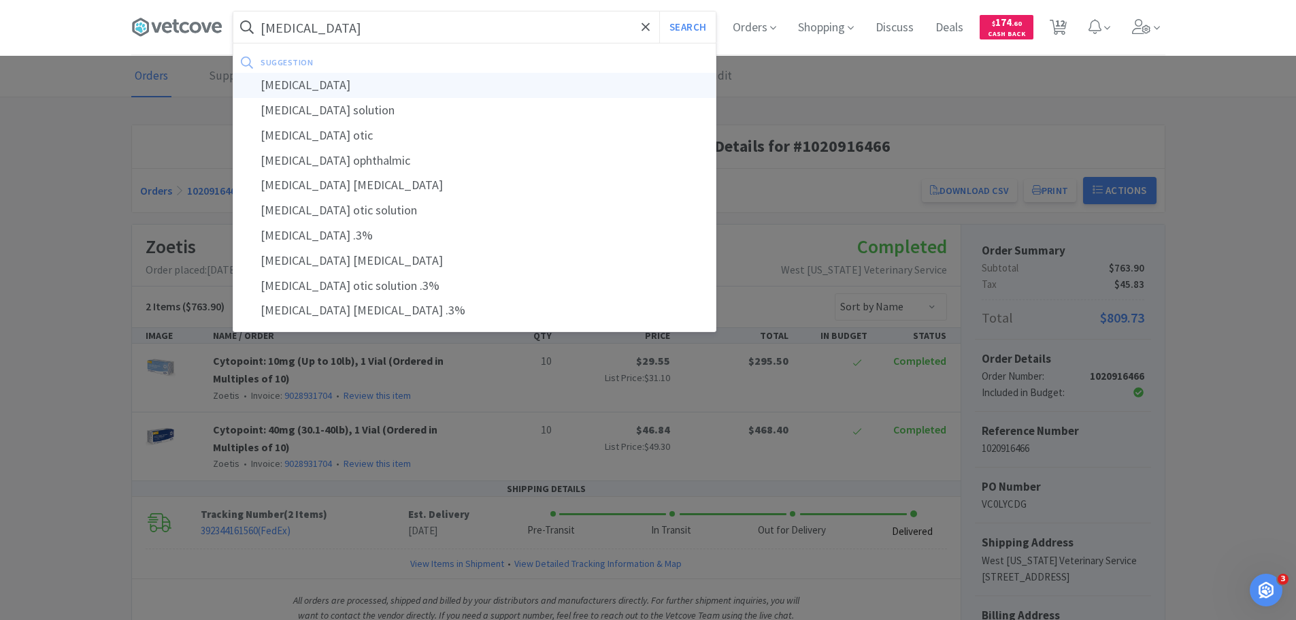
select select "6"
select select "50"
select select "1"
select select "10"
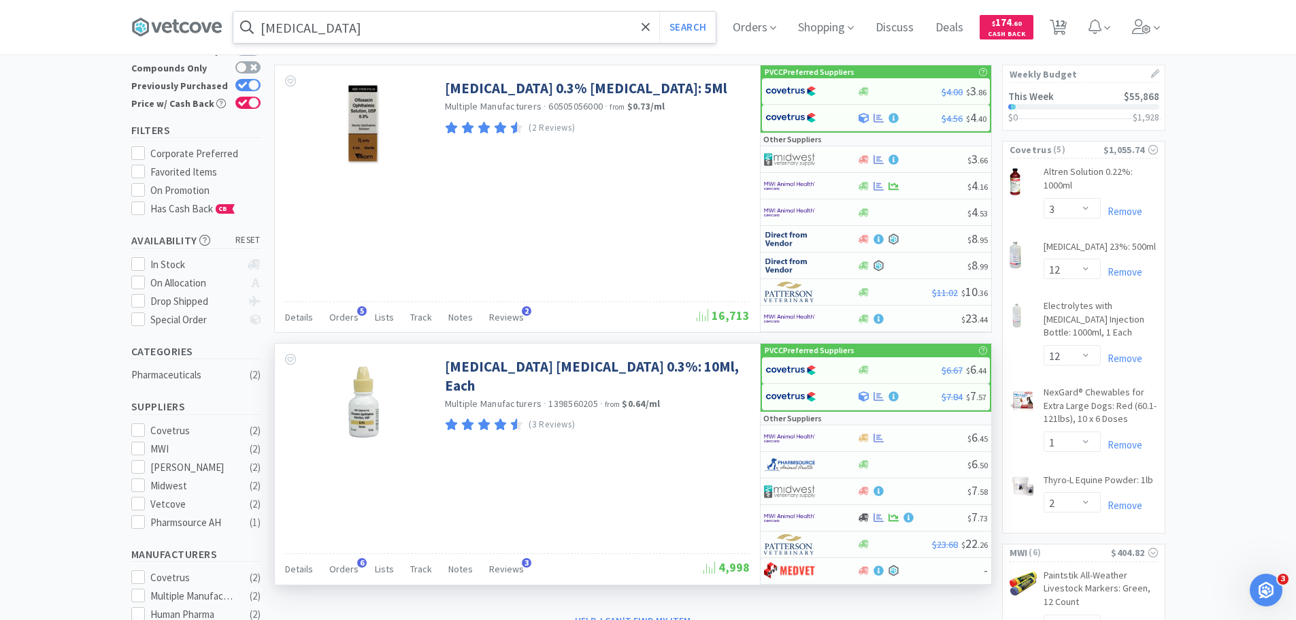
scroll to position [136, 0]
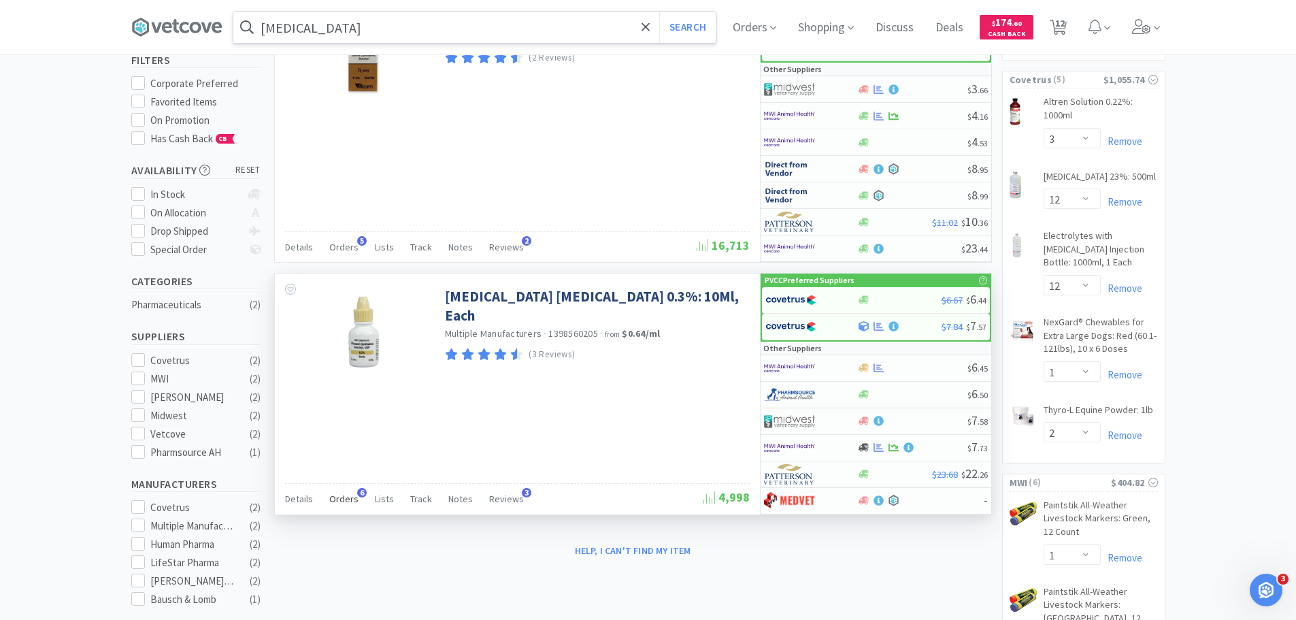
click at [344, 502] on span "Orders" at bounding box center [343, 499] width 29 height 12
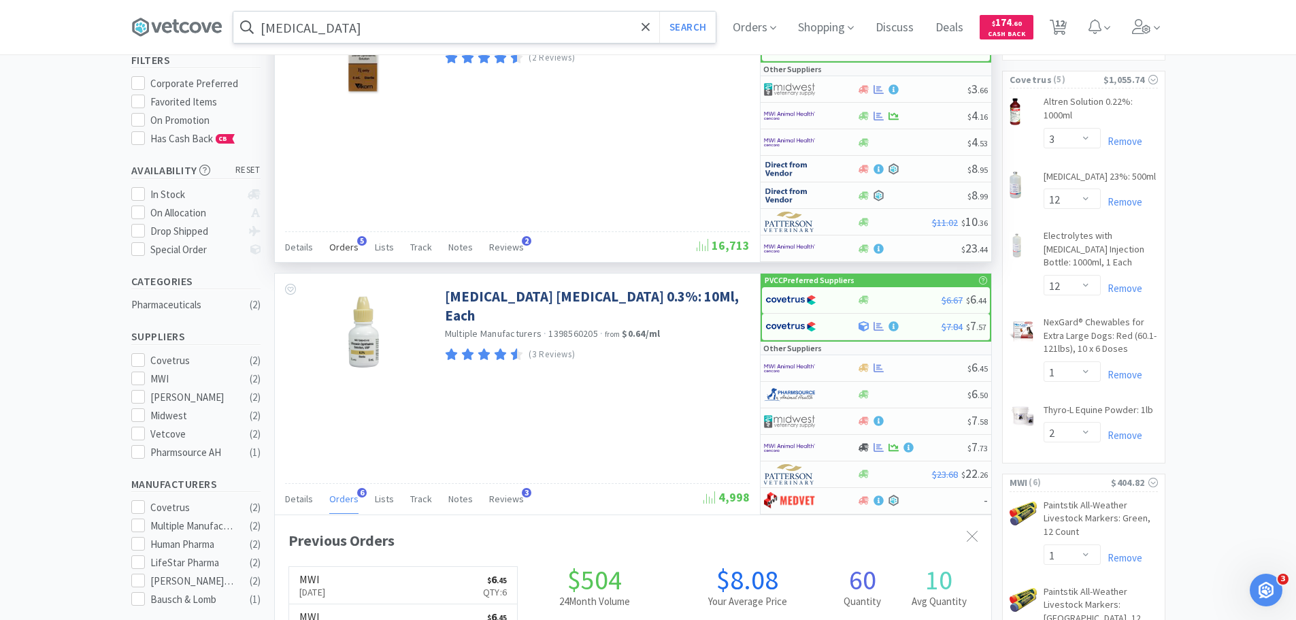
click at [350, 245] on span "Orders" at bounding box center [343, 247] width 29 height 12
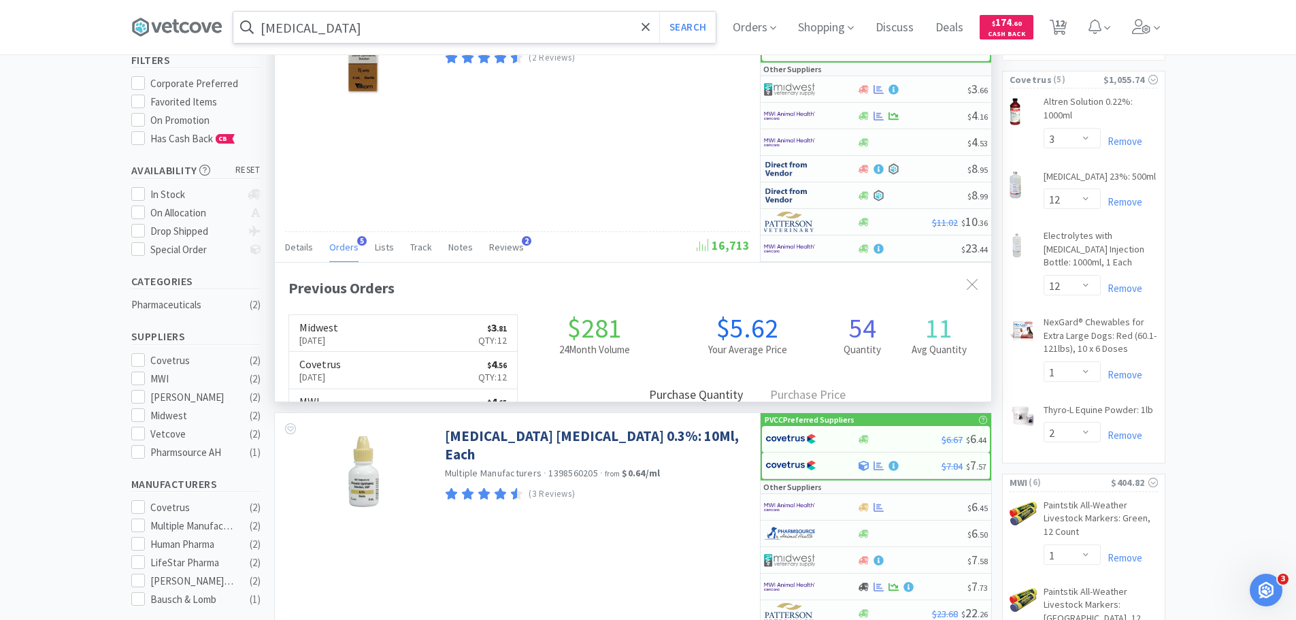
scroll to position [352, 716]
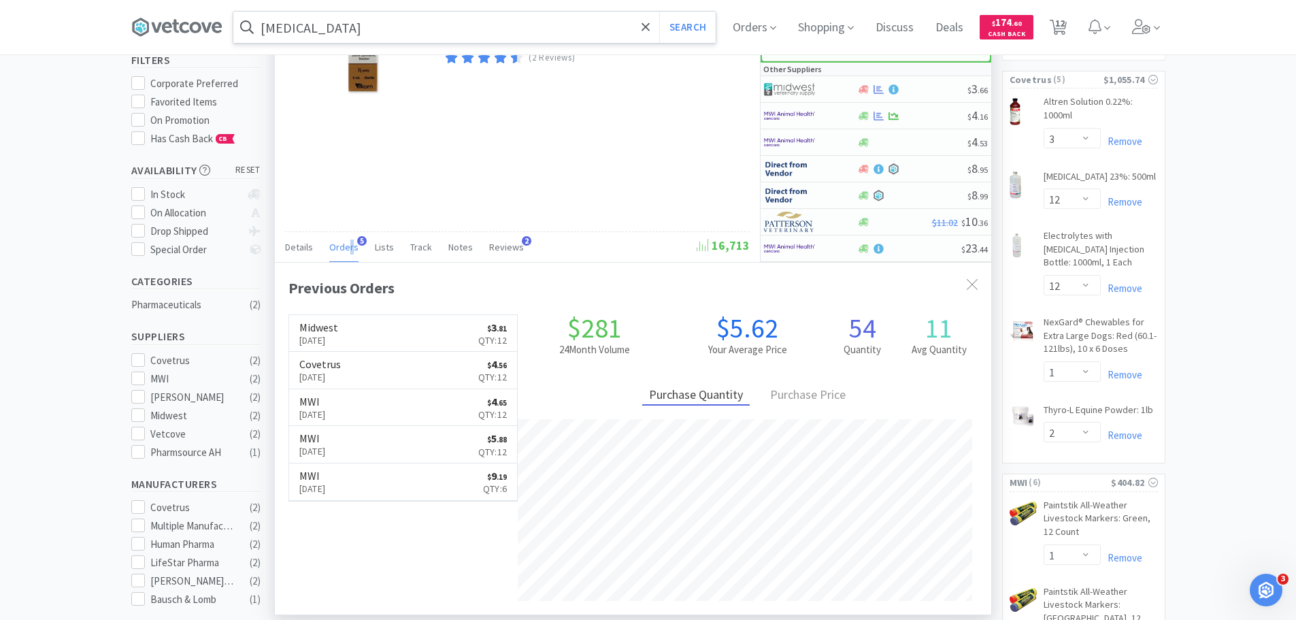
click at [349, 245] on span "Orders" at bounding box center [343, 247] width 29 height 12
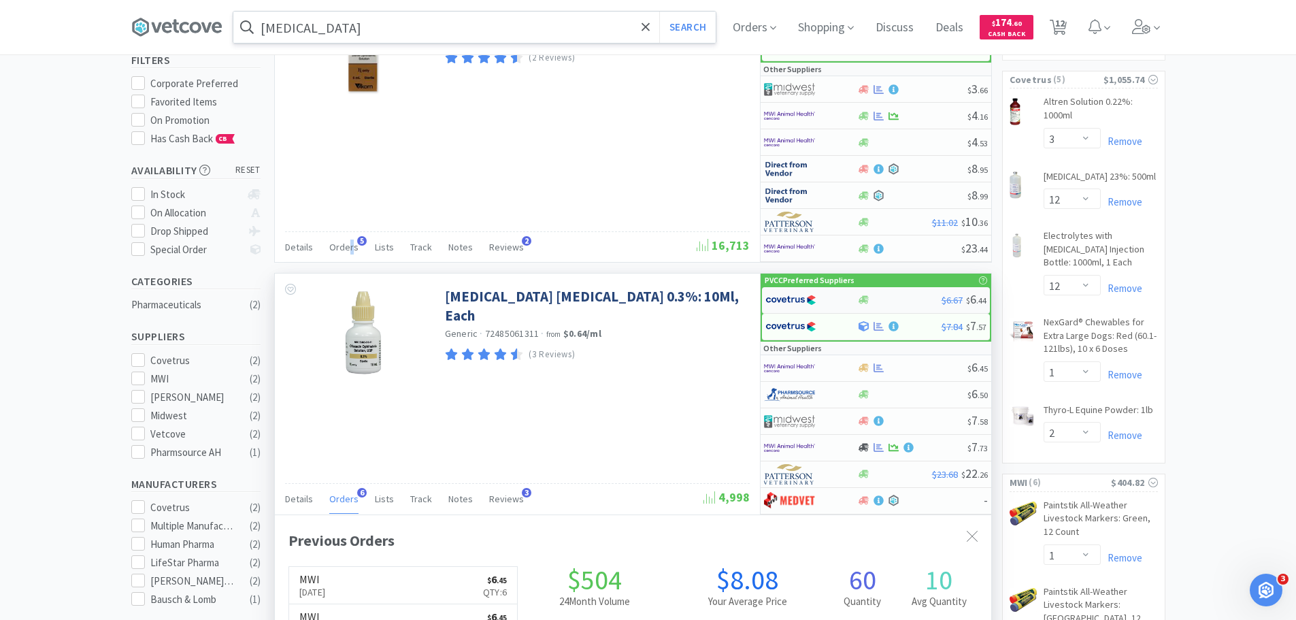
click at [804, 294] on img at bounding box center [790, 300] width 51 height 20
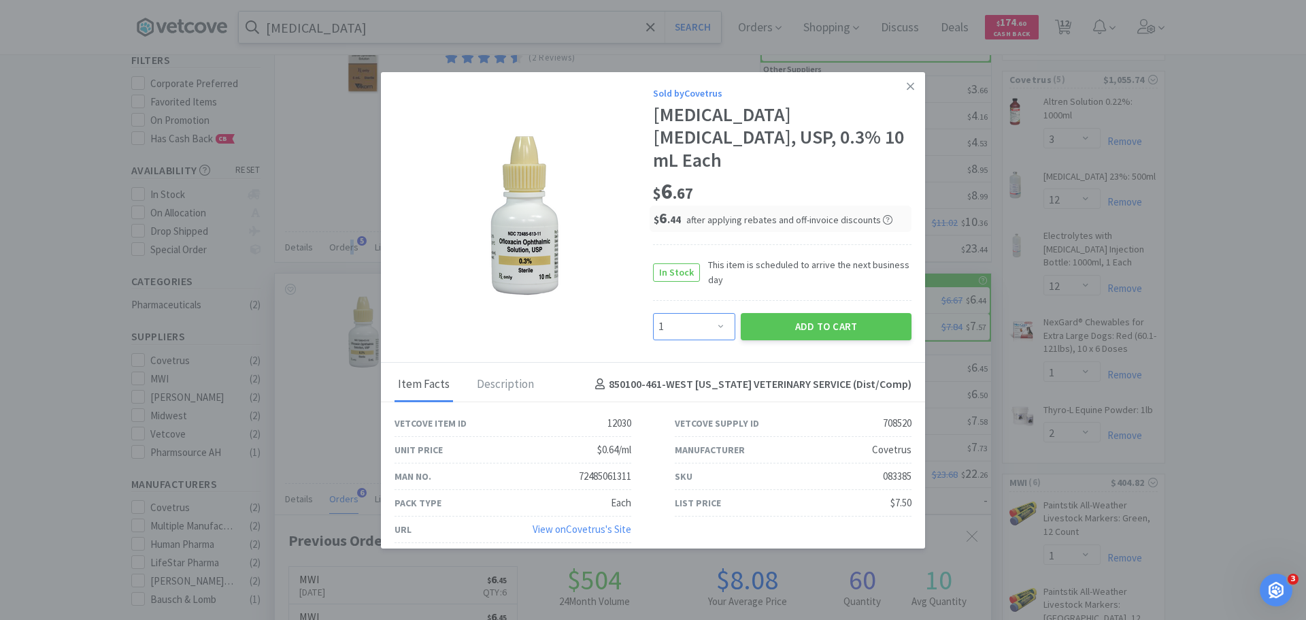
click at [700, 314] on select "Enter Quantity 1 2 3 4 5 6 7 8 9 10 11 12 13 14 15 16 17 18 19 20 Enter Quantity" at bounding box center [694, 326] width 82 height 27
select select "6"
click at [653, 313] on select "Enter Quantity 1 2 3 4 5 6 7 8 9 10 11 12 13 14 15 16 17 18 19 20 Enter Quantity" at bounding box center [694, 326] width 82 height 27
click at [788, 313] on button "Add to Cart" at bounding box center [826, 326] width 171 height 27
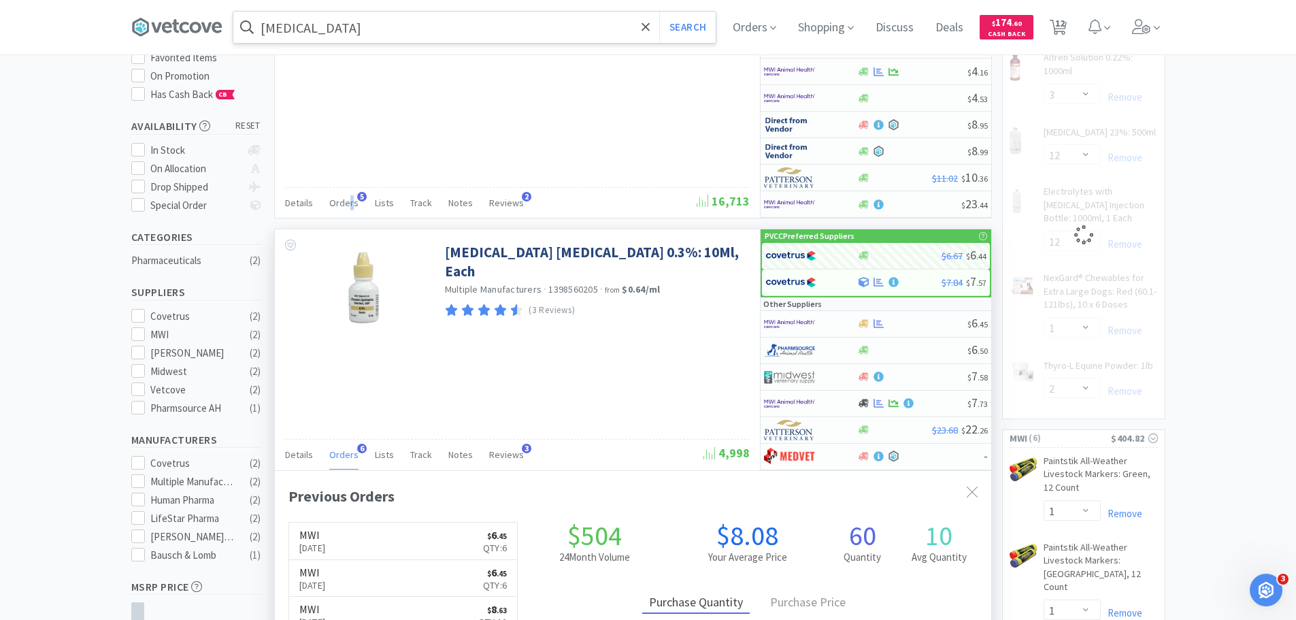
scroll to position [204, 0]
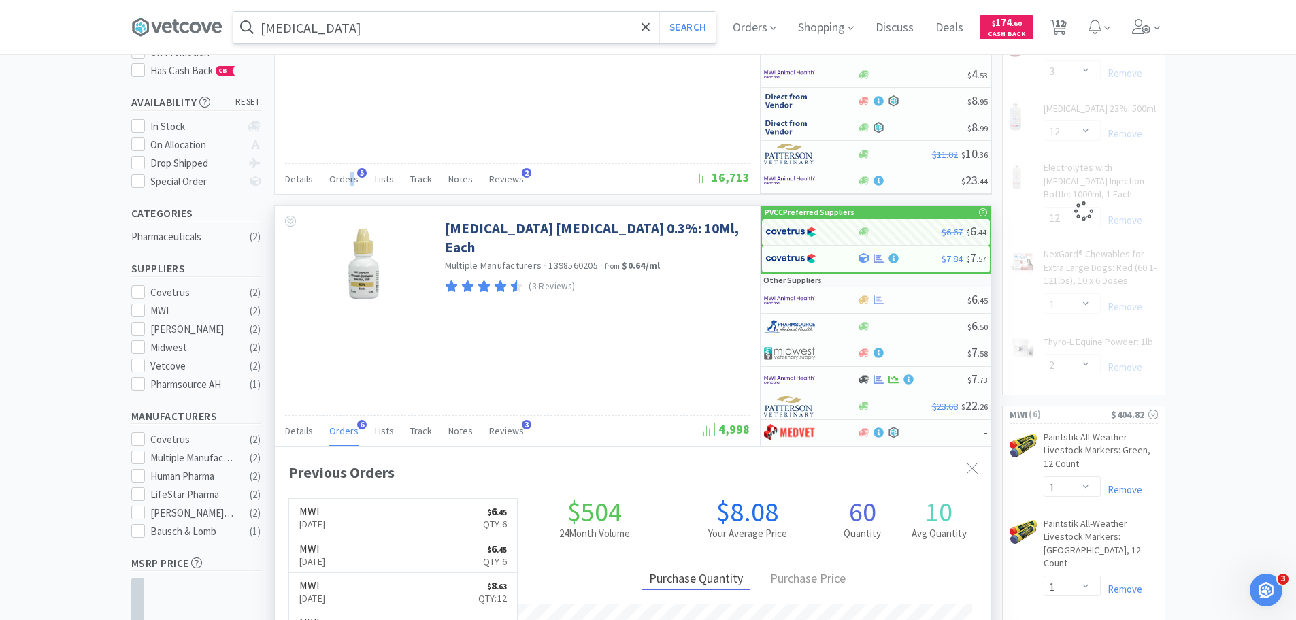
select select "6"
select select "2"
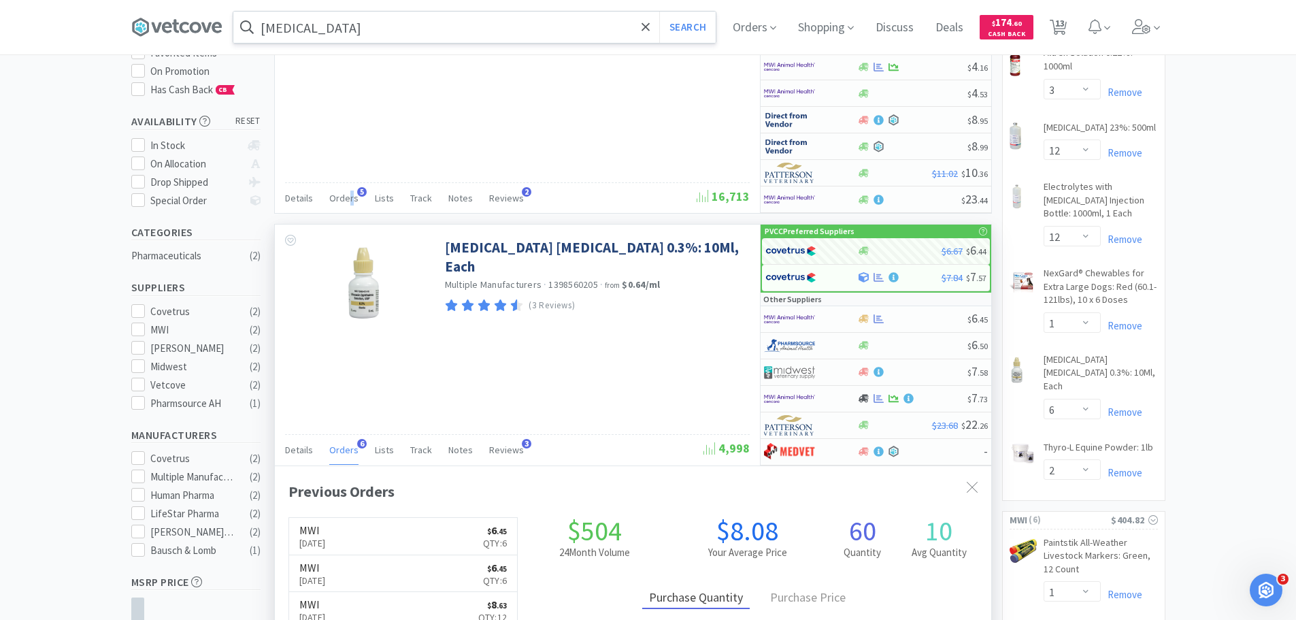
scroll to position [68, 0]
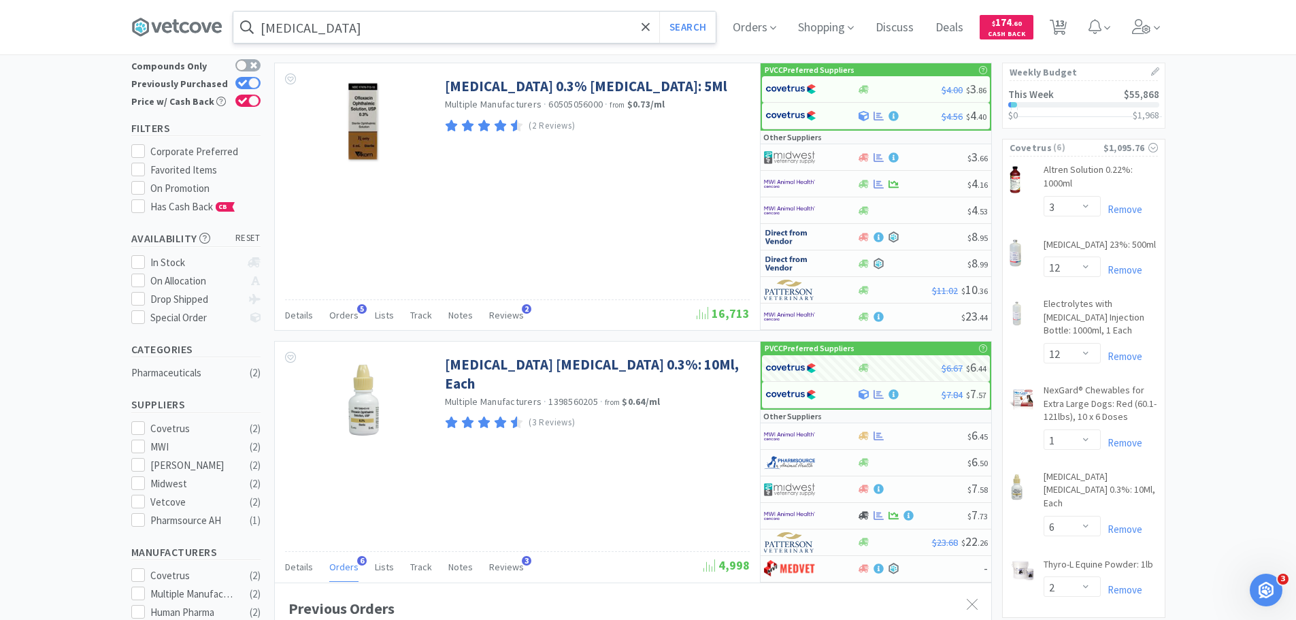
click at [382, 25] on input "[MEDICAL_DATA]" at bounding box center [474, 27] width 482 height 31
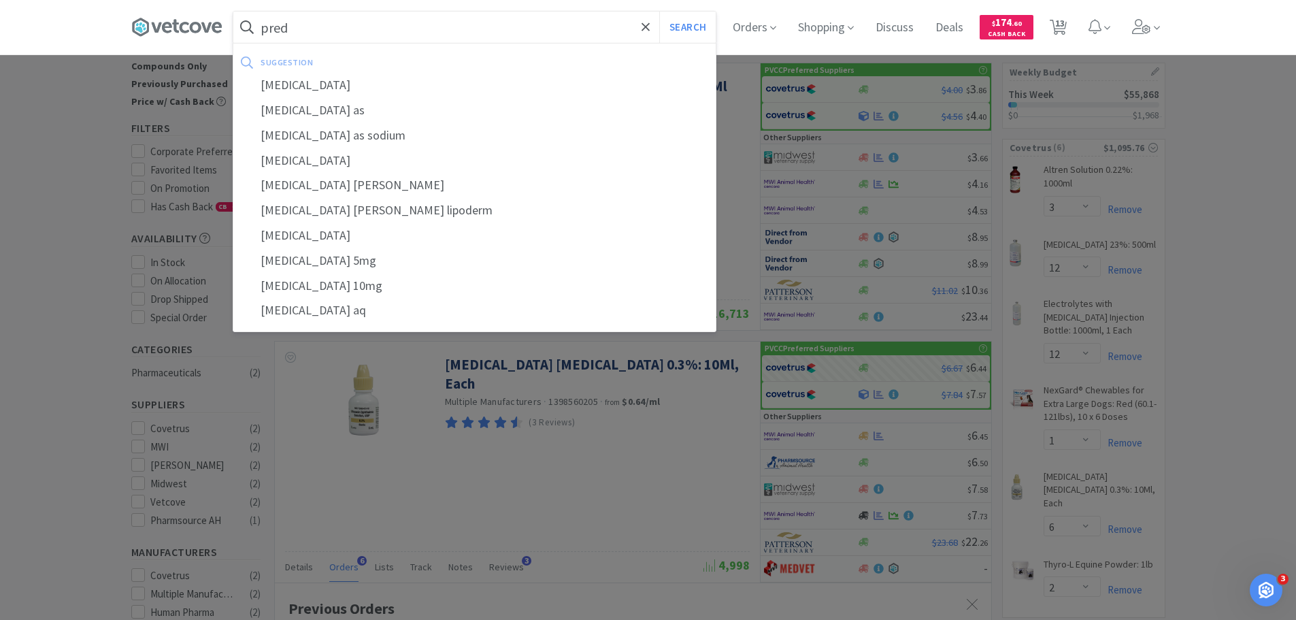
click at [659, 12] on button "Search" at bounding box center [687, 27] width 56 height 31
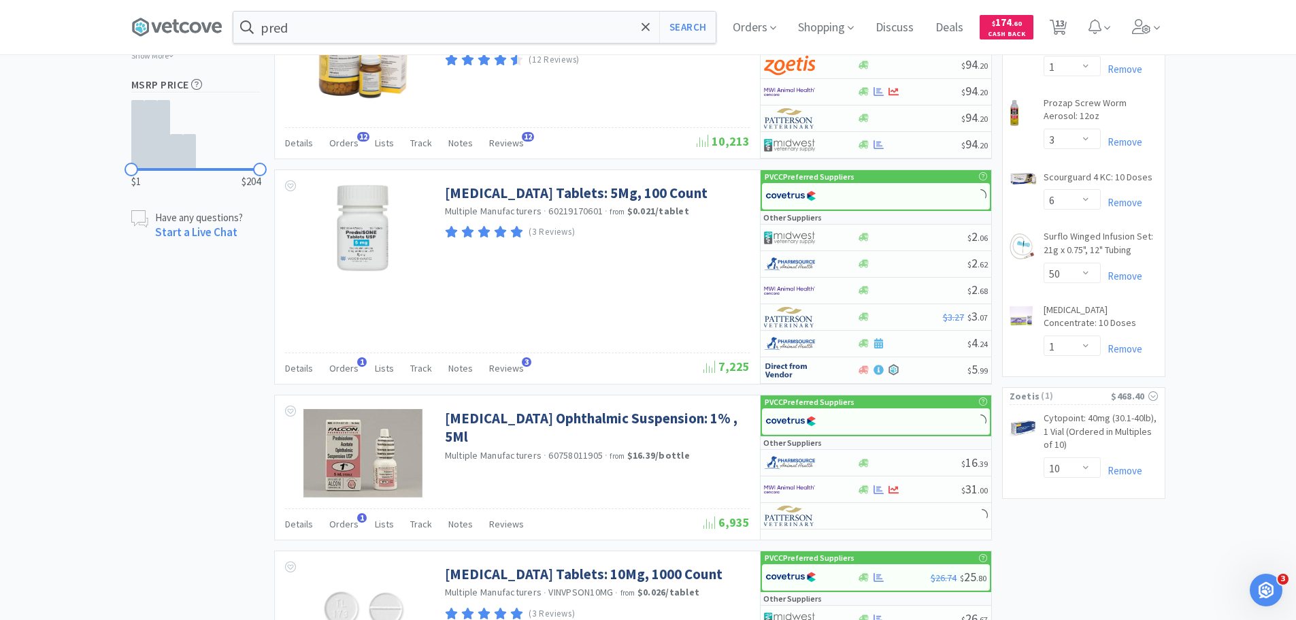
scroll to position [952, 0]
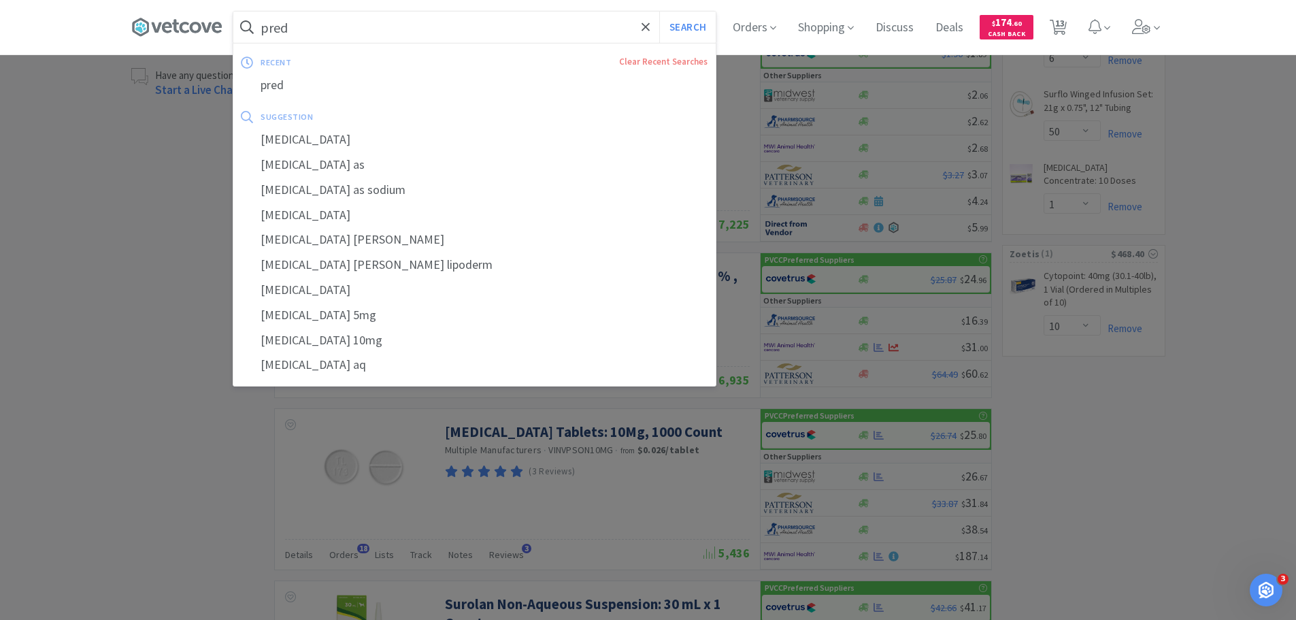
click at [405, 30] on input "pred" at bounding box center [474, 27] width 482 height 31
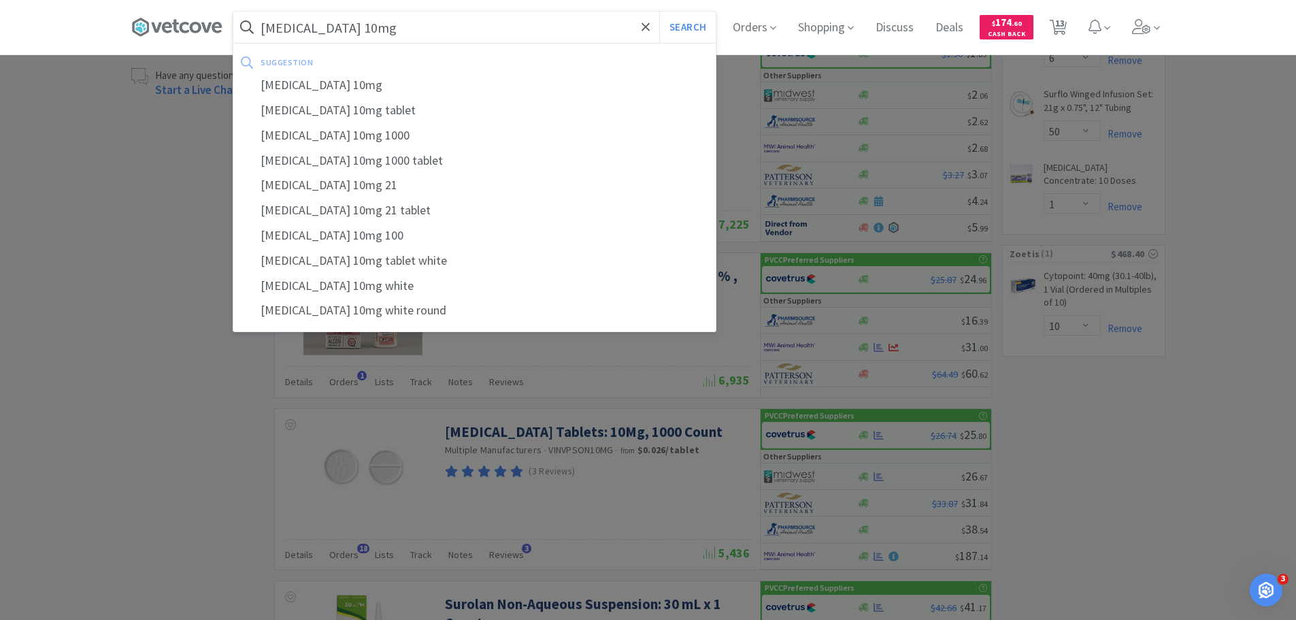
type input "[MEDICAL_DATA] 10mg"
click at [659, 12] on button "Search" at bounding box center [687, 27] width 56 height 31
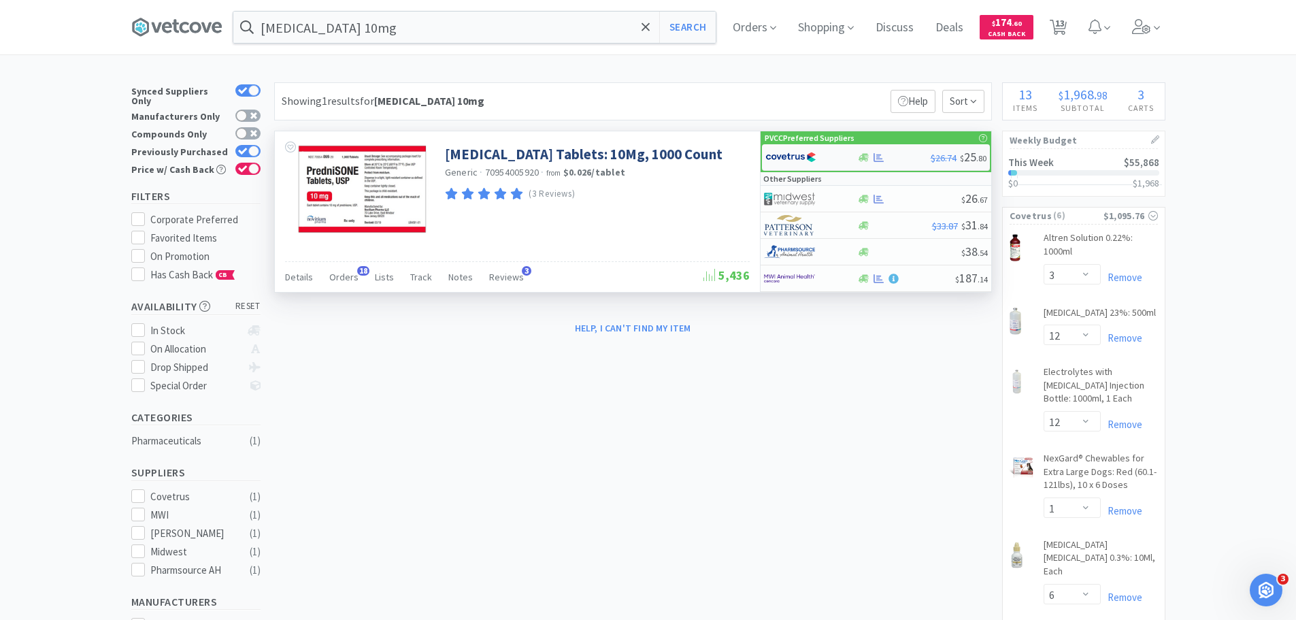
click at [774, 149] on img at bounding box center [790, 157] width 51 height 20
select select "1"
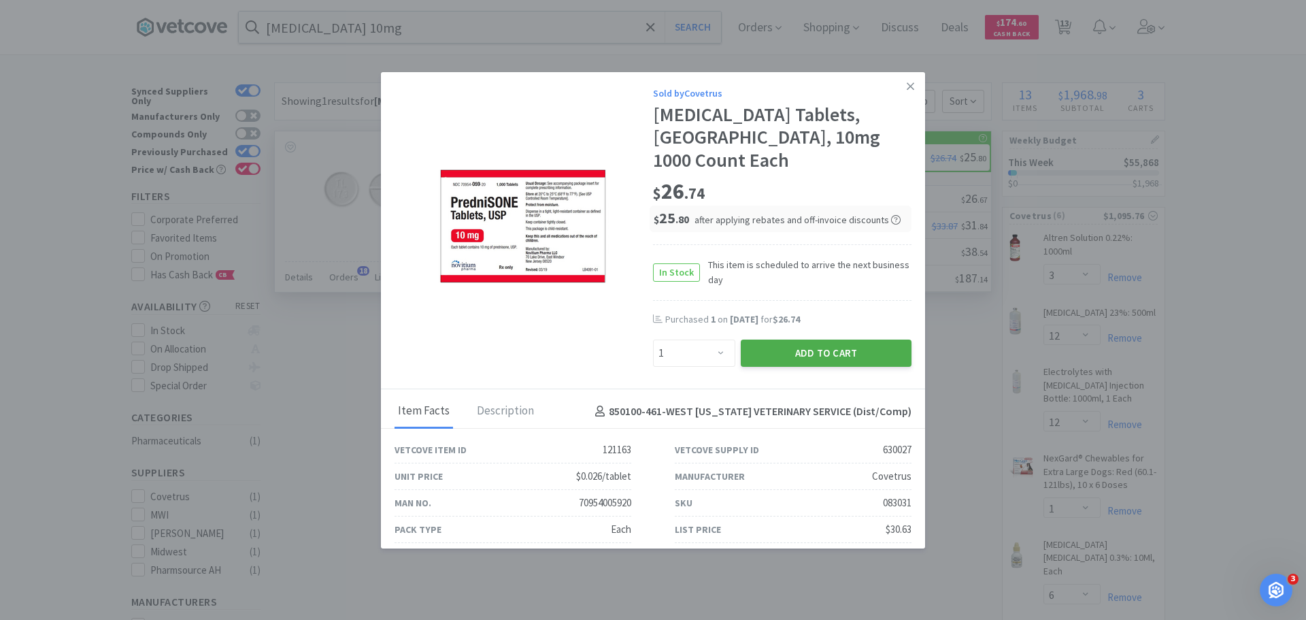
click at [803, 339] on button "Add to Cart" at bounding box center [826, 352] width 171 height 27
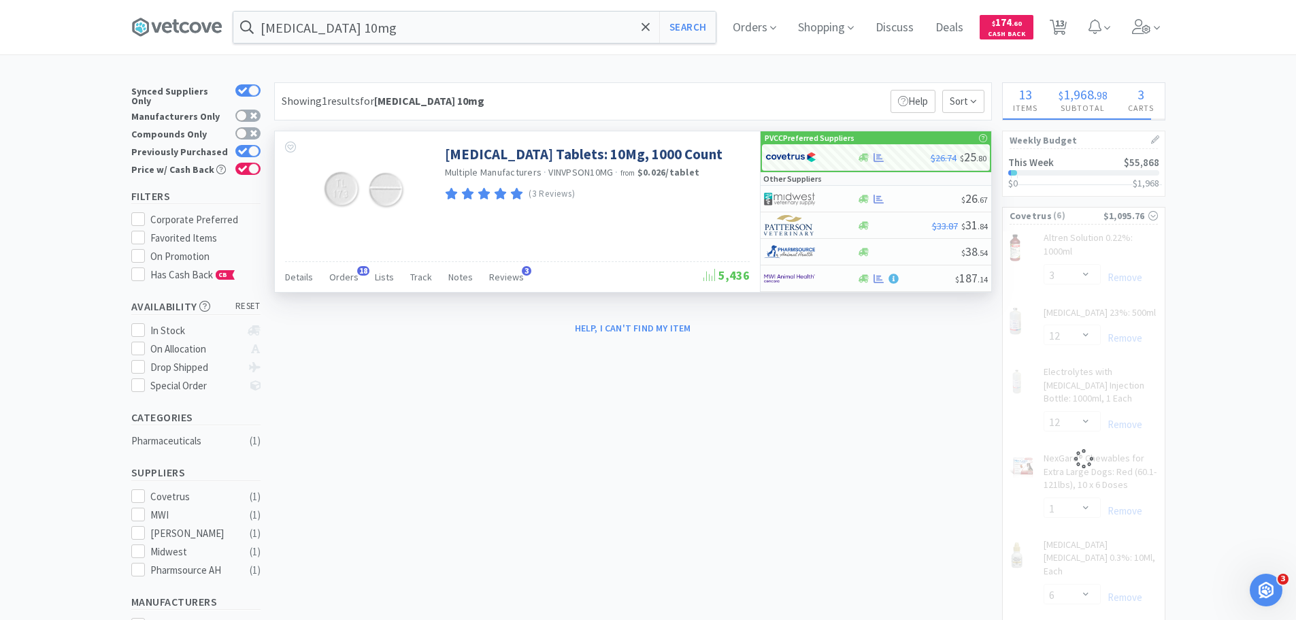
select select "1"
select select "2"
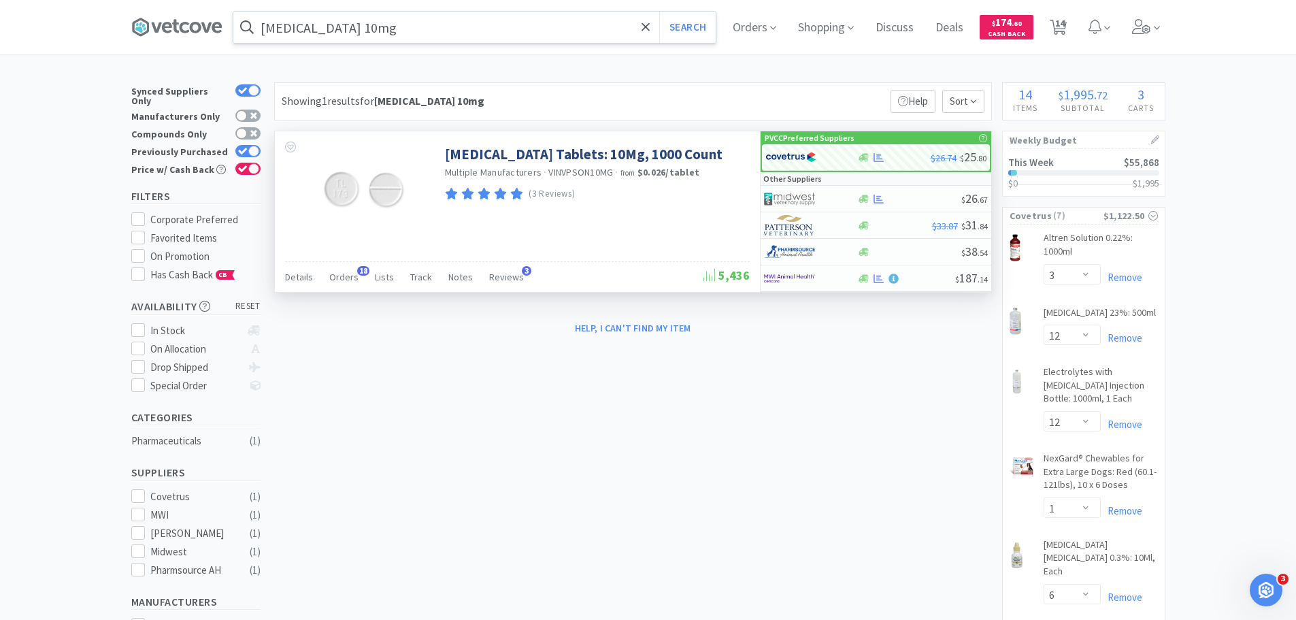
click at [529, 14] on input "[MEDICAL_DATA] 10mg" at bounding box center [474, 27] width 482 height 31
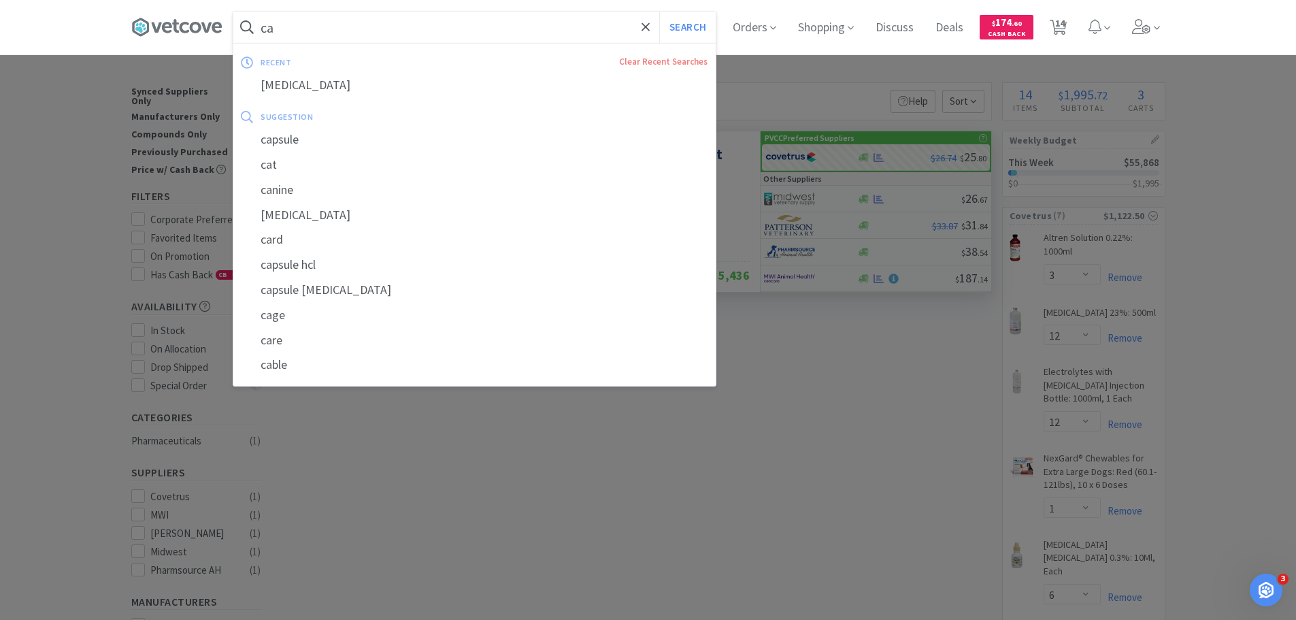
type input "ca"
click at [659, 12] on button "Search" at bounding box center [687, 27] width 56 height 31
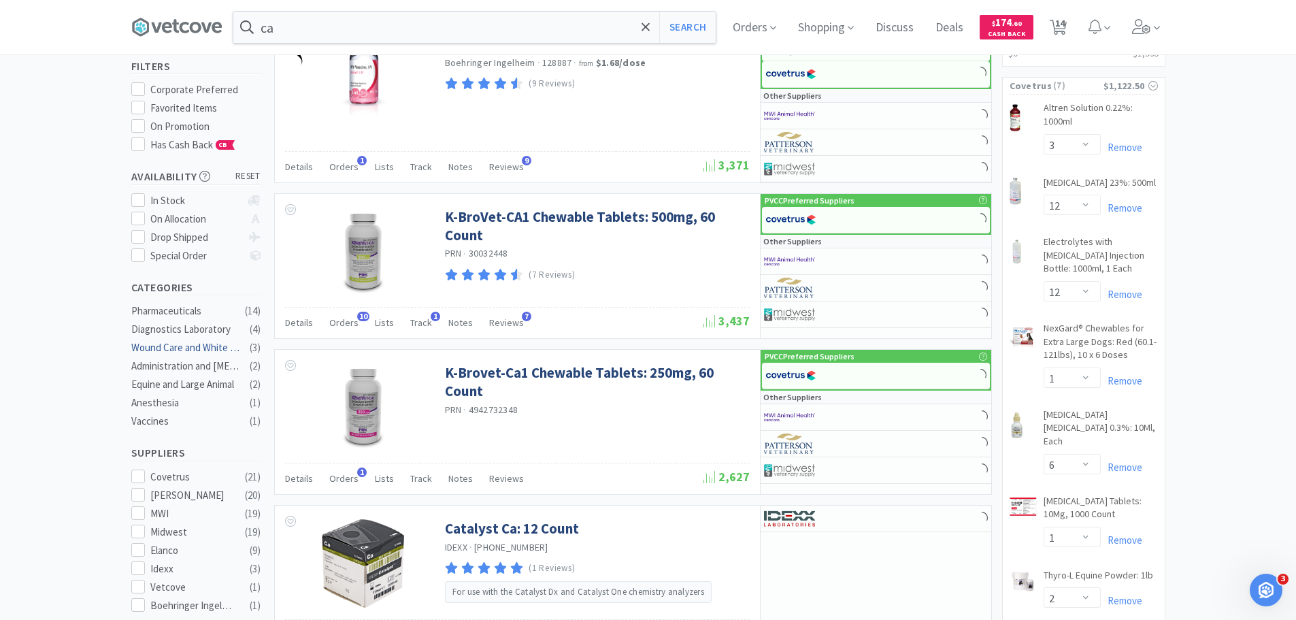
scroll to position [136, 0]
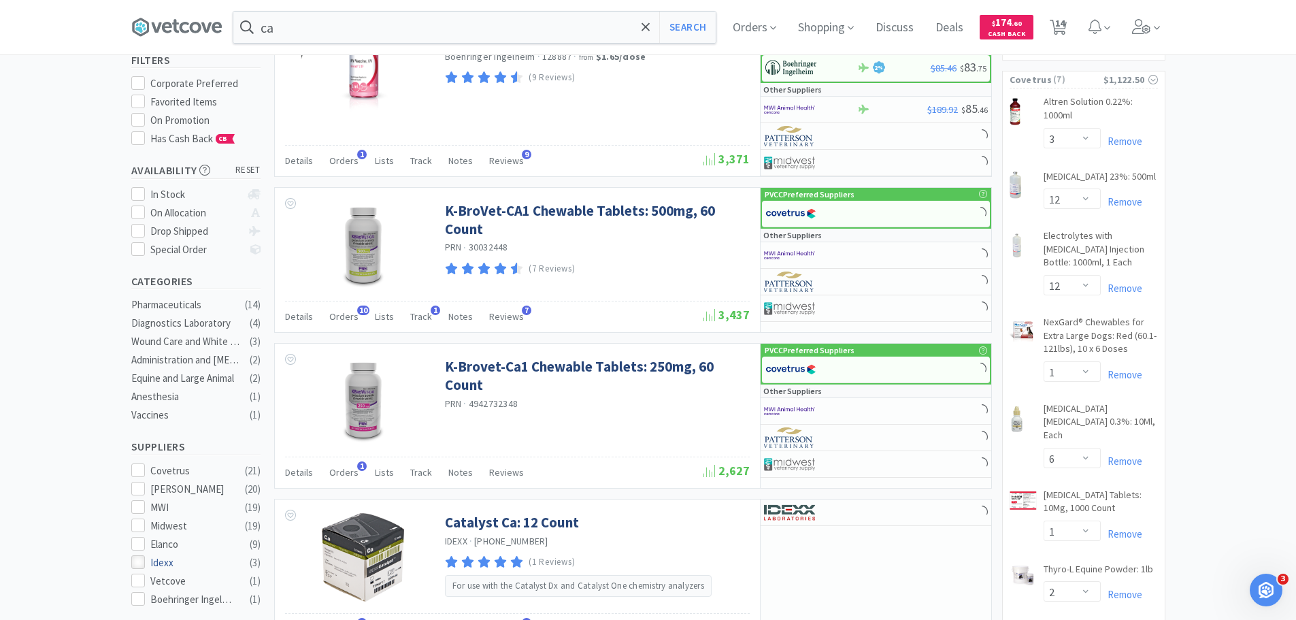
click at [135, 557] on icon at bounding box center [138, 562] width 10 height 10
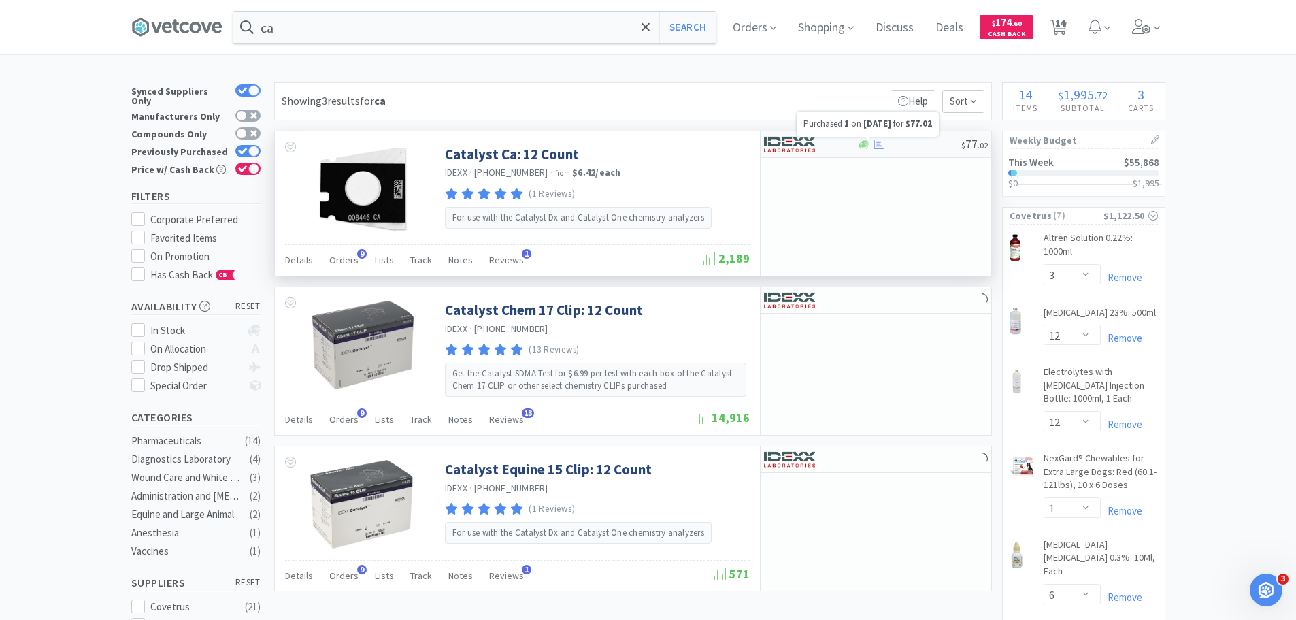
click at [879, 146] on icon at bounding box center [879, 144] width 10 height 10
select select "1"
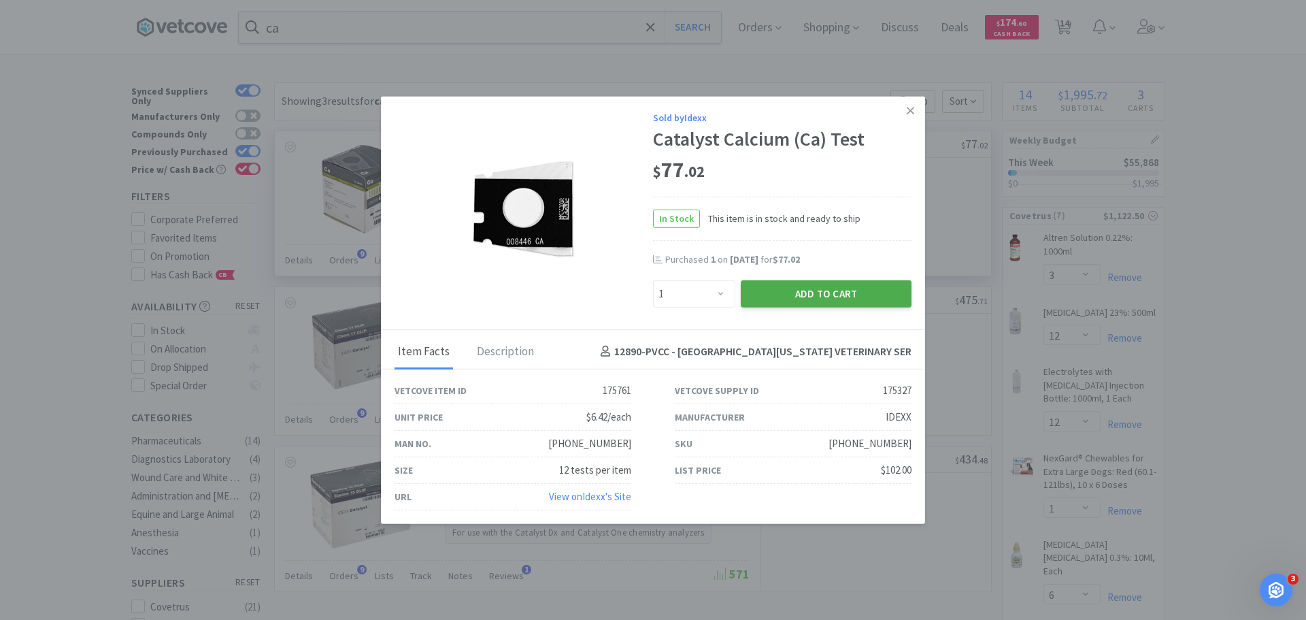
click at [835, 291] on button "Add to Cart" at bounding box center [826, 293] width 171 height 27
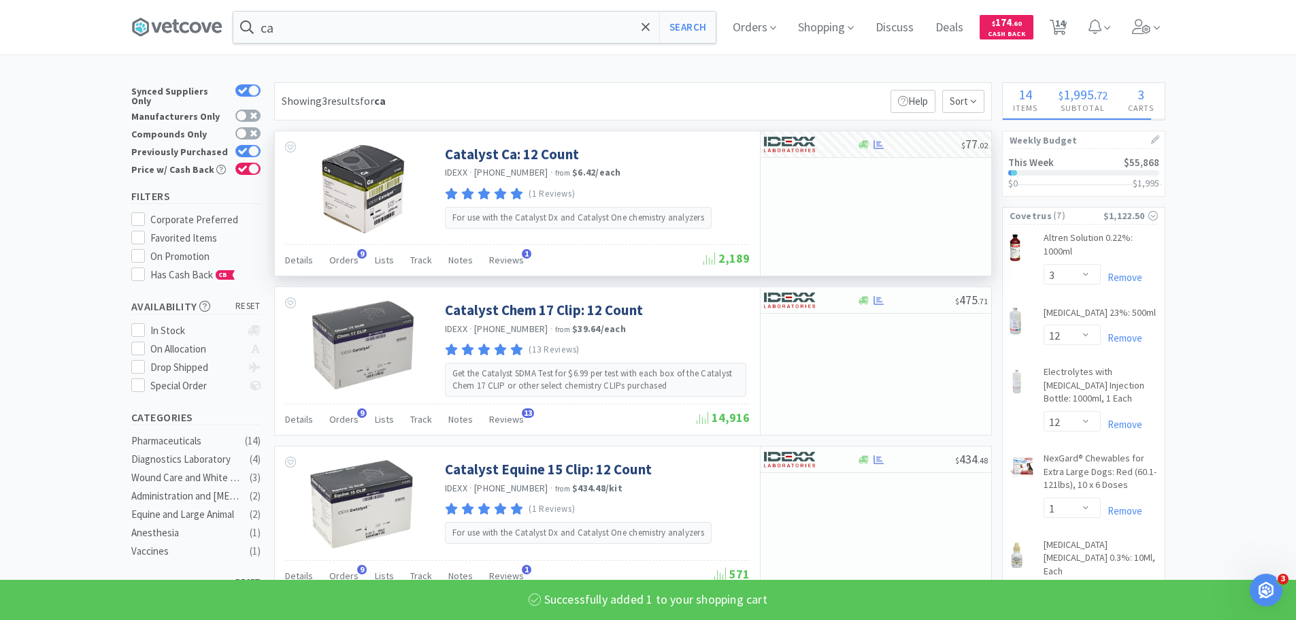
select select "1"
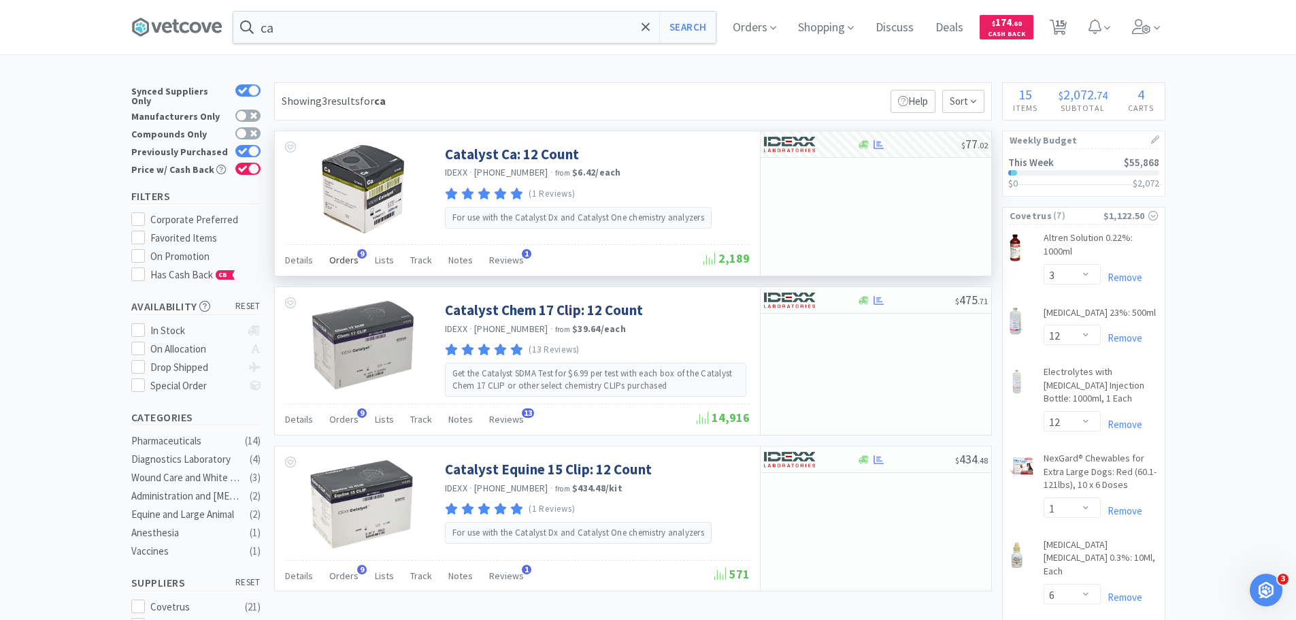
click at [334, 261] on span "Orders" at bounding box center [343, 260] width 29 height 12
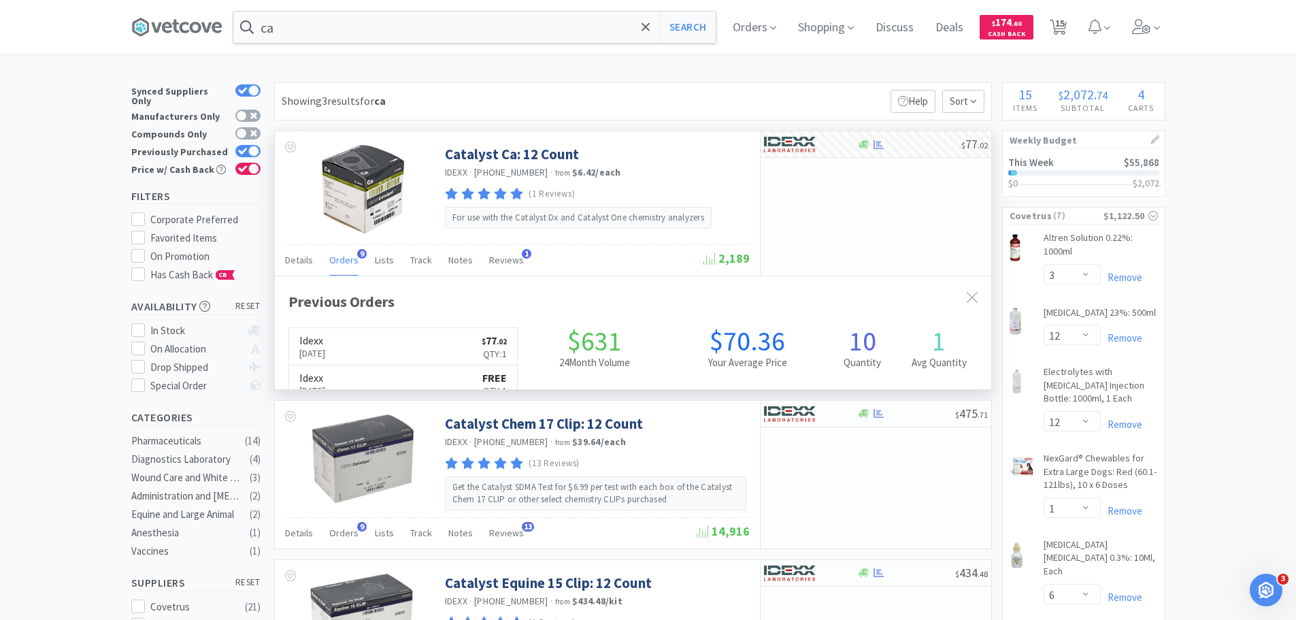
scroll to position [365, 716]
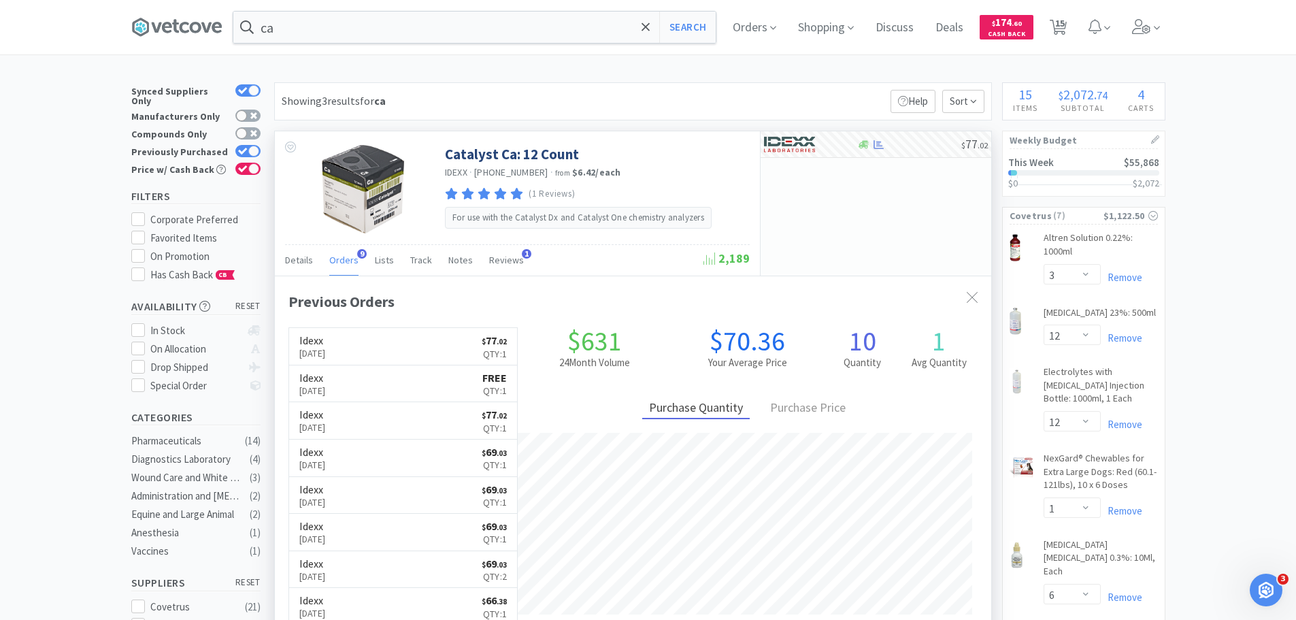
click at [334, 261] on span "Orders" at bounding box center [343, 260] width 29 height 12
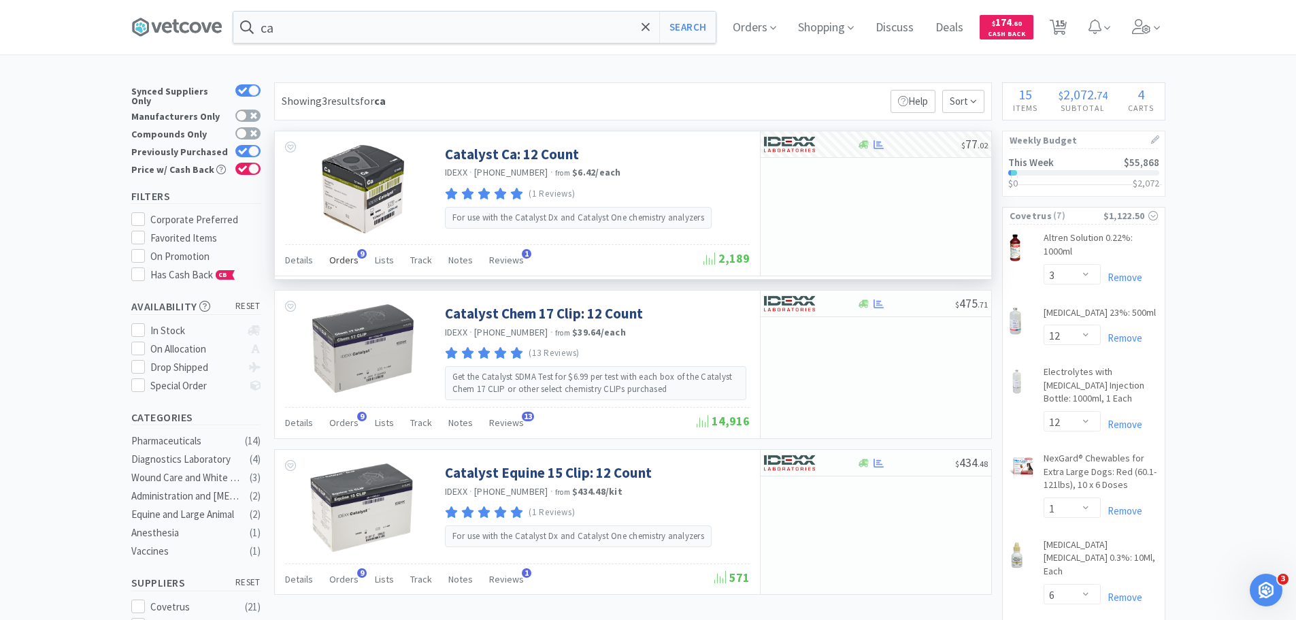
click at [334, 262] on span "Orders" at bounding box center [343, 260] width 29 height 12
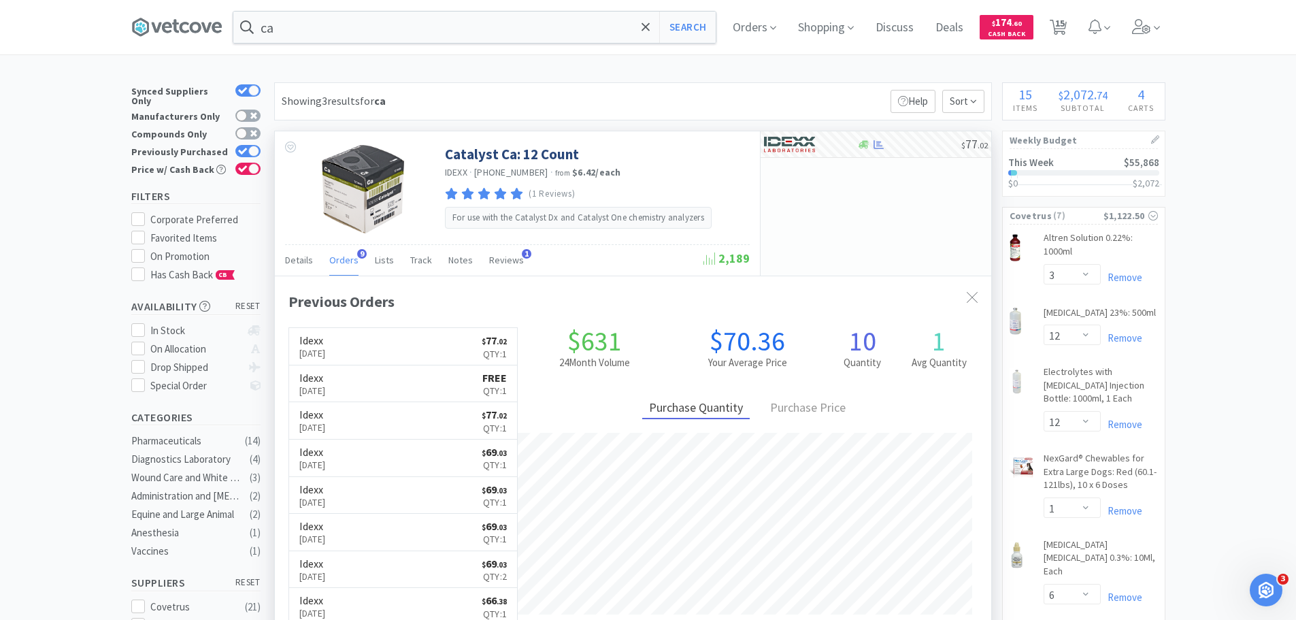
click at [334, 262] on span "Orders" at bounding box center [343, 260] width 29 height 12
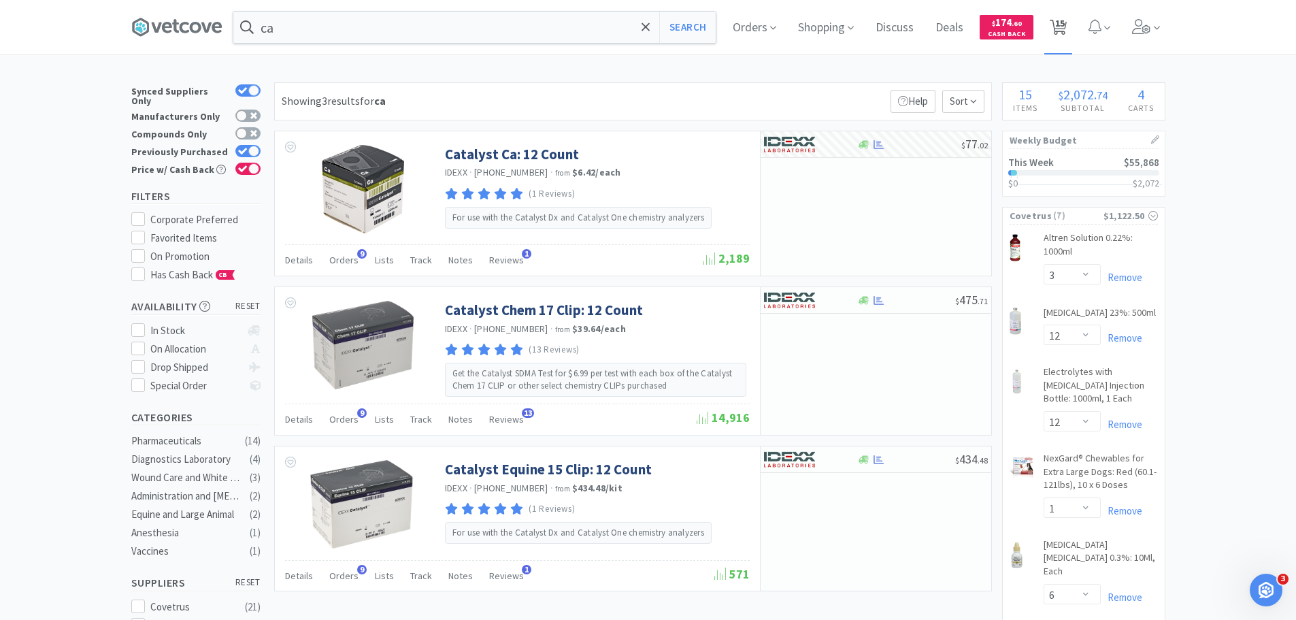
click at [1059, 26] on icon at bounding box center [1058, 27] width 17 height 15
select select "10"
select select "1"
select select "3"
select select "12"
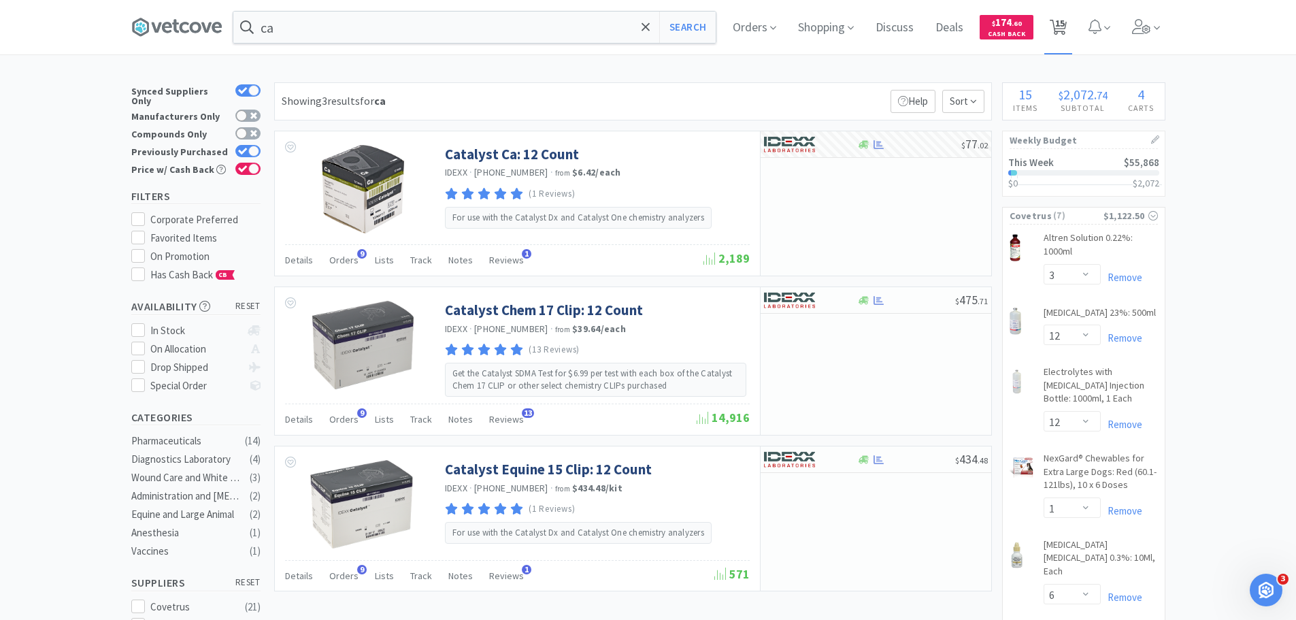
select select "12"
select select "1"
select select "6"
select select "1"
select select "2"
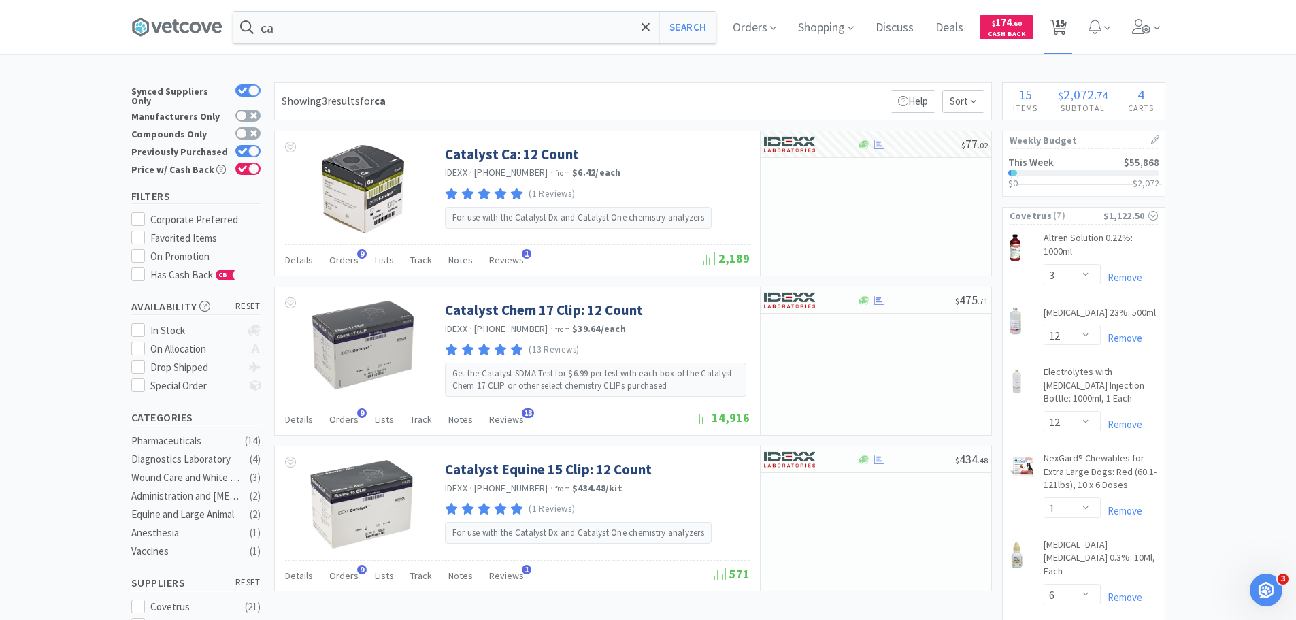
select select "1"
select select "3"
select select "6"
select select "50"
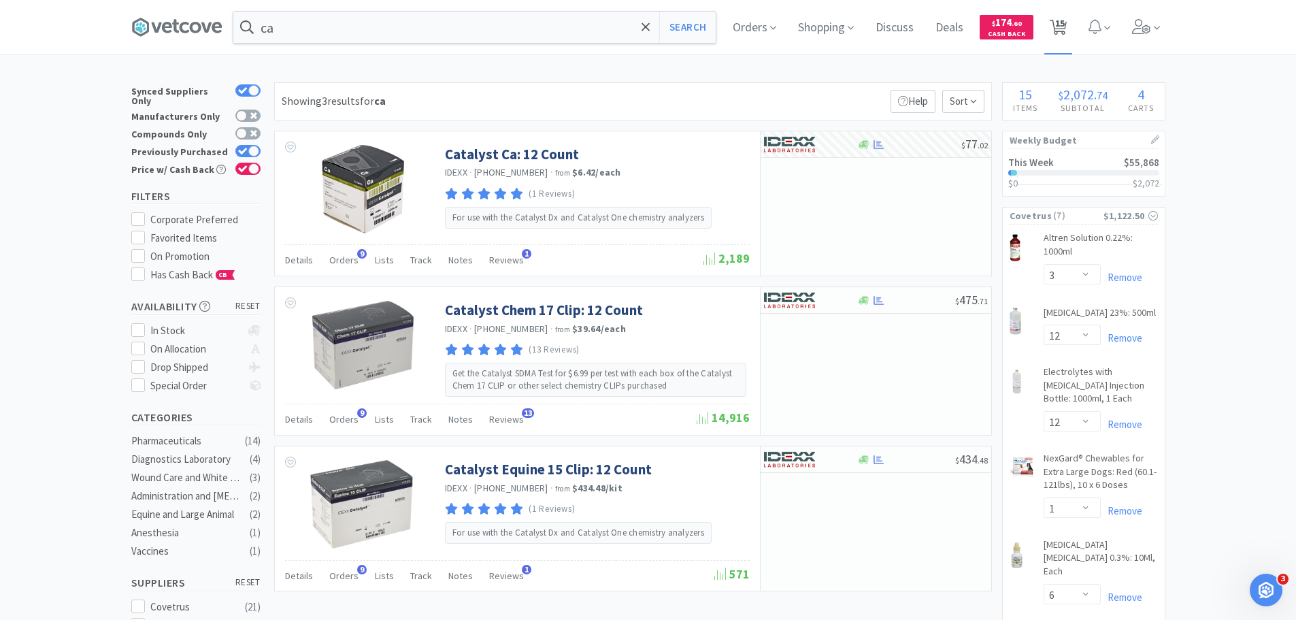
select select "1"
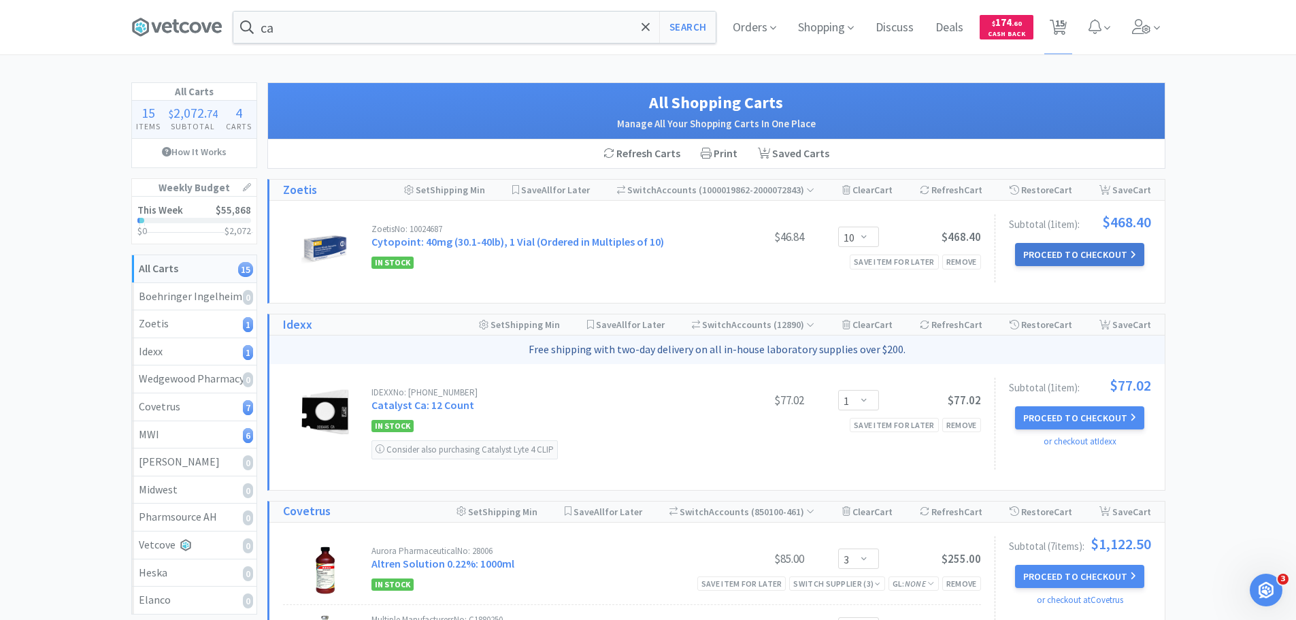
click at [1112, 254] on button "Proceed to Checkout" at bounding box center [1079, 254] width 129 height 23
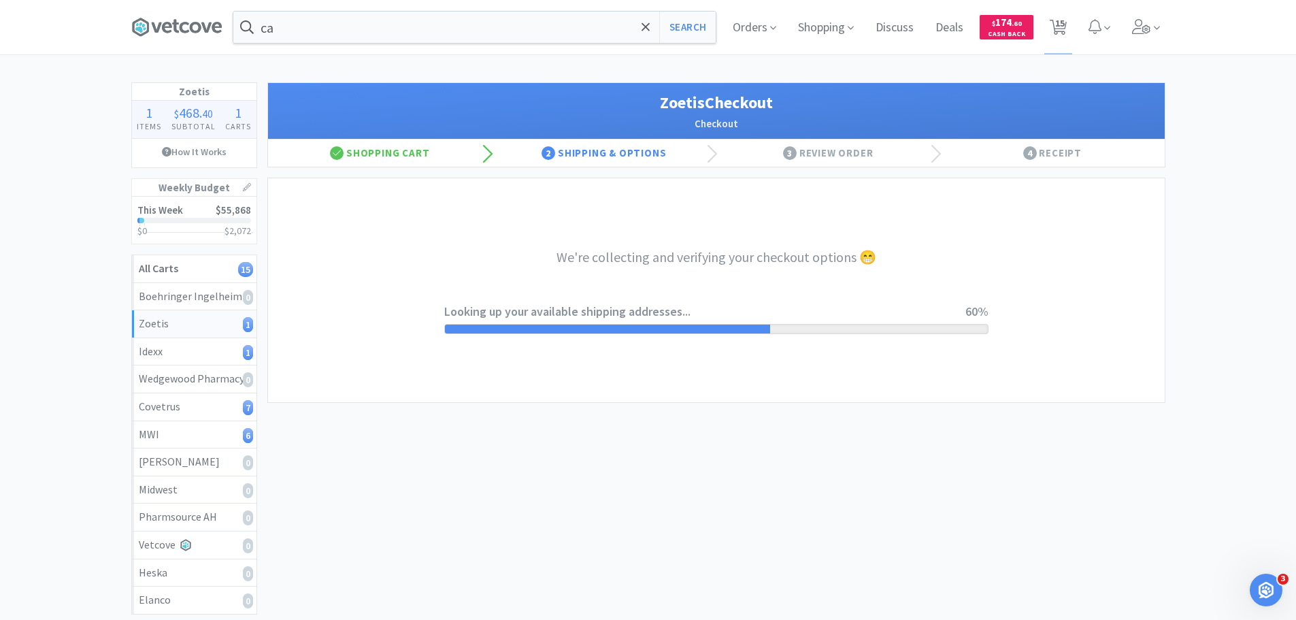
select select "invoice"
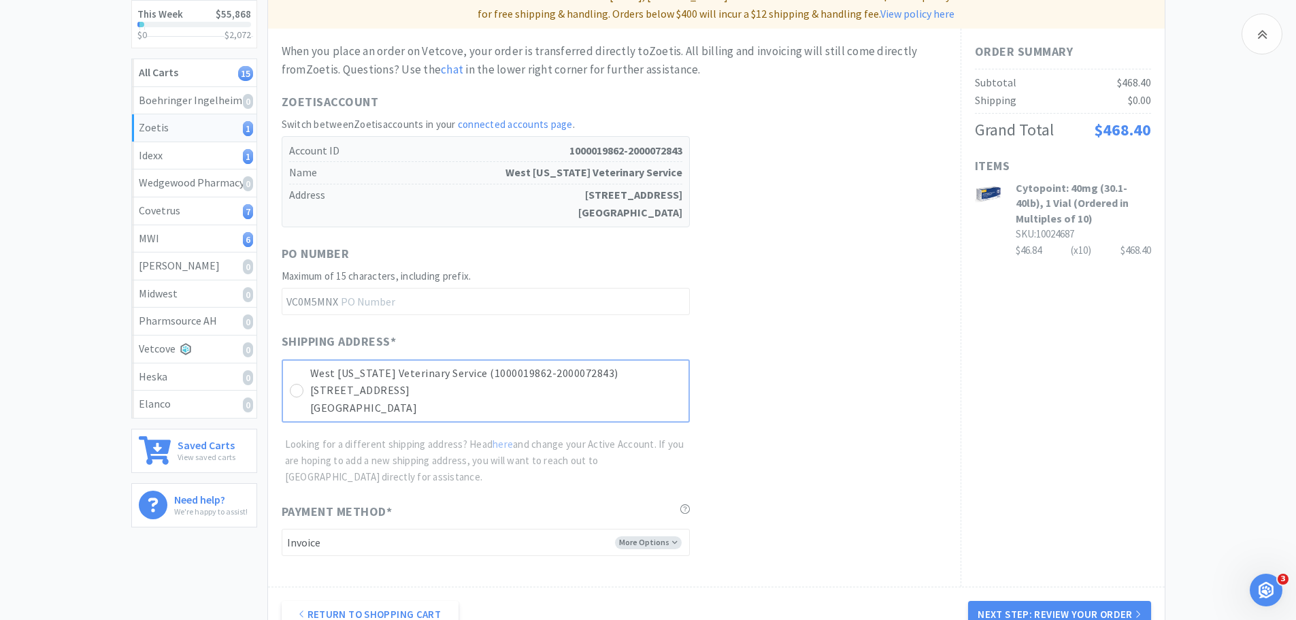
scroll to position [272, 0]
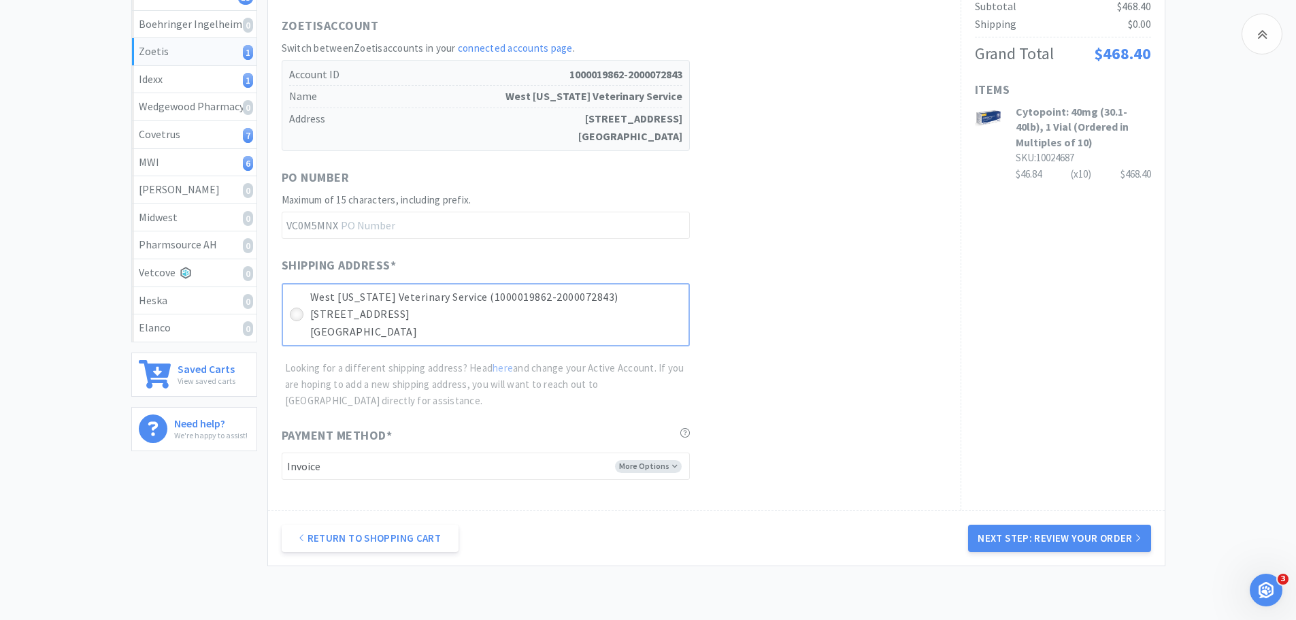
click at [301, 316] on icon at bounding box center [296, 315] width 10 height 10
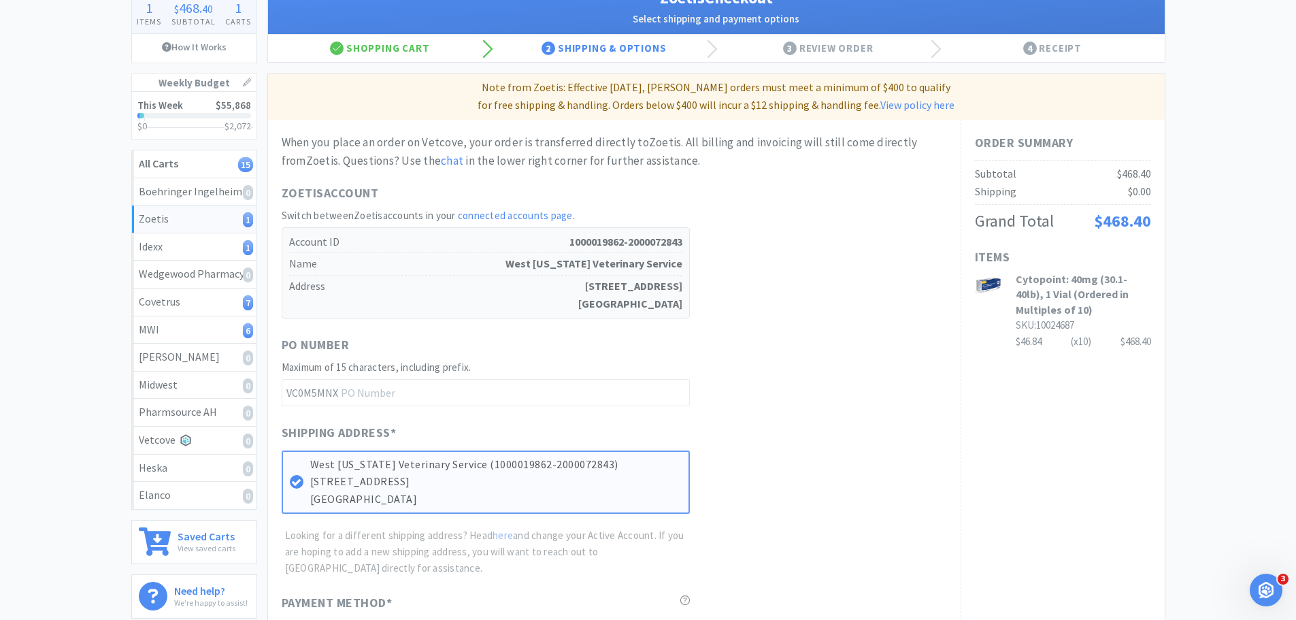
scroll to position [0, 0]
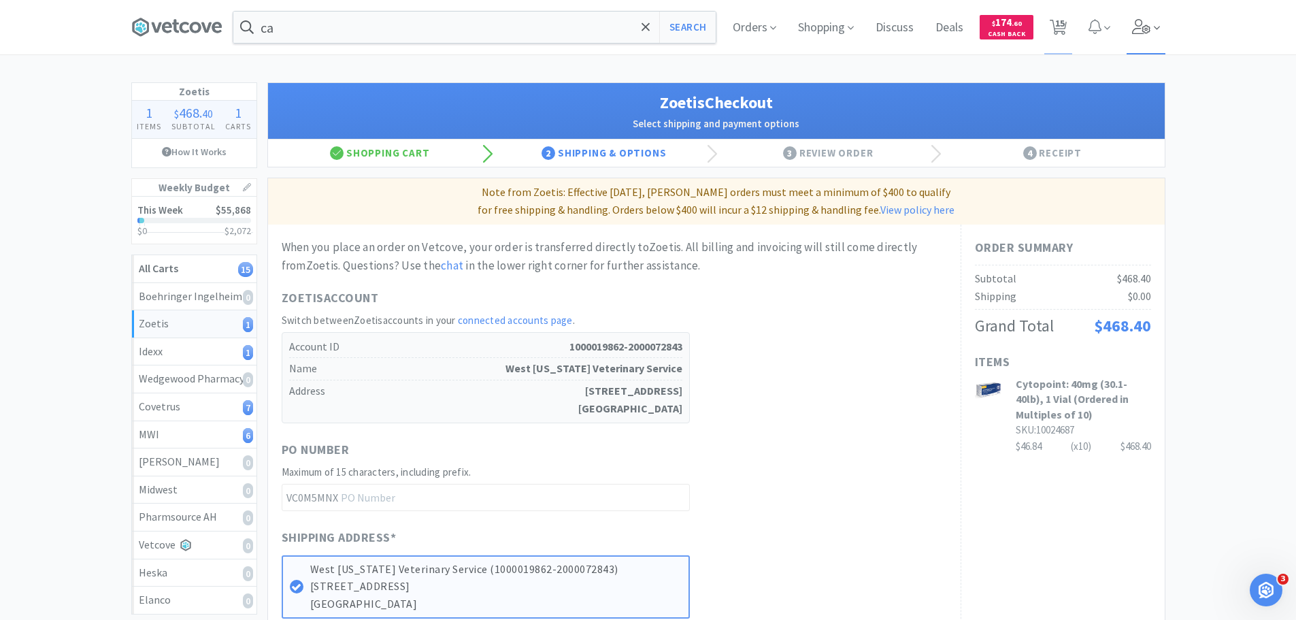
click at [1143, 22] on icon at bounding box center [1141, 26] width 19 height 15
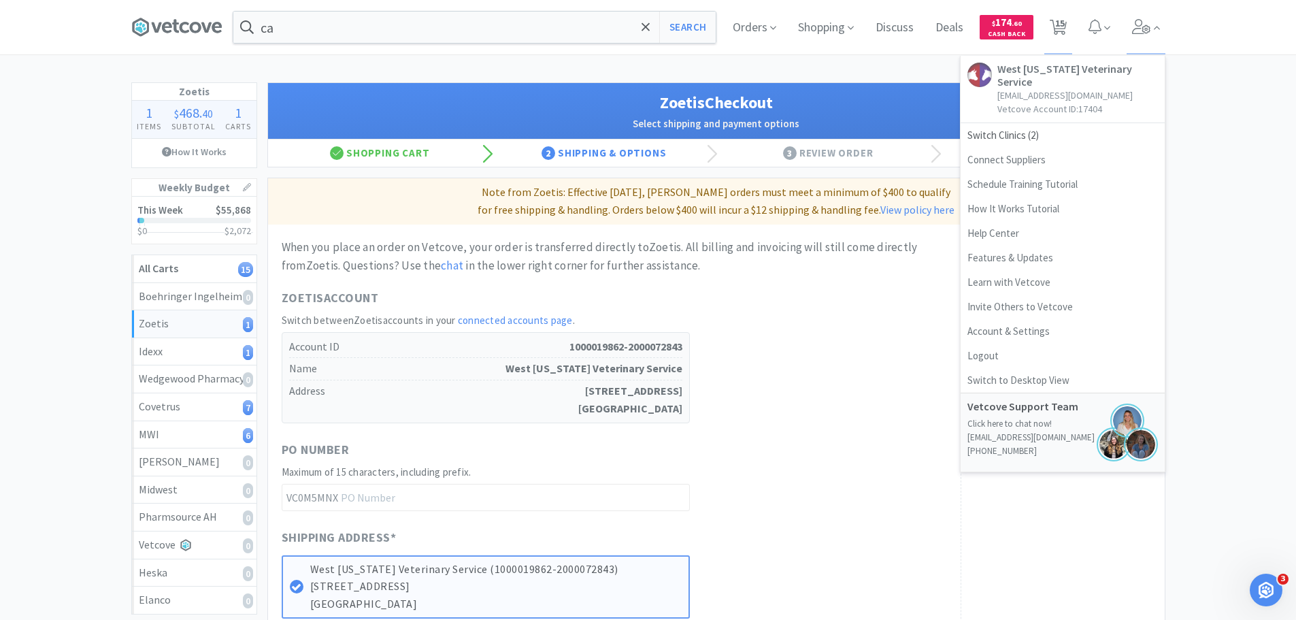
click at [873, 399] on div "Zoetis Account Switch between Zoetis accounts in your connected accounts page .…" at bounding box center [614, 355] width 665 height 135
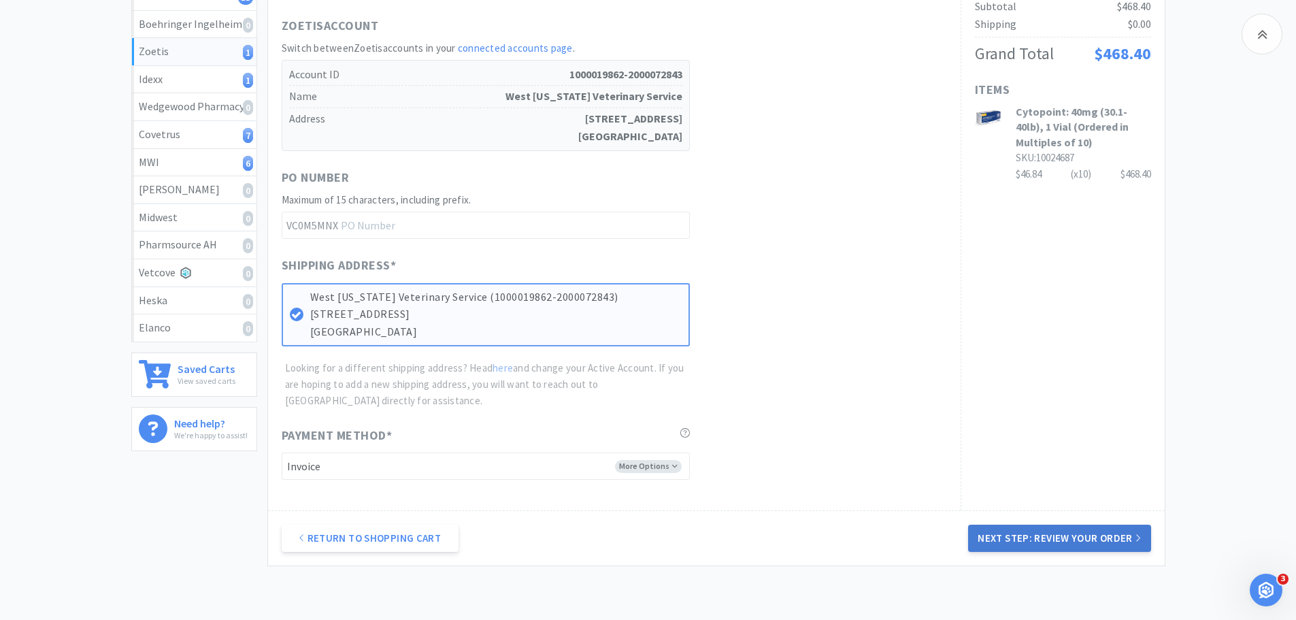
click at [1073, 545] on button "Next Step: Review Your Order" at bounding box center [1059, 538] width 182 height 27
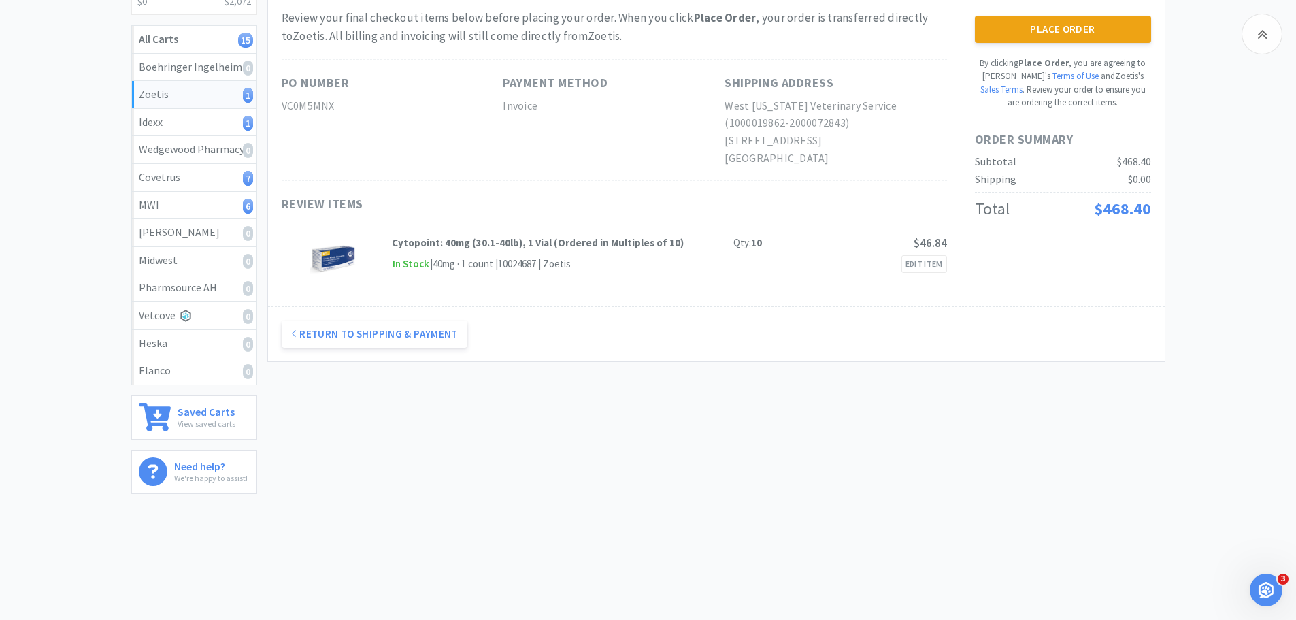
scroll to position [93, 0]
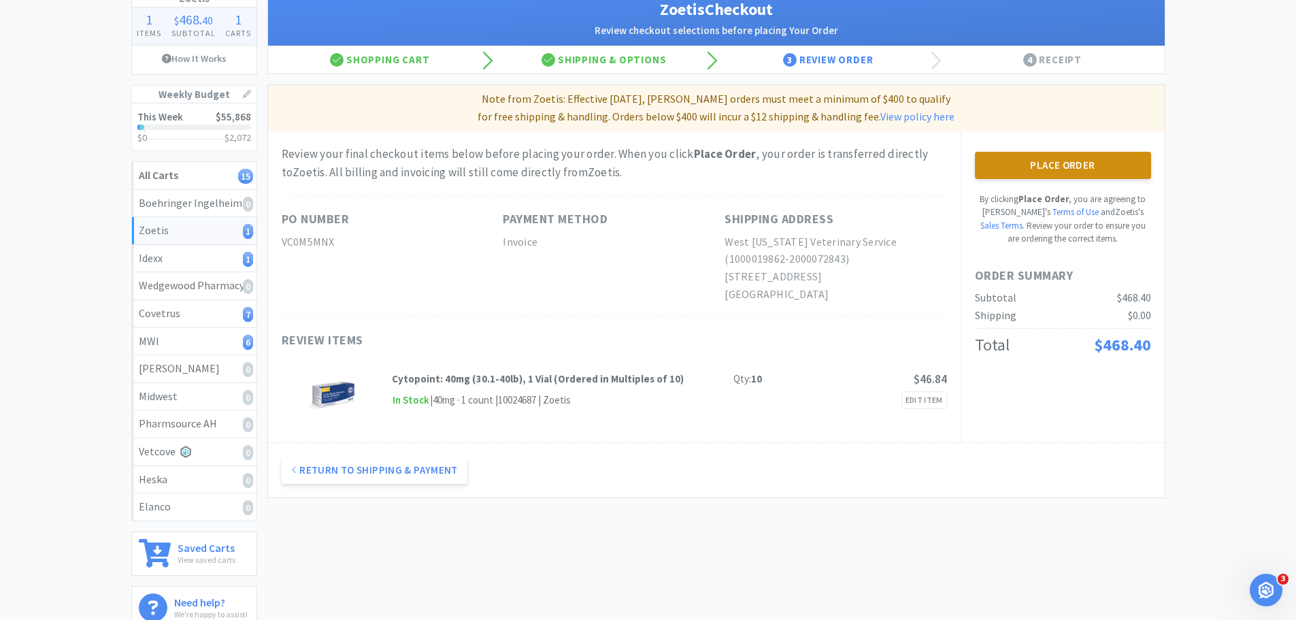
click at [1054, 171] on button "Place Order" at bounding box center [1063, 165] width 176 height 27
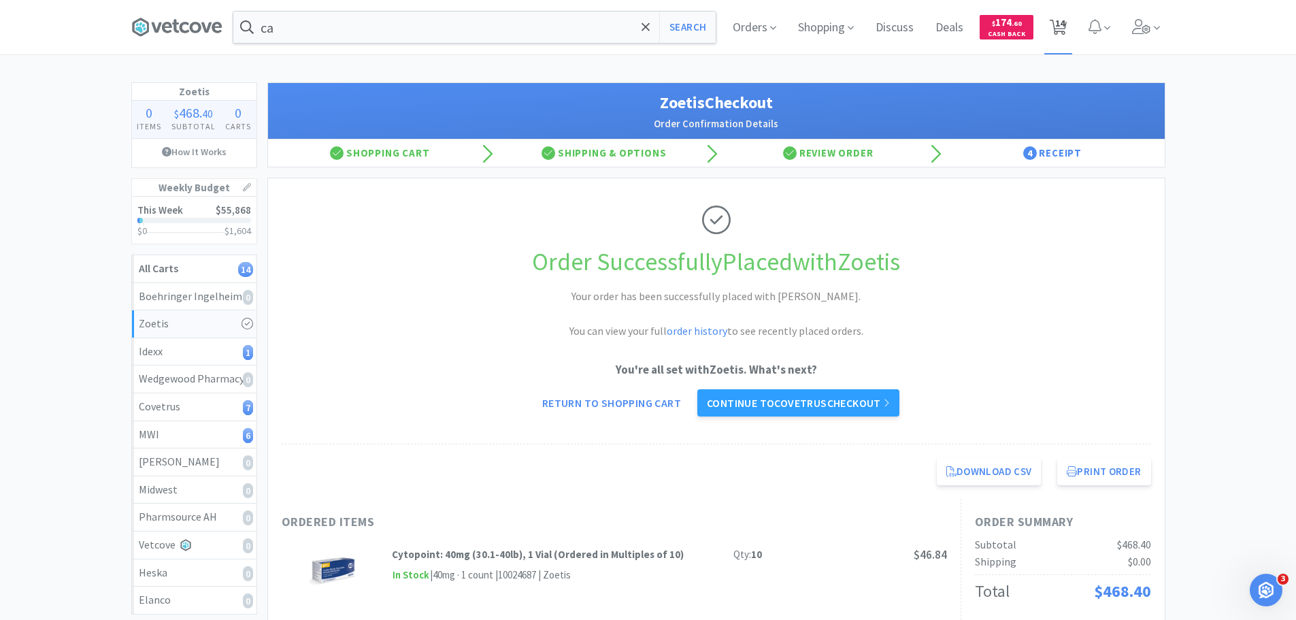
click at [1050, 12] on span "14" at bounding box center [1058, 27] width 28 height 54
select select "1"
select select "3"
select select "12"
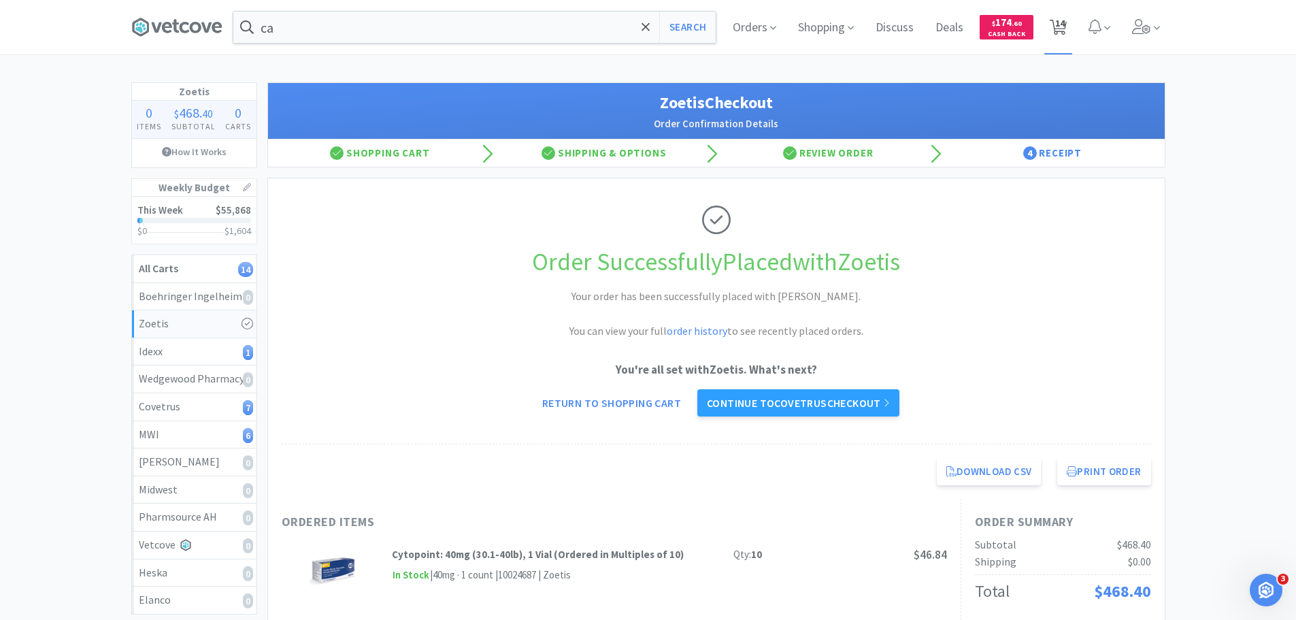
select select "1"
select select "6"
select select "1"
select select "2"
select select "1"
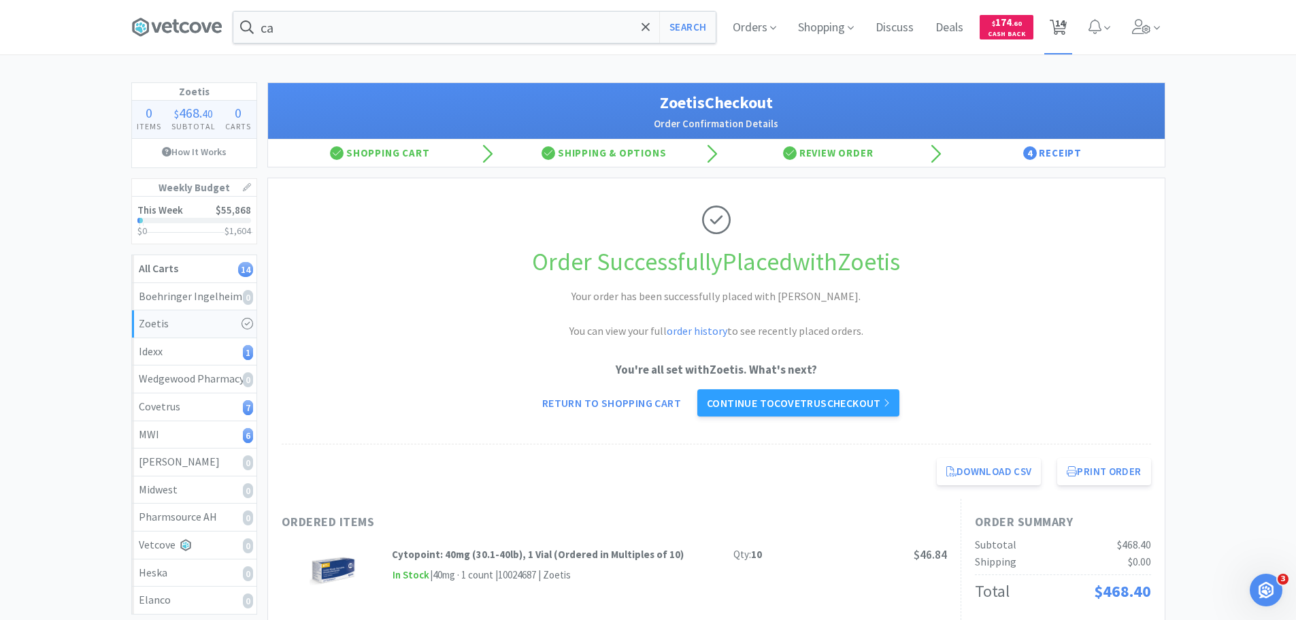
select select "1"
select select "3"
select select "6"
select select "50"
select select "1"
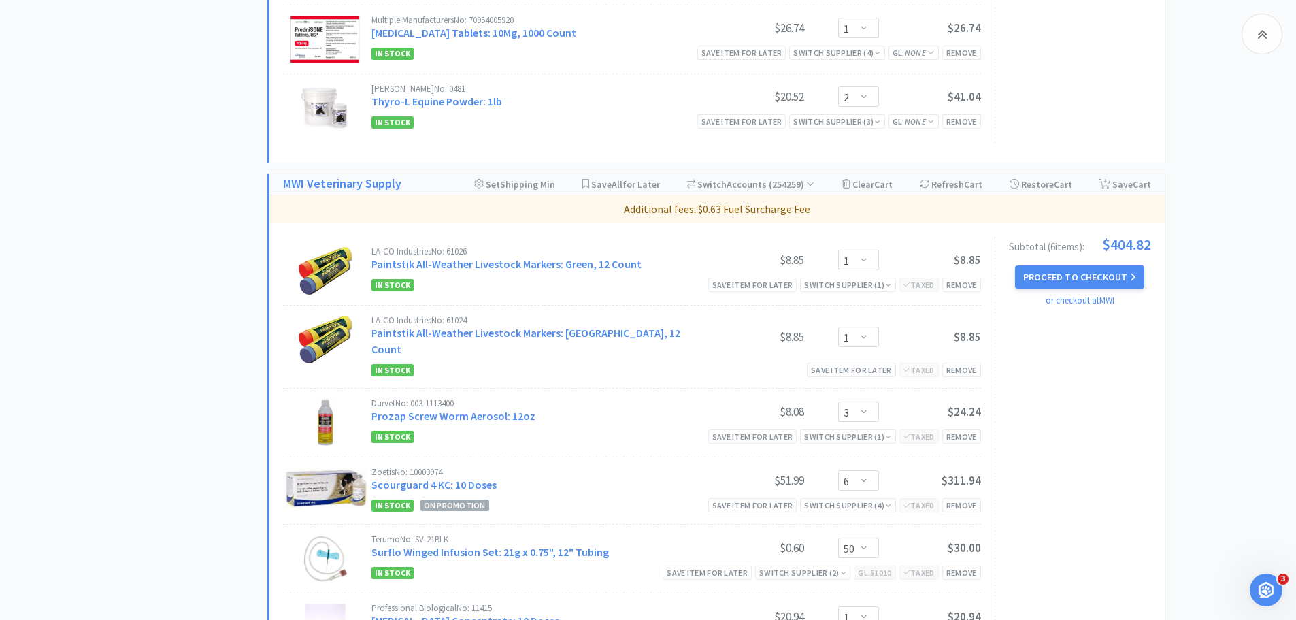
scroll to position [755, 0]
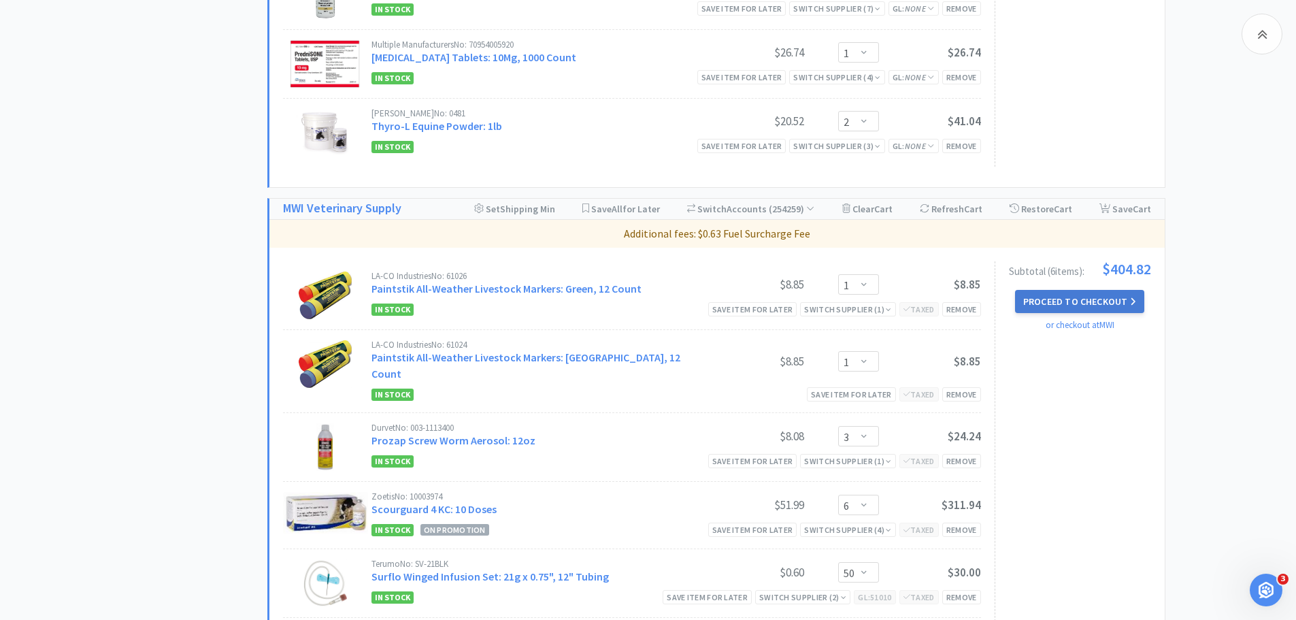
click at [1112, 302] on button "Proceed to Checkout" at bounding box center [1079, 301] width 129 height 23
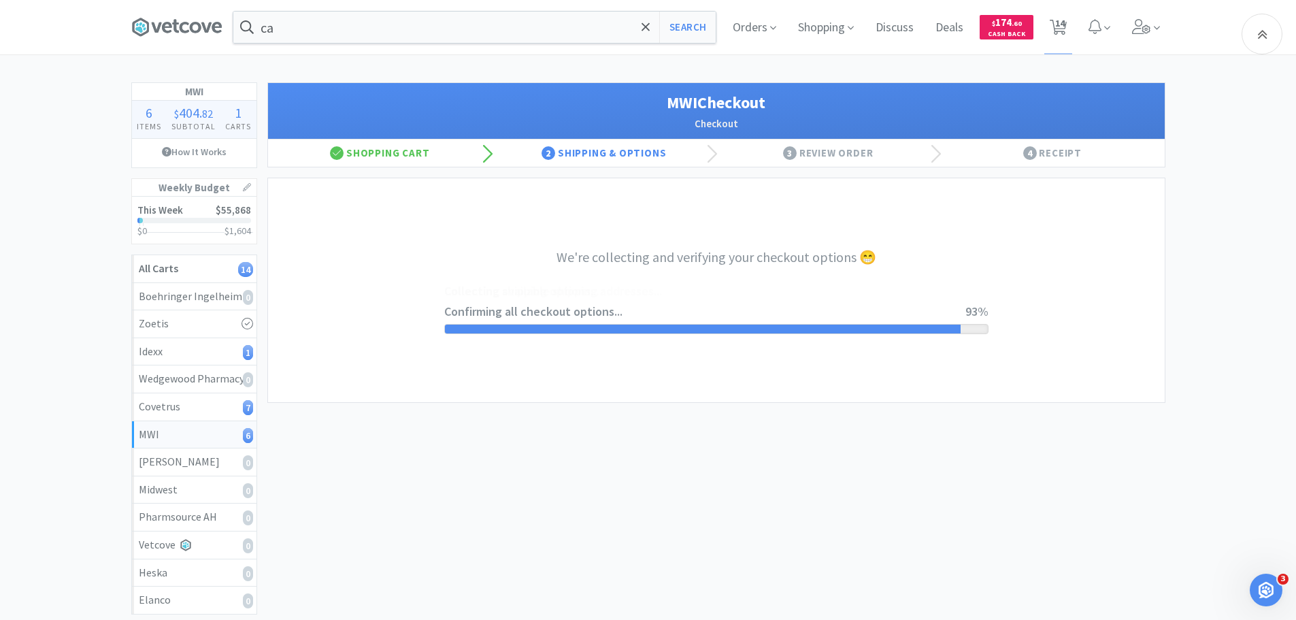
select select "STD_"
select select "FMI"
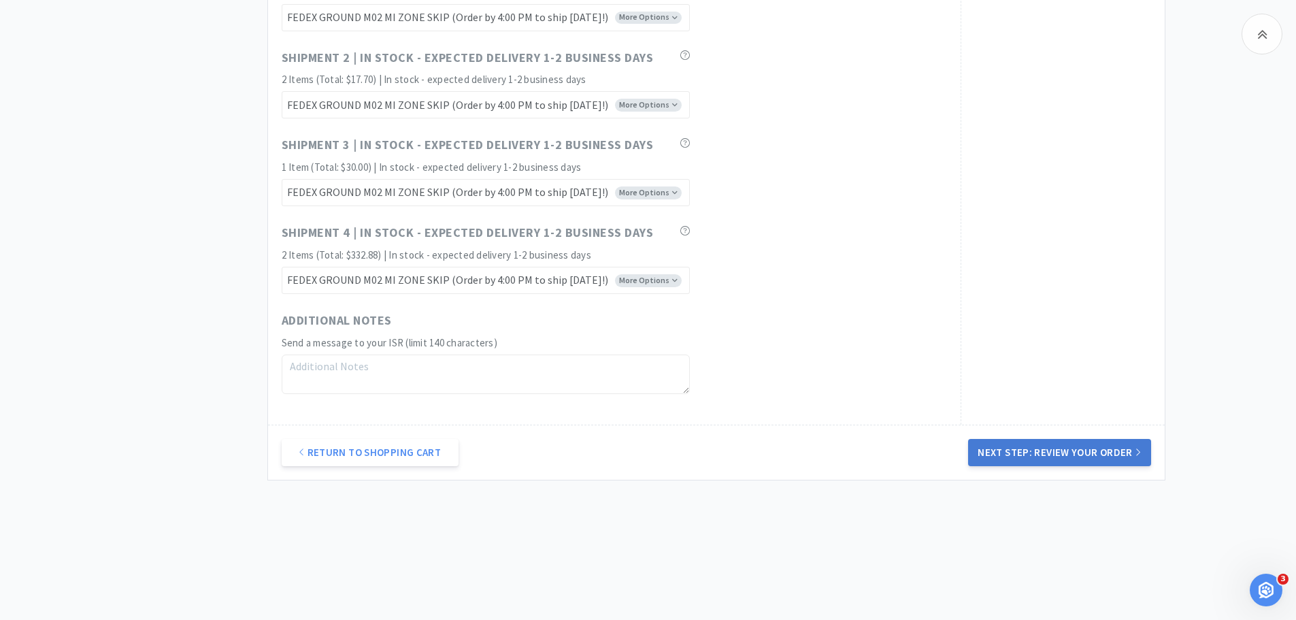
click at [1035, 458] on button "Next Step: Review Your Order" at bounding box center [1059, 452] width 182 height 27
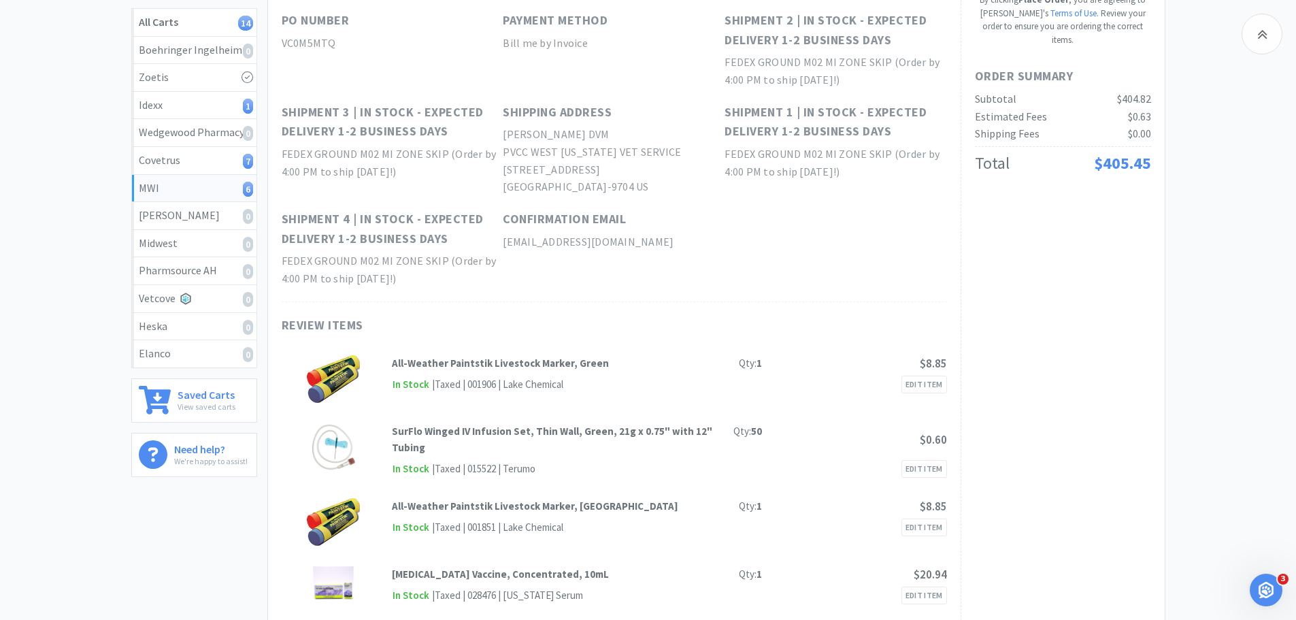
scroll to position [180, 0]
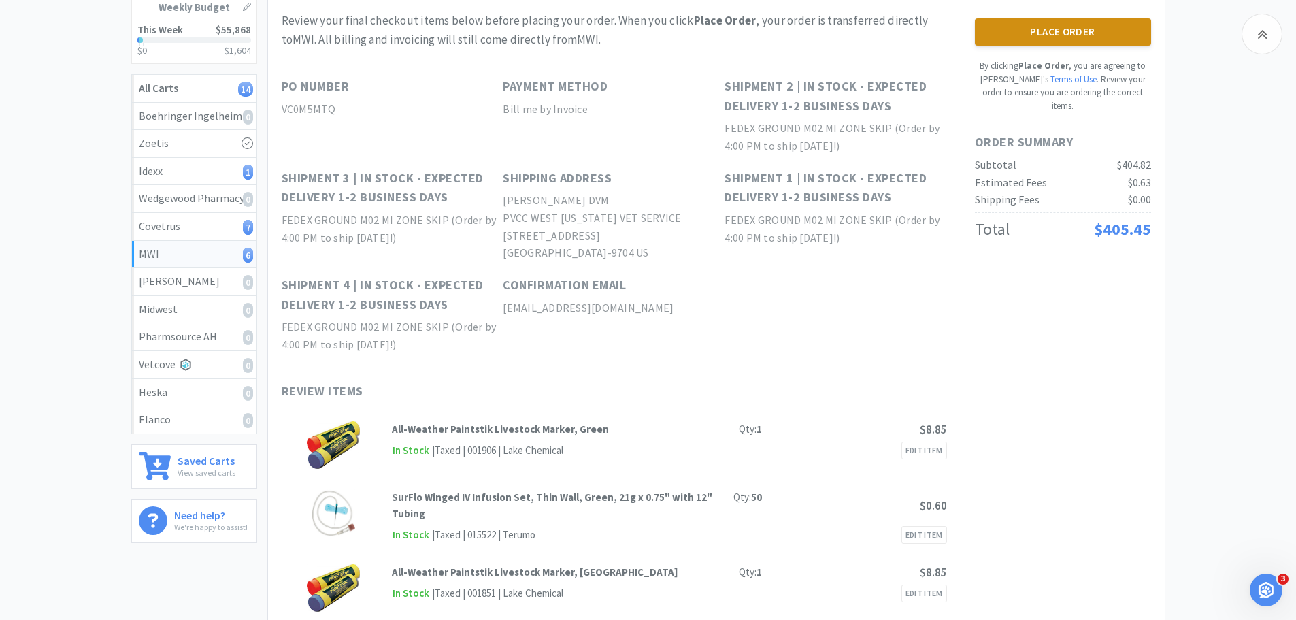
click at [1108, 39] on button "Place Order" at bounding box center [1063, 31] width 176 height 27
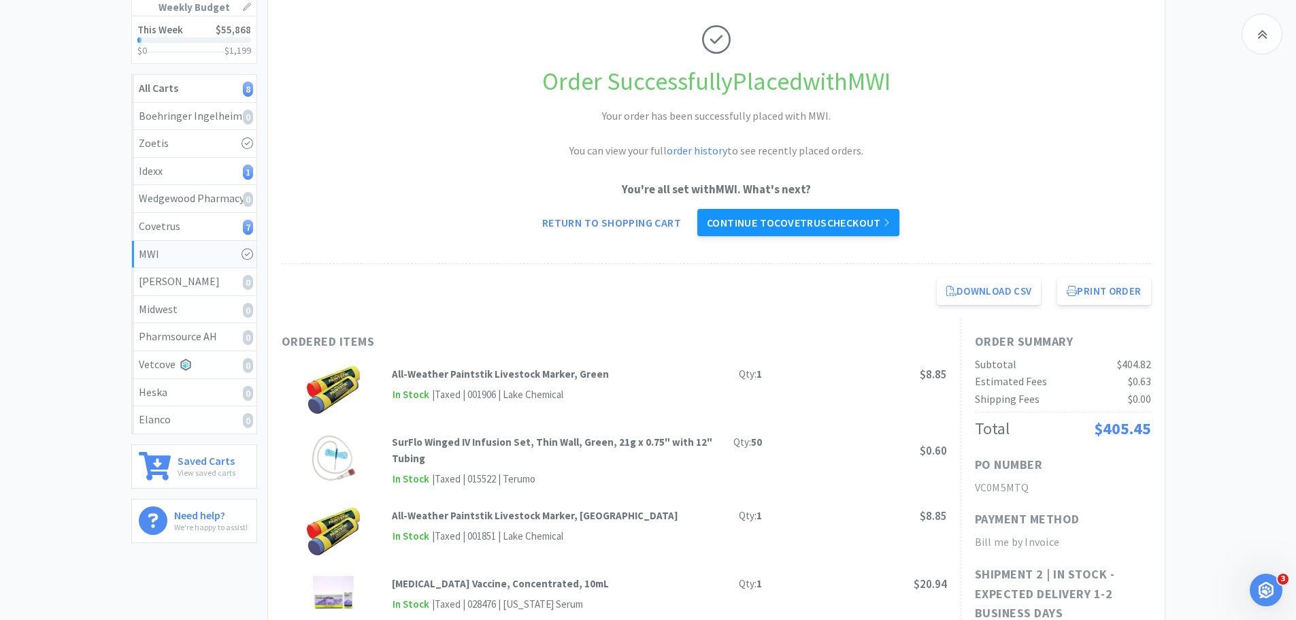
click at [853, 229] on link "Continue to Covetrus checkout" at bounding box center [798, 222] width 202 height 27
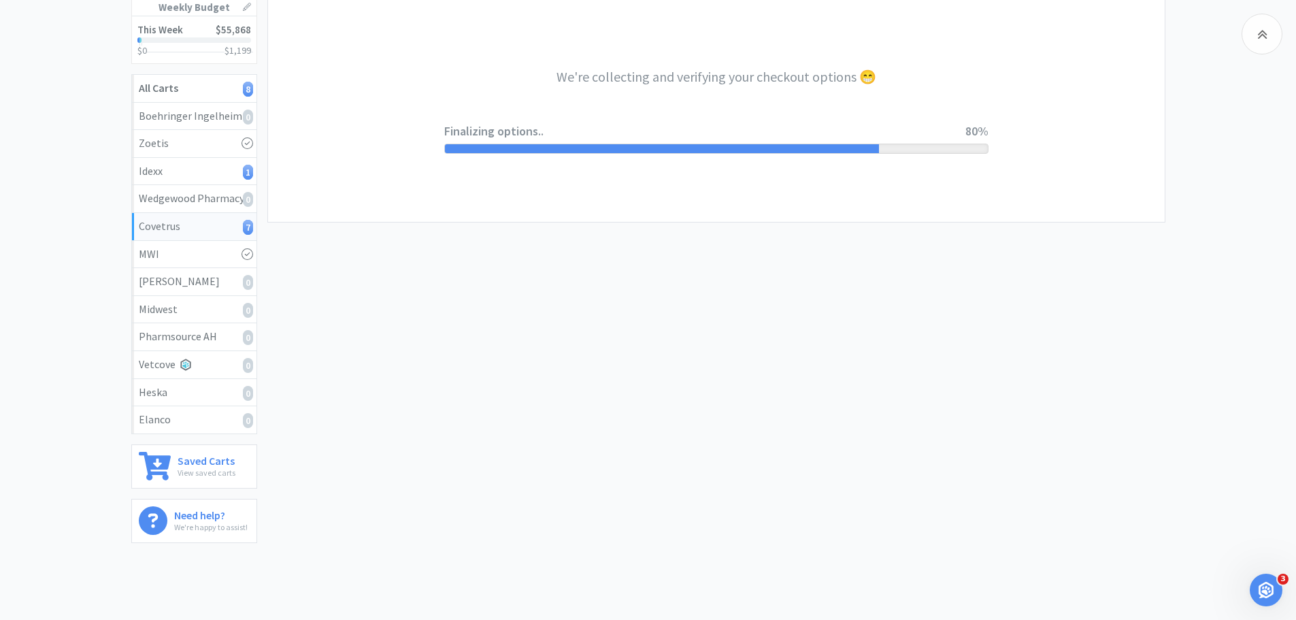
select select "ACCOUNT"
select select "cvt-standard-net"
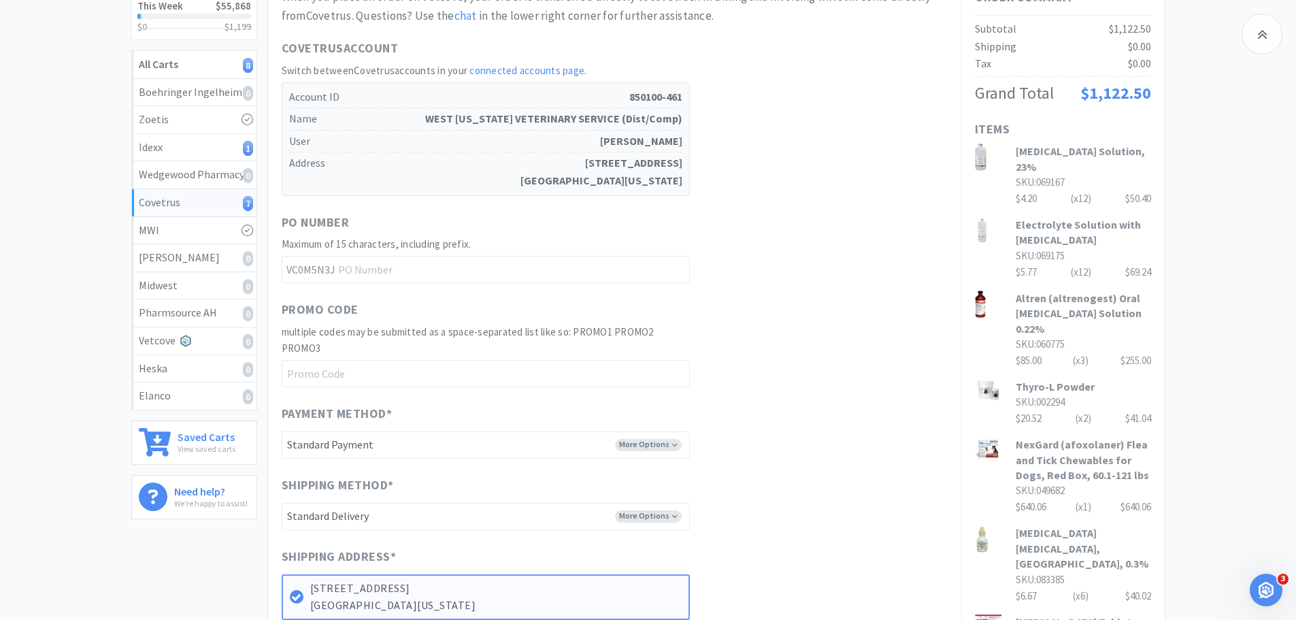
scroll to position [476, 0]
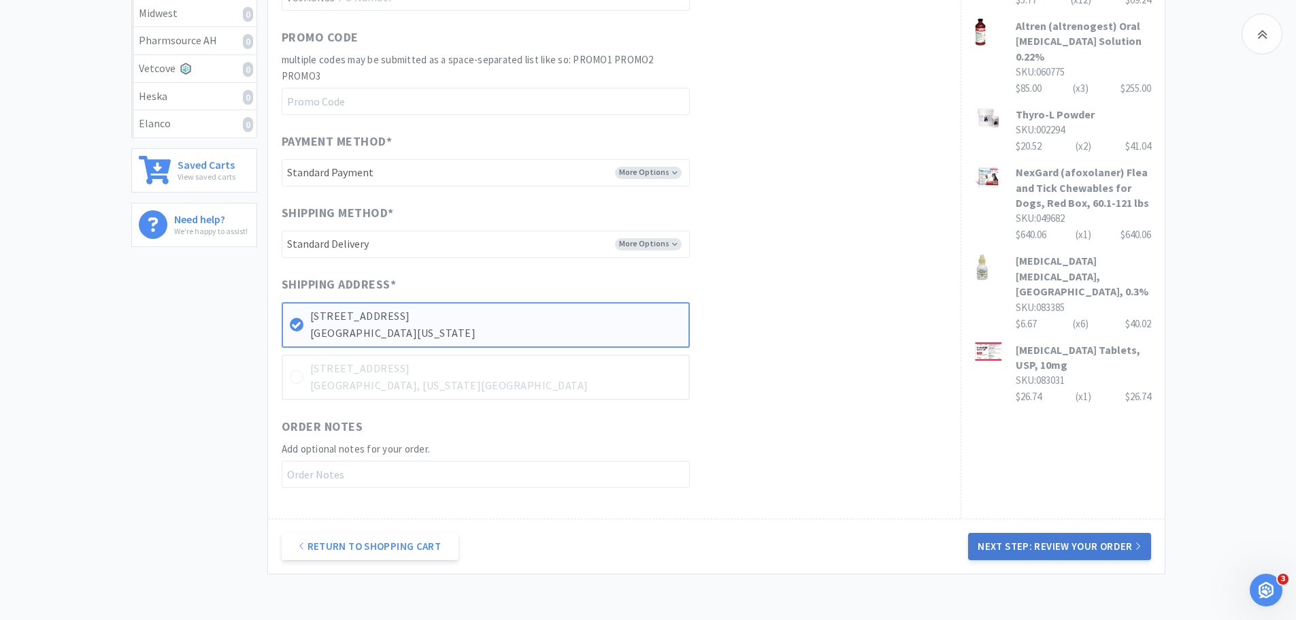
click at [1123, 540] on button "Next Step: Review Your Order" at bounding box center [1059, 546] width 182 height 27
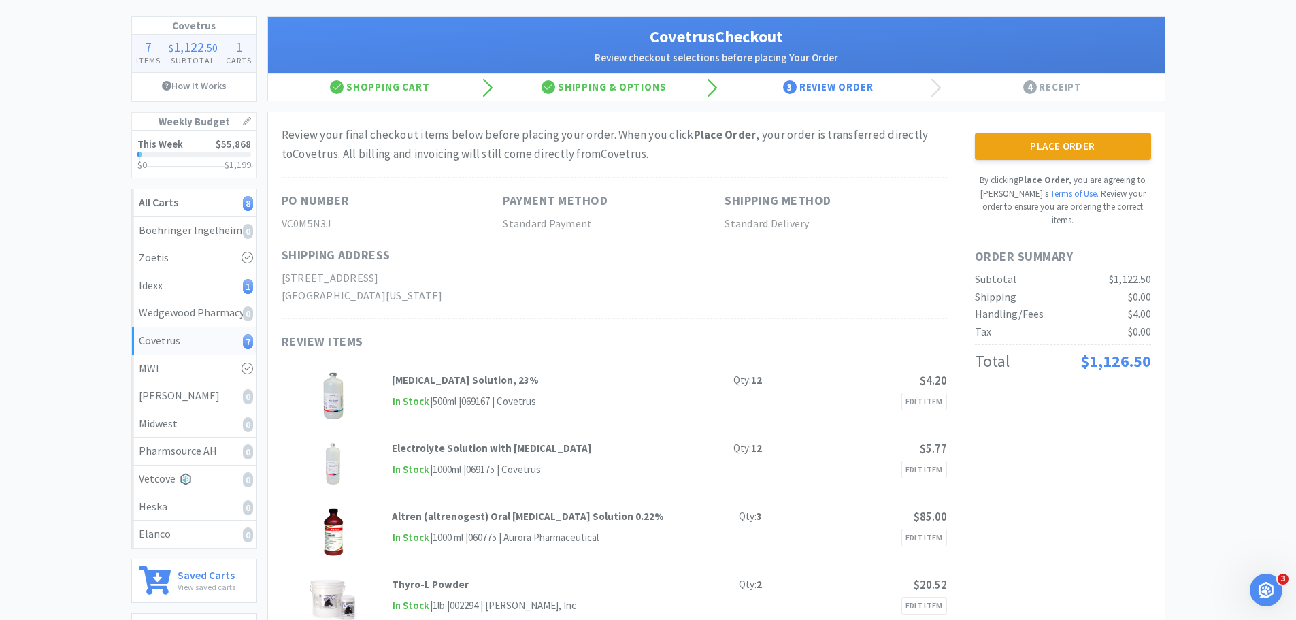
scroll to position [0, 0]
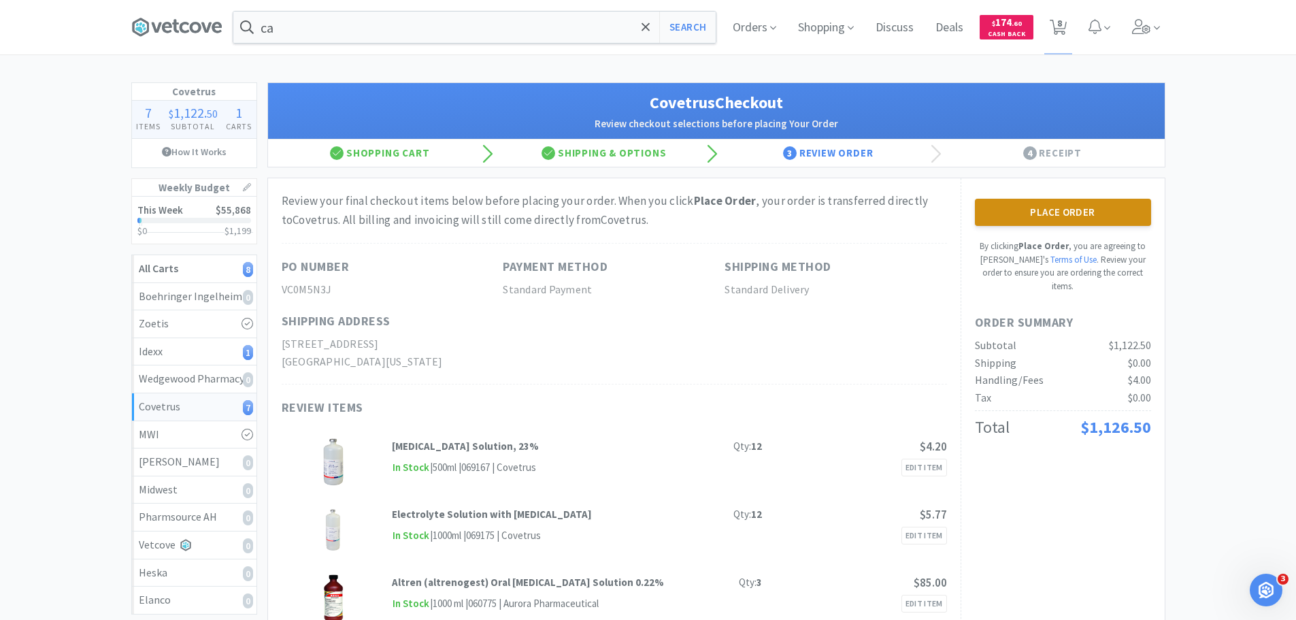
click at [1033, 218] on button "Place Order" at bounding box center [1063, 212] width 176 height 27
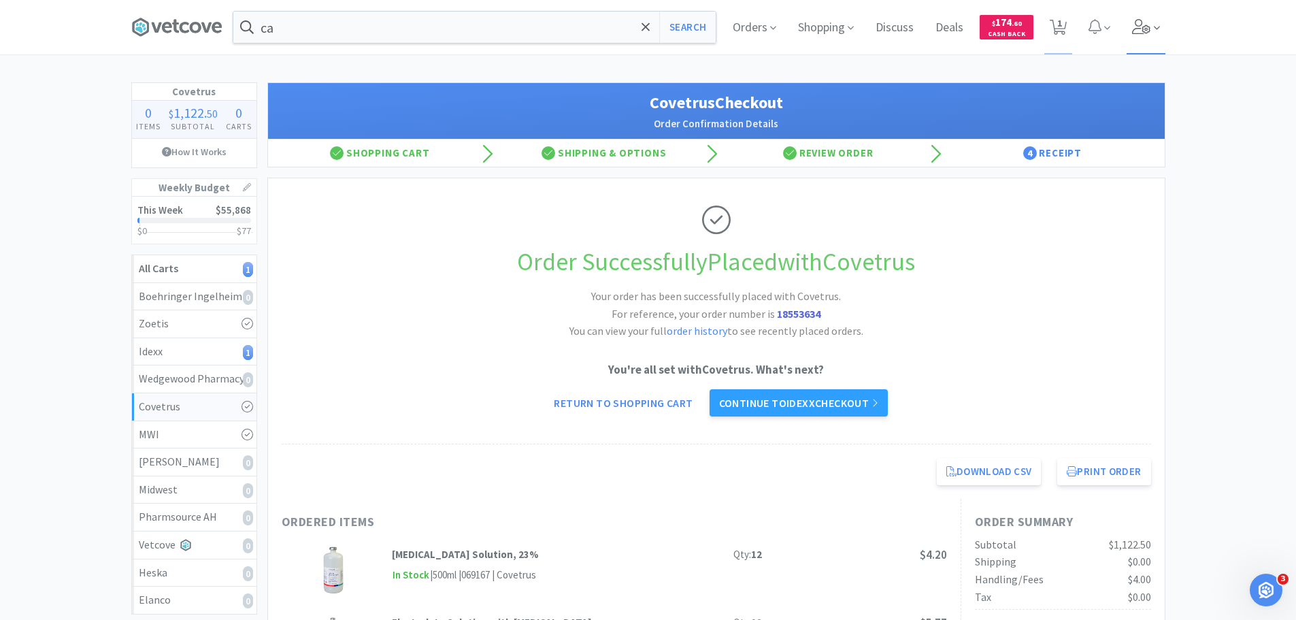
click at [1137, 21] on icon at bounding box center [1141, 26] width 19 height 15
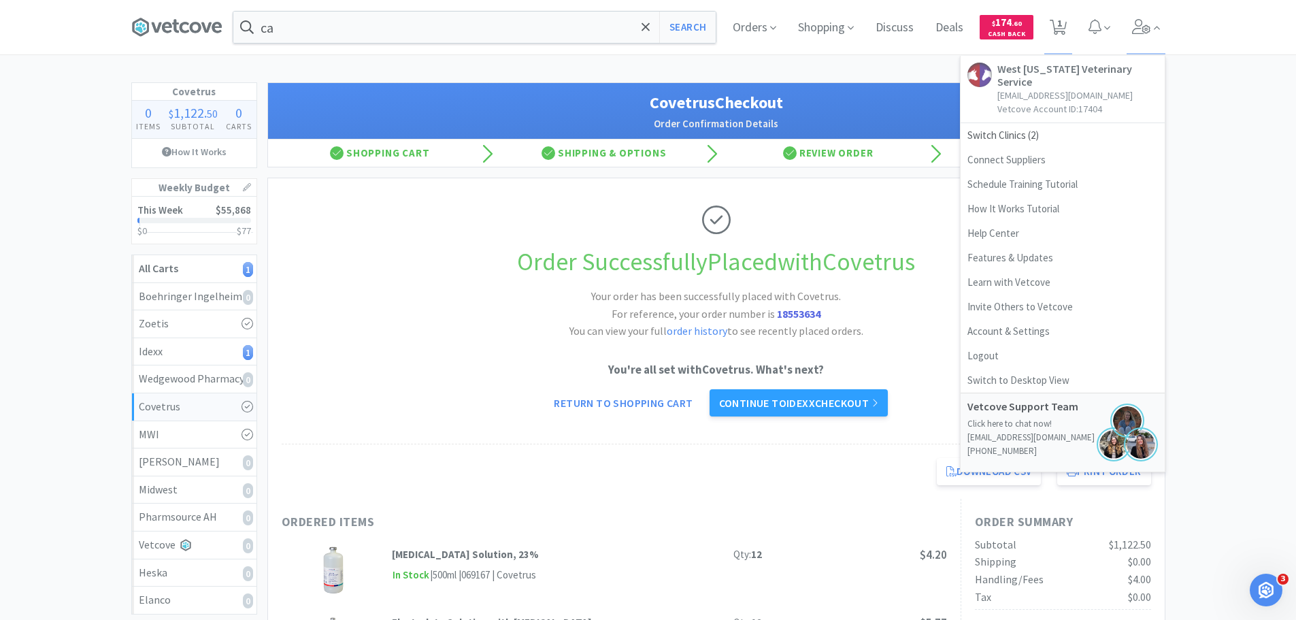
click at [1229, 111] on div "Covetrus 0 Items $ 1,122 . 50 Subtotal 0 Carts How It Works Weekly Budget This …" at bounding box center [648, 569] width 1296 height 974
